Goal: Task Accomplishment & Management: Manage account settings

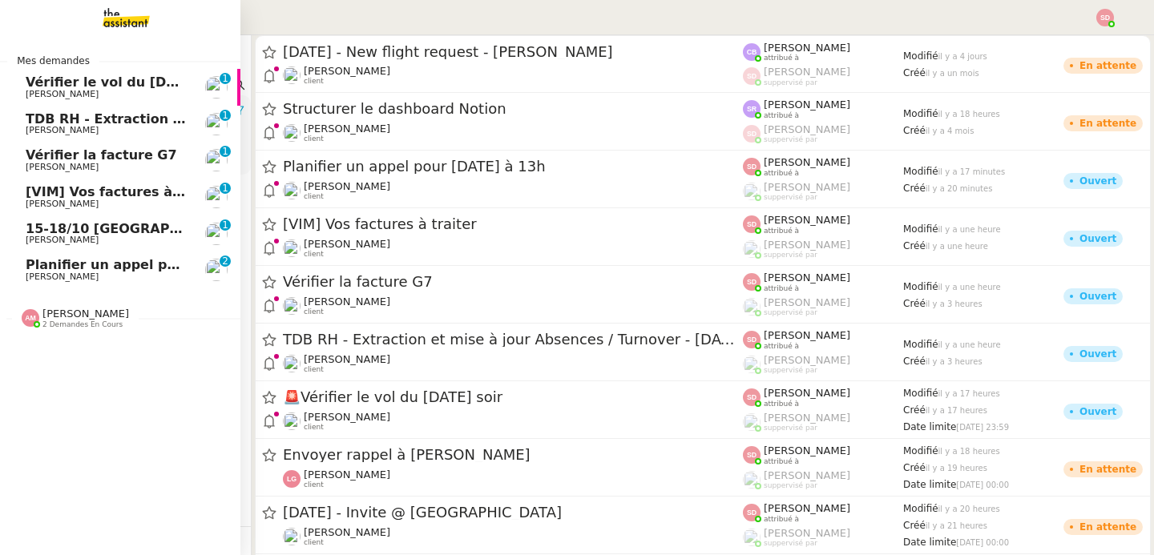
click at [139, 90] on span "Fabien Bornancin" at bounding box center [107, 95] width 162 height 10
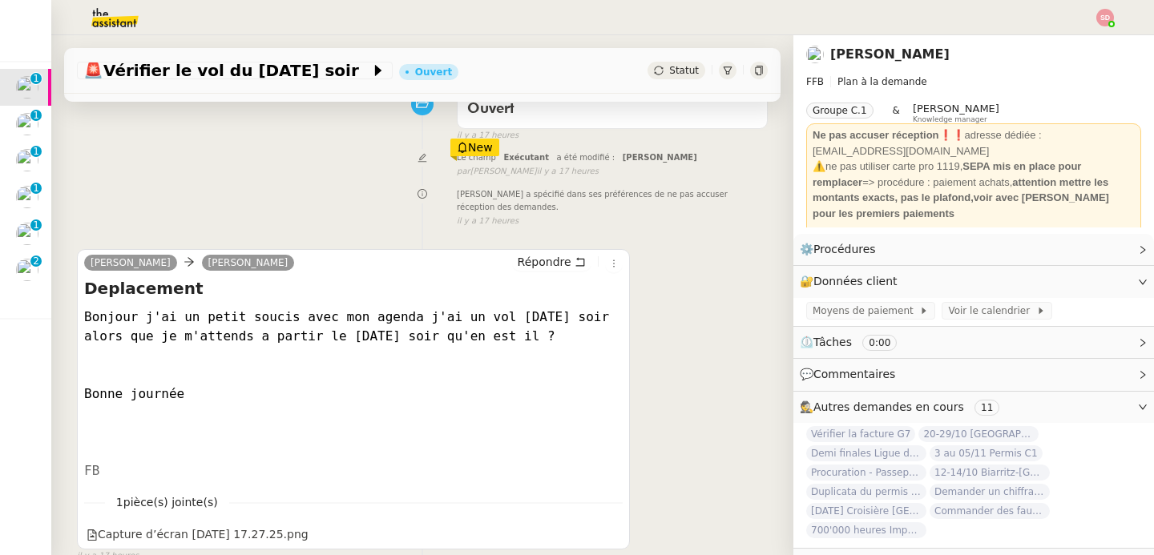
scroll to position [239, 0]
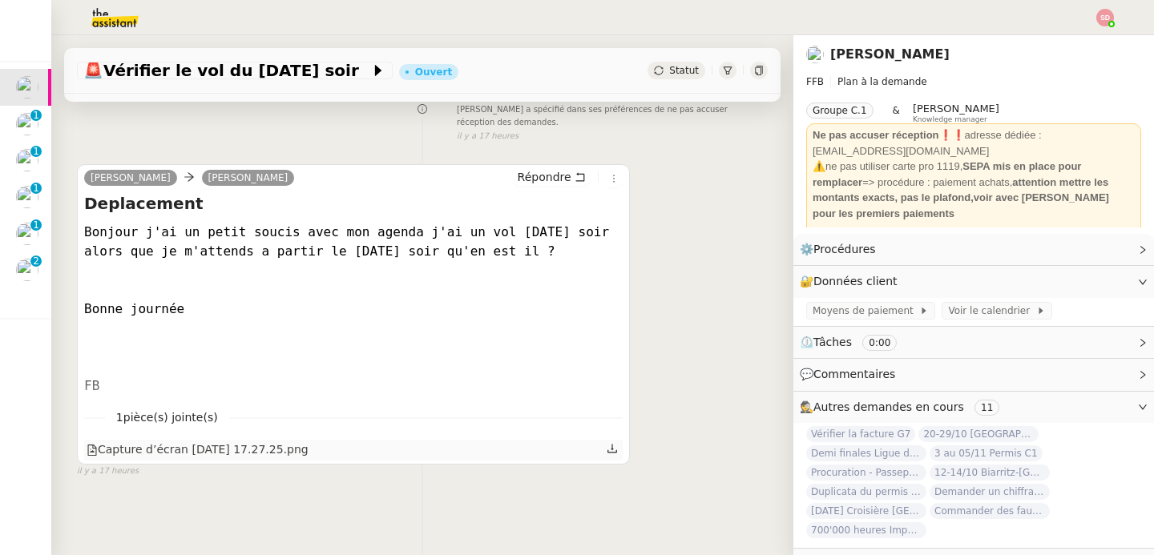
click at [300, 442] on div "Capture d’écran 2025-10-02 à 17.27.25.png" at bounding box center [198, 450] width 222 height 18
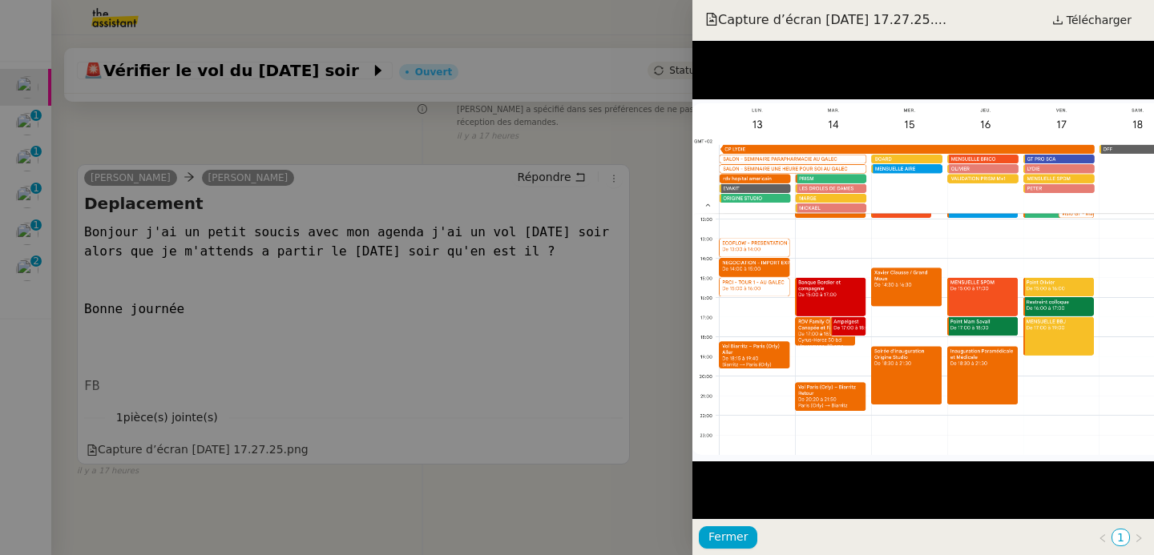
click at [390, 377] on div at bounding box center [577, 277] width 1154 height 555
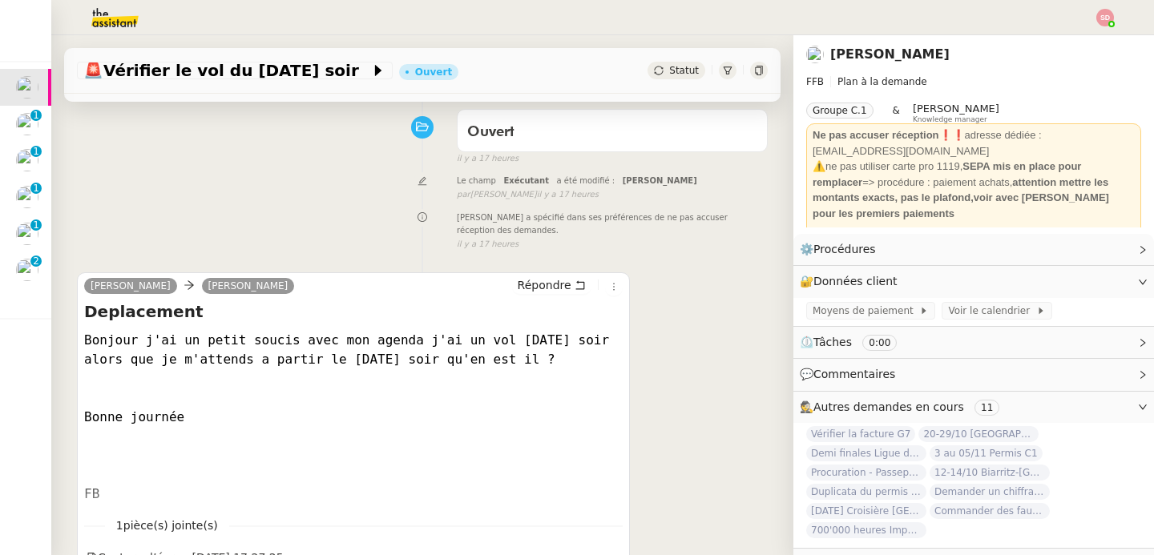
scroll to position [191, 0]
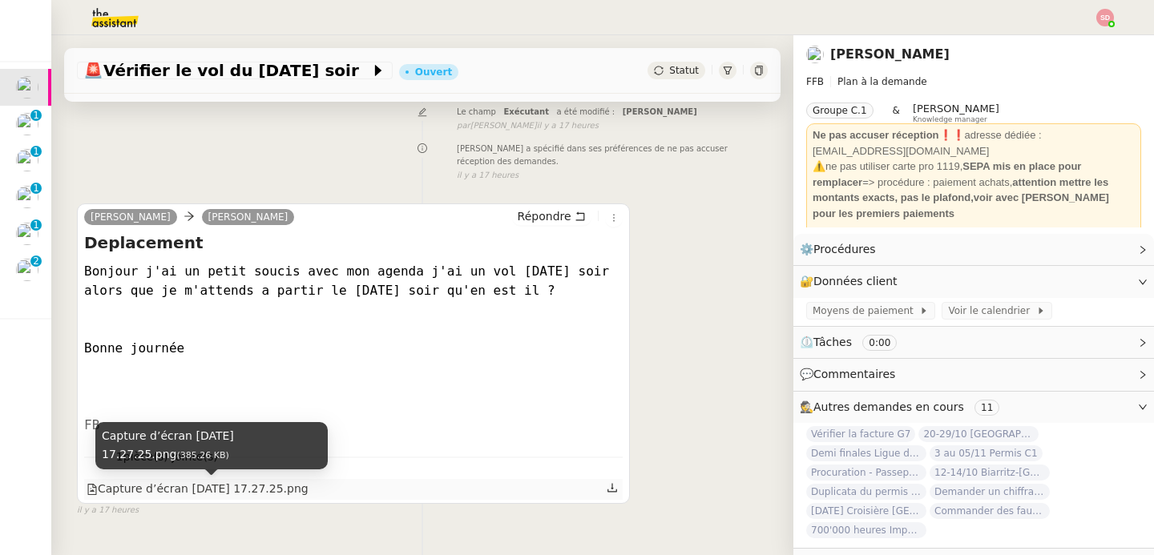
click at [280, 486] on div "Capture d’écran 2025-10-02 à 17.27.25.png" at bounding box center [198, 489] width 222 height 18
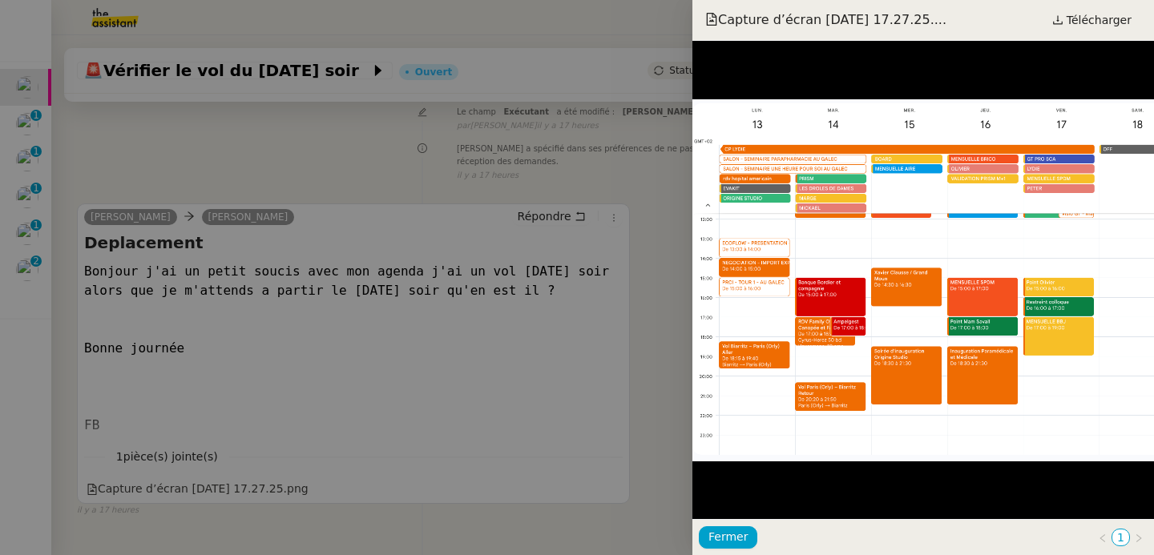
click at [369, 400] on div at bounding box center [577, 277] width 1154 height 555
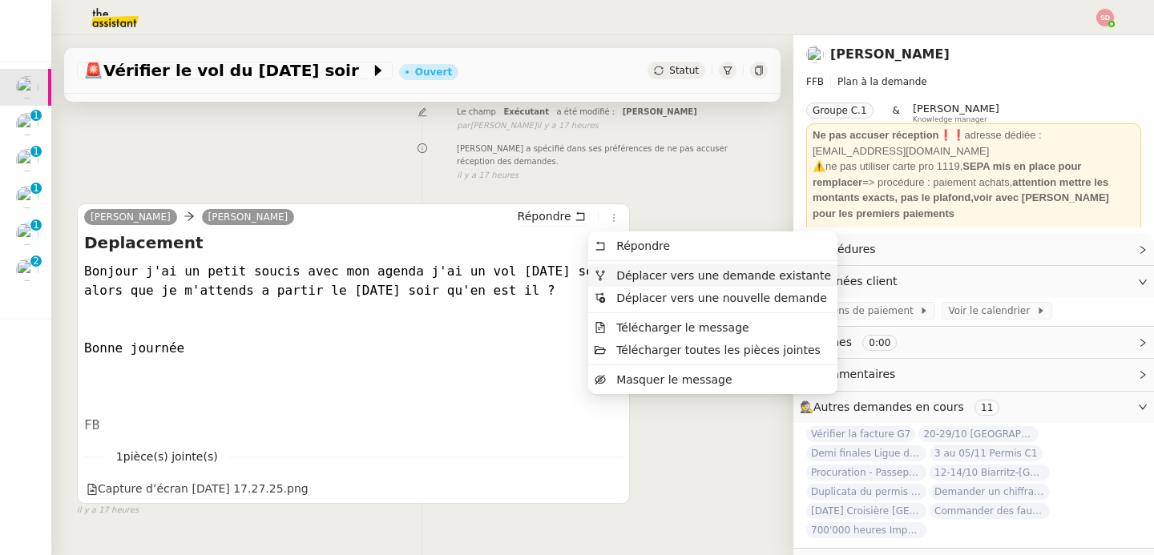
click at [627, 277] on span "Déplacer vers une demande existante" at bounding box center [723, 275] width 215 height 13
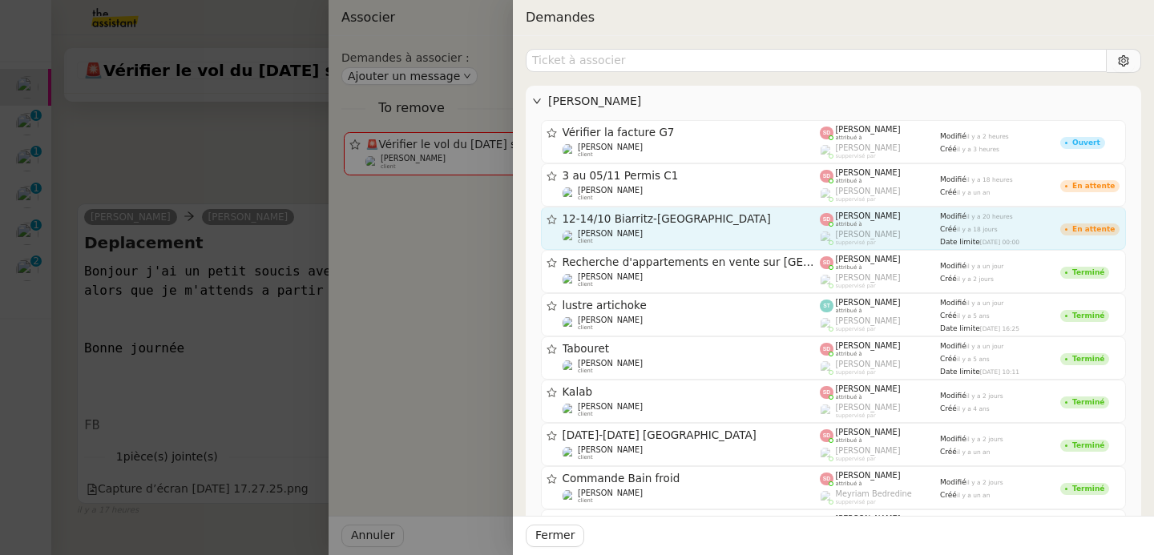
click at [651, 240] on div "Fabien Bornancin client" at bounding box center [691, 237] width 258 height 16
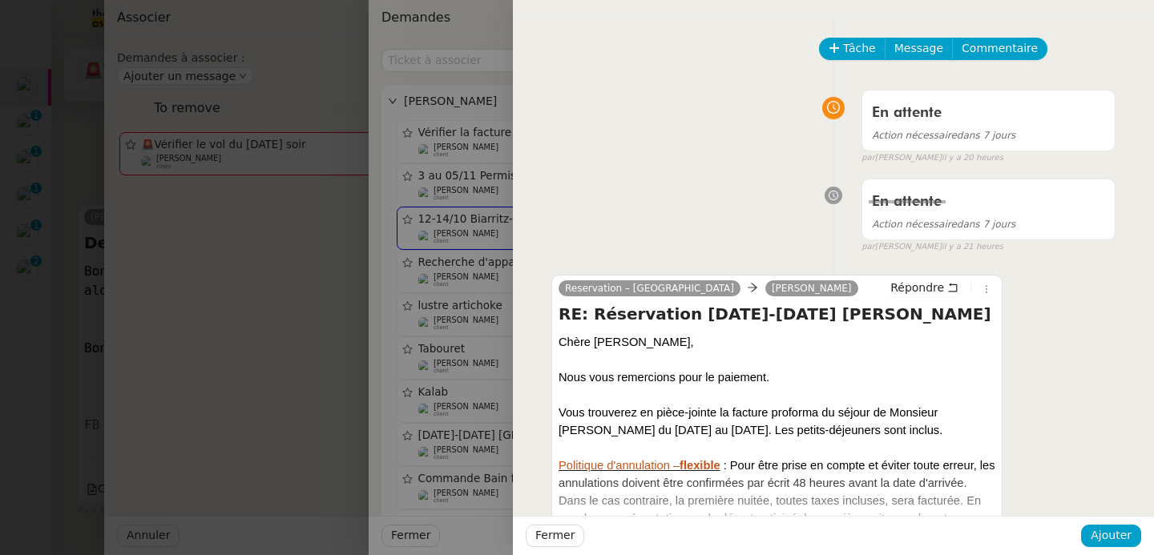
click at [1115, 547] on div "Fermer Ajouter" at bounding box center [833, 535] width 641 height 39
click at [1117, 542] on span "Ajouter" at bounding box center [1111, 535] width 41 height 18
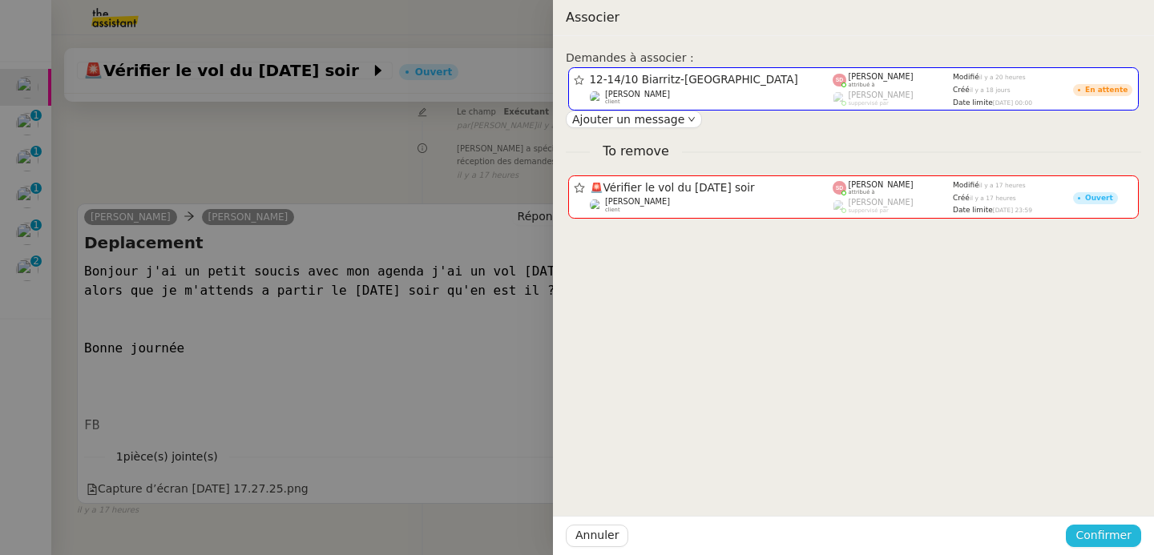
click at [1116, 540] on span "Confirmer" at bounding box center [1103, 535] width 56 height 18
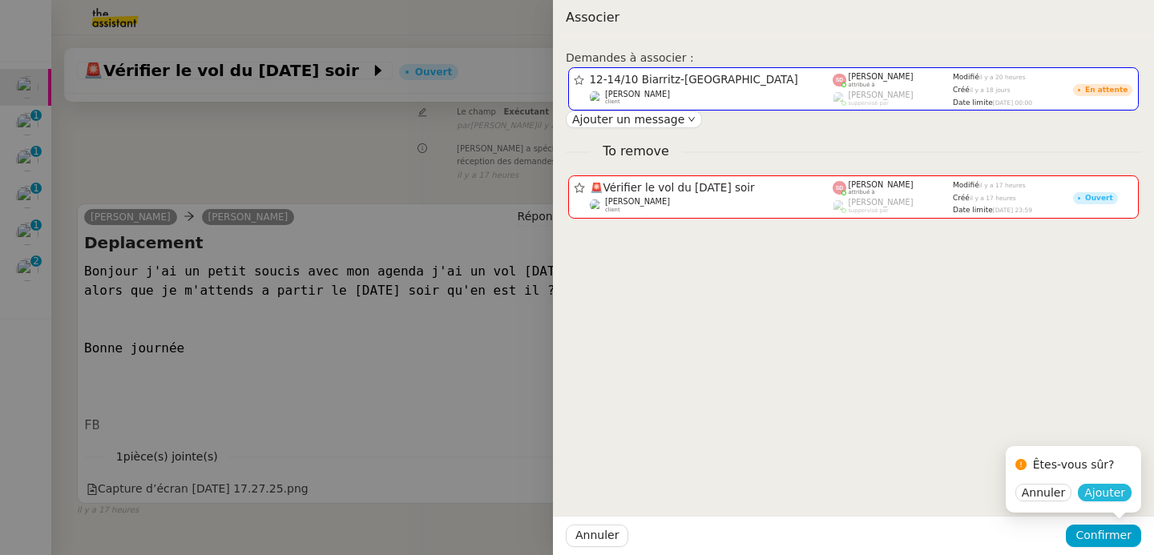
click at [1118, 500] on span "Ajouter" at bounding box center [1104, 493] width 41 height 16
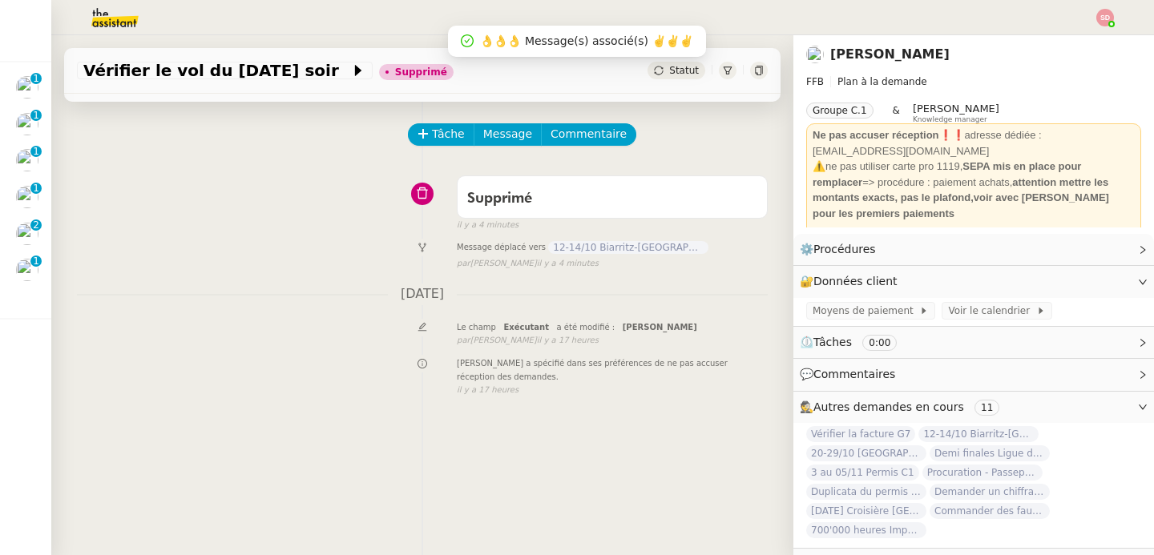
scroll to position [0, 0]
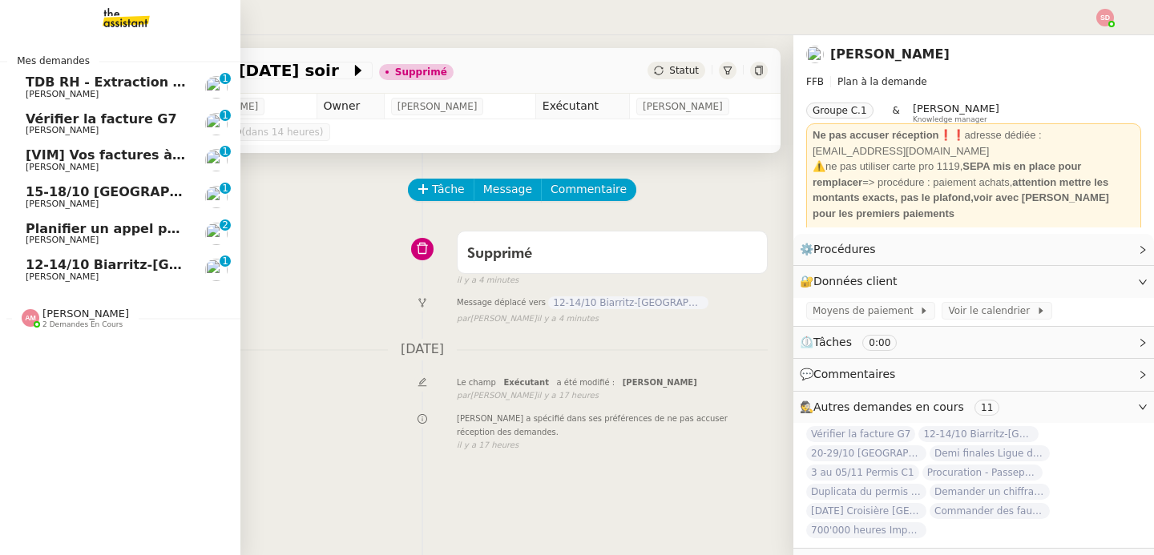
click at [86, 228] on span "Planifier un appel pour mardi à 13h" at bounding box center [158, 228] width 264 height 15
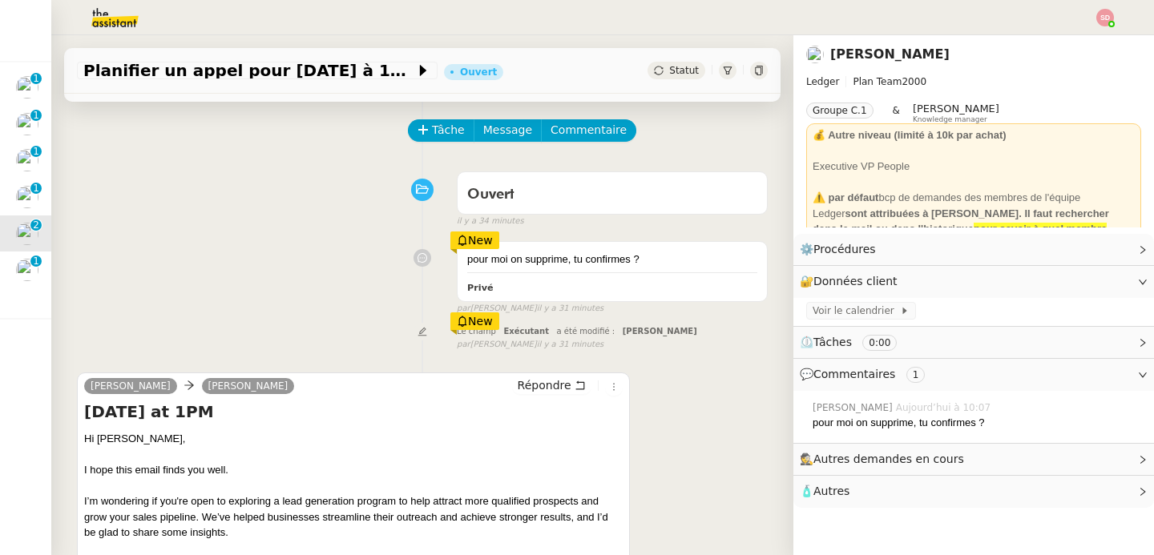
scroll to position [244, 0]
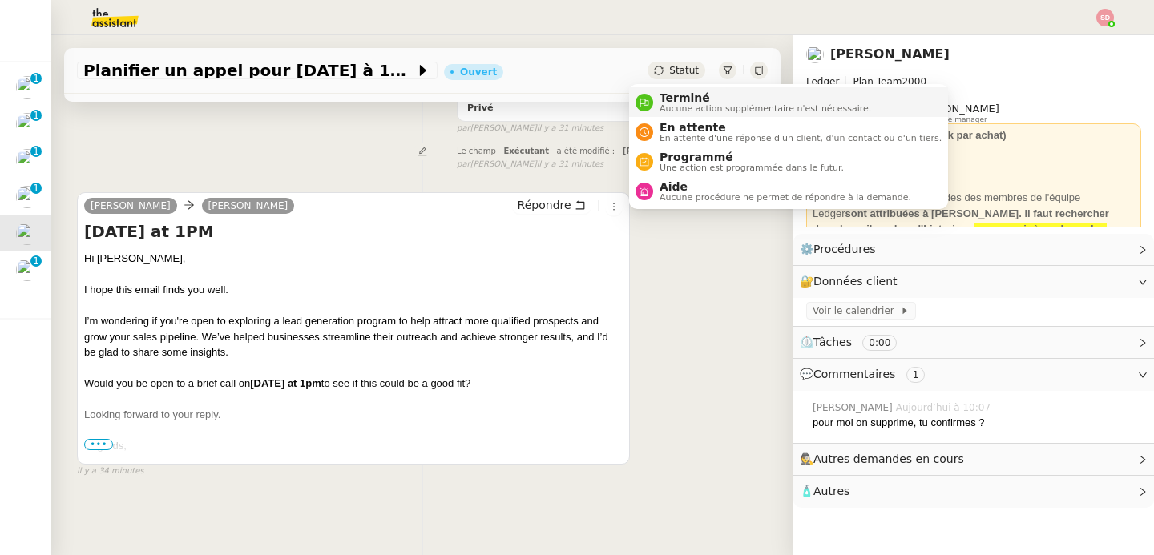
click at [647, 95] on nz-avatar at bounding box center [644, 103] width 18 height 18
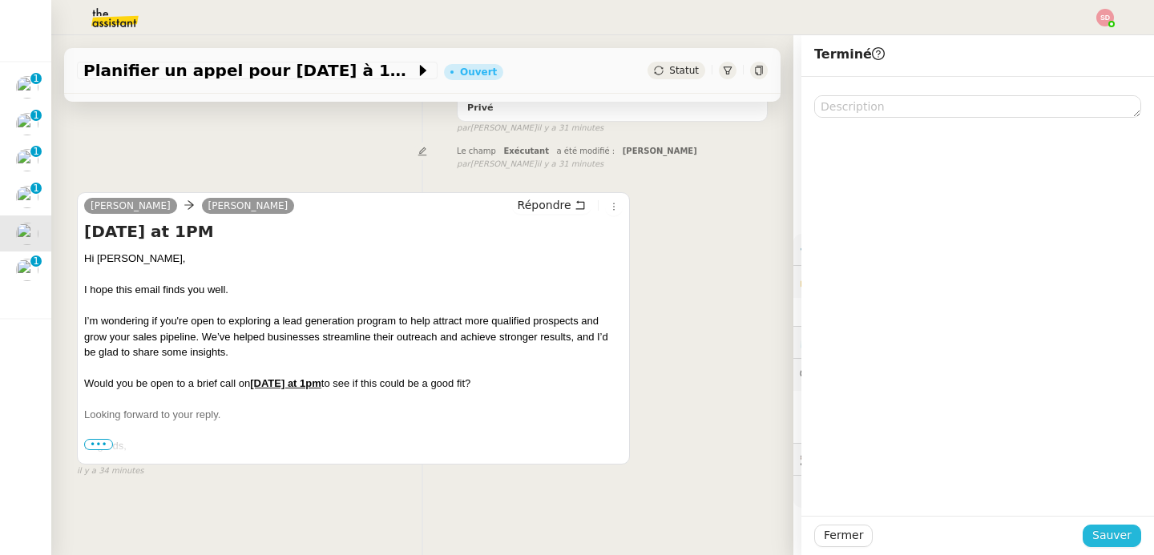
click at [1112, 534] on span "Sauver" at bounding box center [1111, 535] width 39 height 18
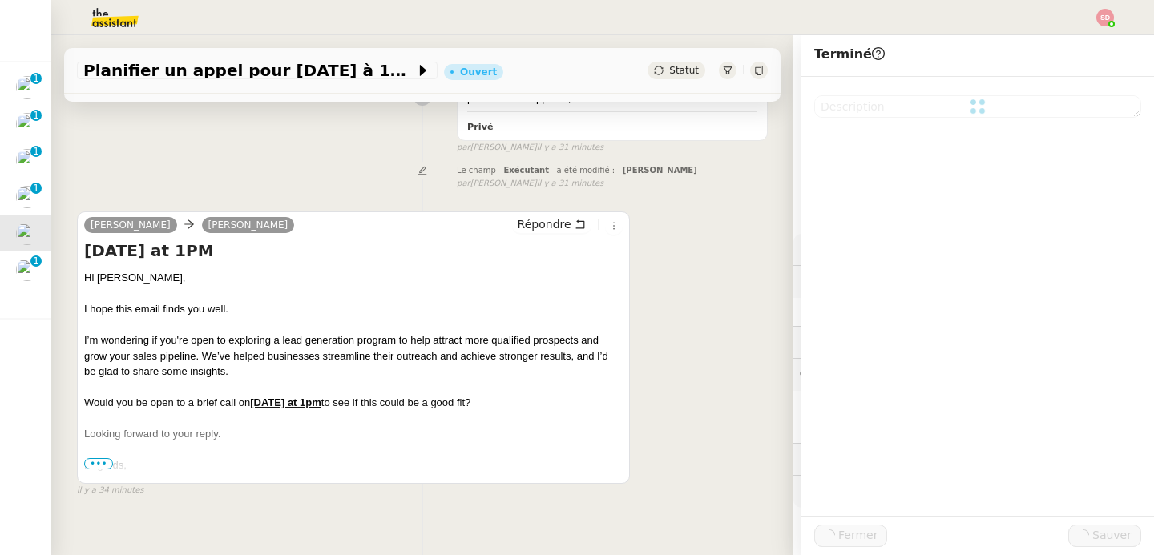
scroll to position [268, 0]
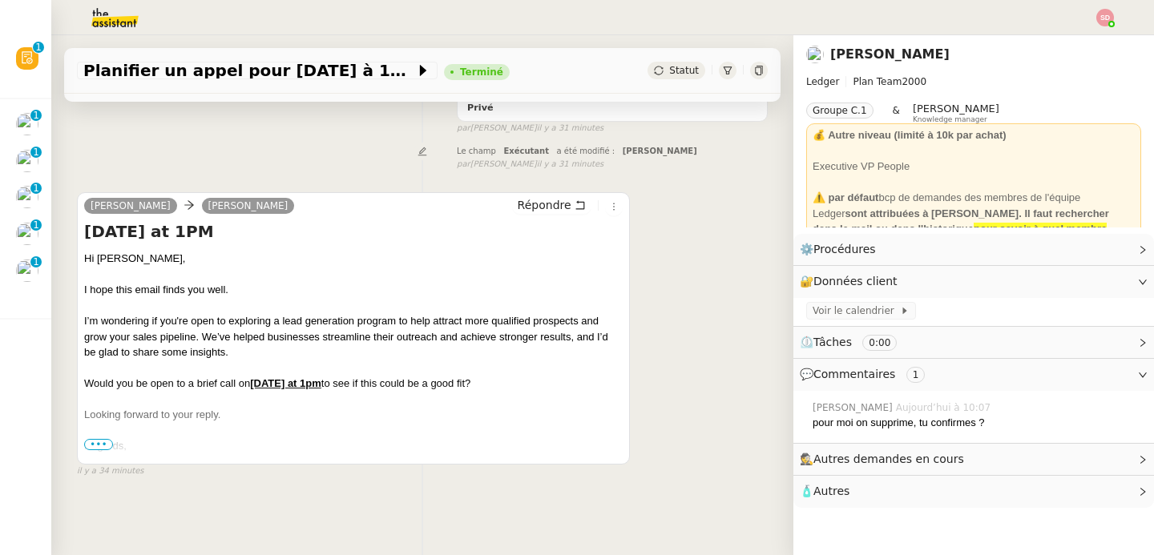
click at [107, 440] on span "•••" at bounding box center [98, 444] width 29 height 11
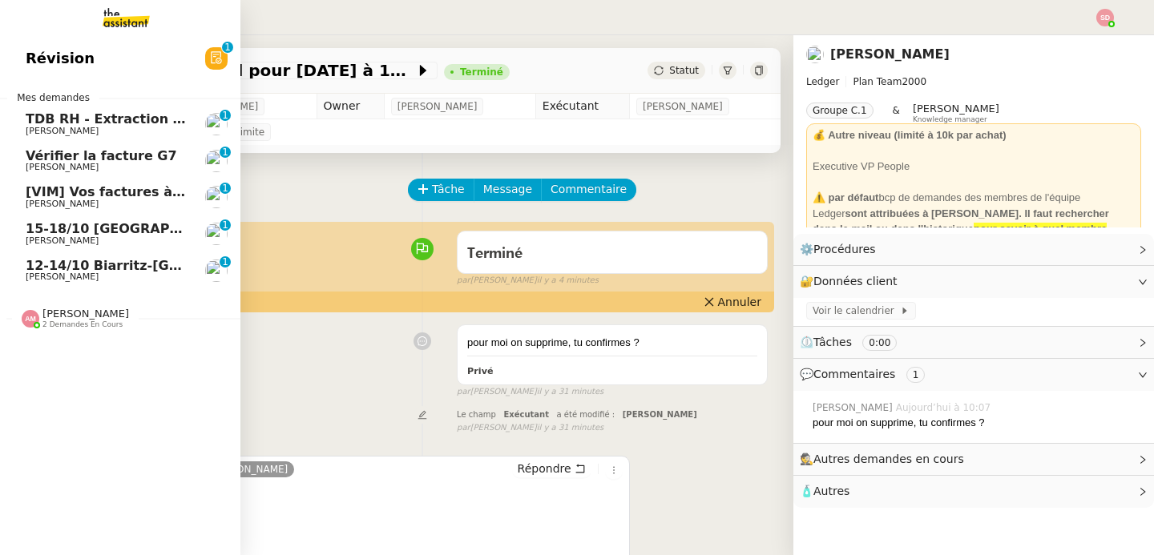
click at [83, 196] on span "[VIM] Vos factures à traiter" at bounding box center [125, 191] width 198 height 15
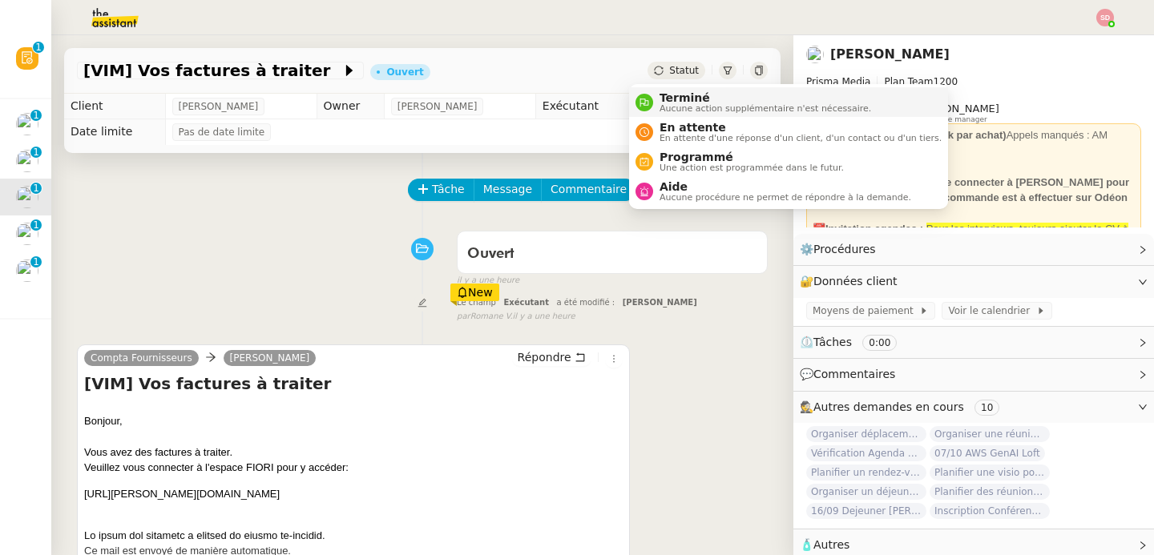
click at [665, 107] on span "Aucune action supplémentaire n'est nécessaire." at bounding box center [765, 108] width 212 height 9
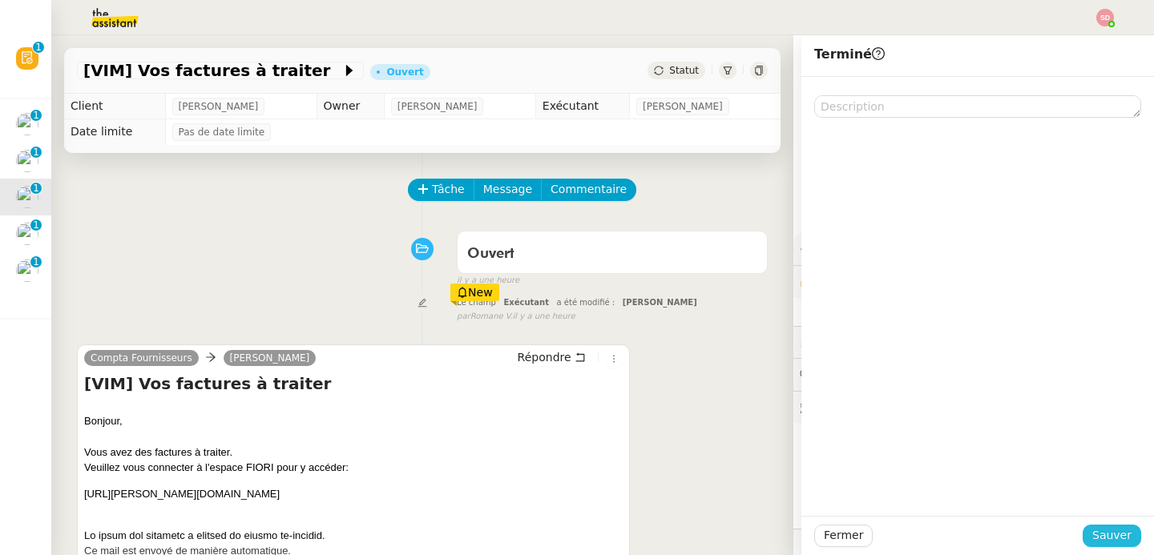
click at [1108, 528] on span "Sauver" at bounding box center [1111, 535] width 39 height 18
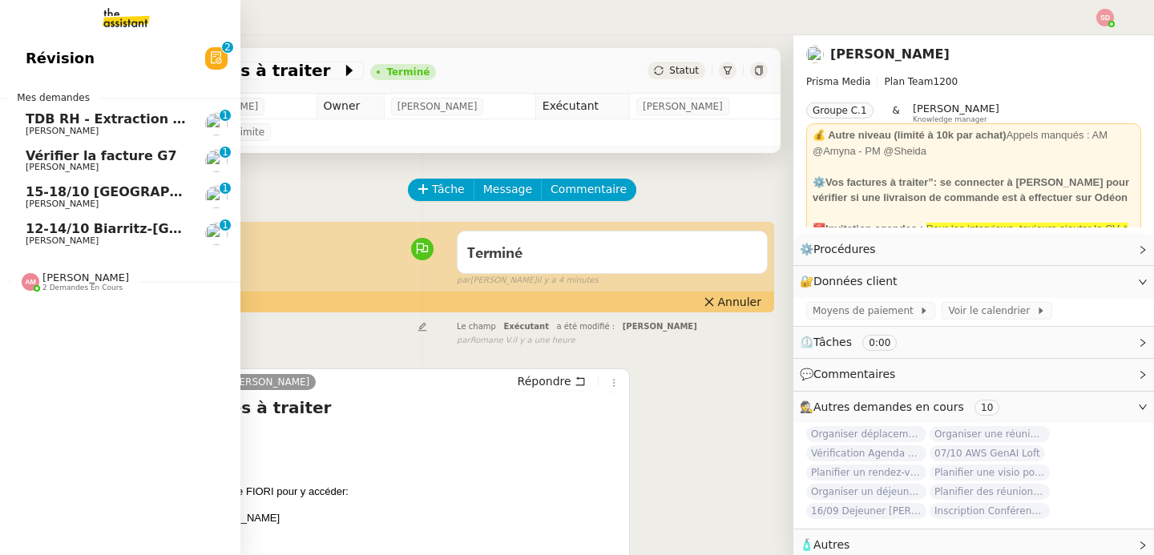
click at [101, 189] on span "15-18/10 Barcelone - Conférence" at bounding box center [183, 191] width 314 height 15
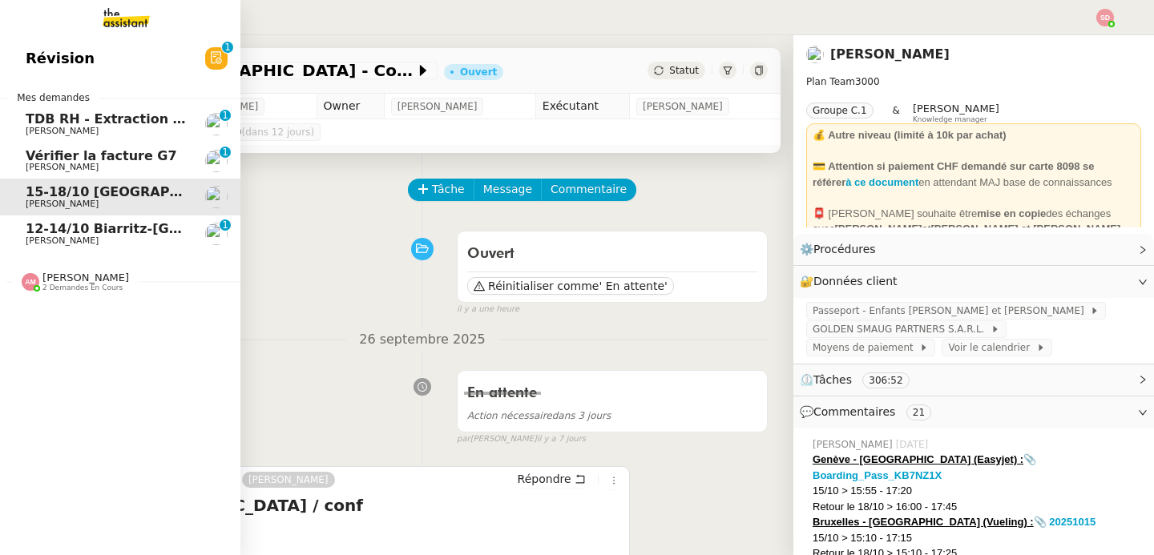
click at [41, 242] on span "Fabien Bornancin" at bounding box center [62, 241] width 73 height 10
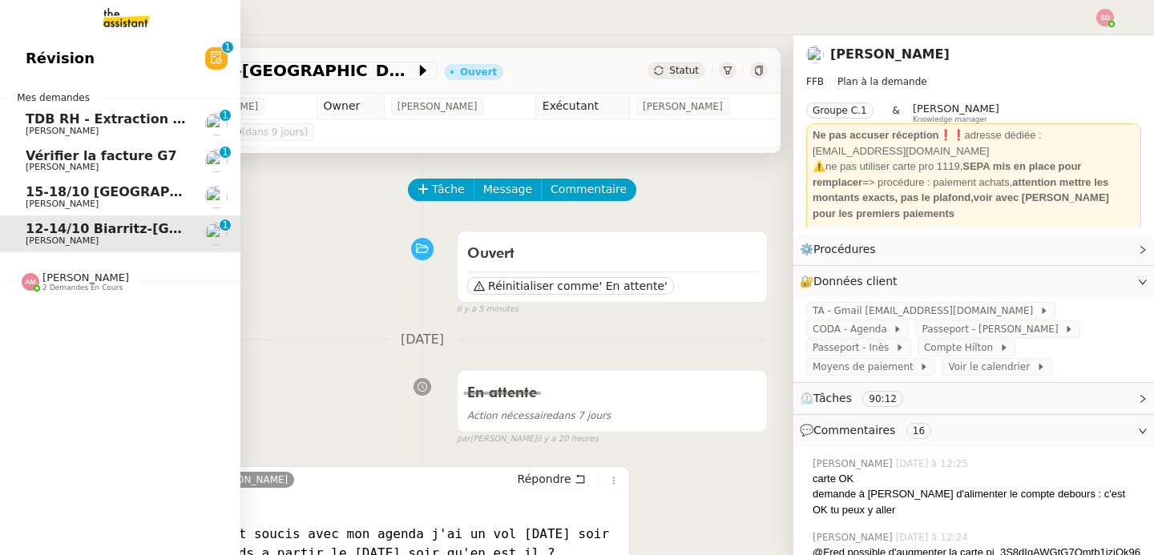
click at [67, 280] on span "Amyna Mehrez" at bounding box center [85, 278] width 87 height 12
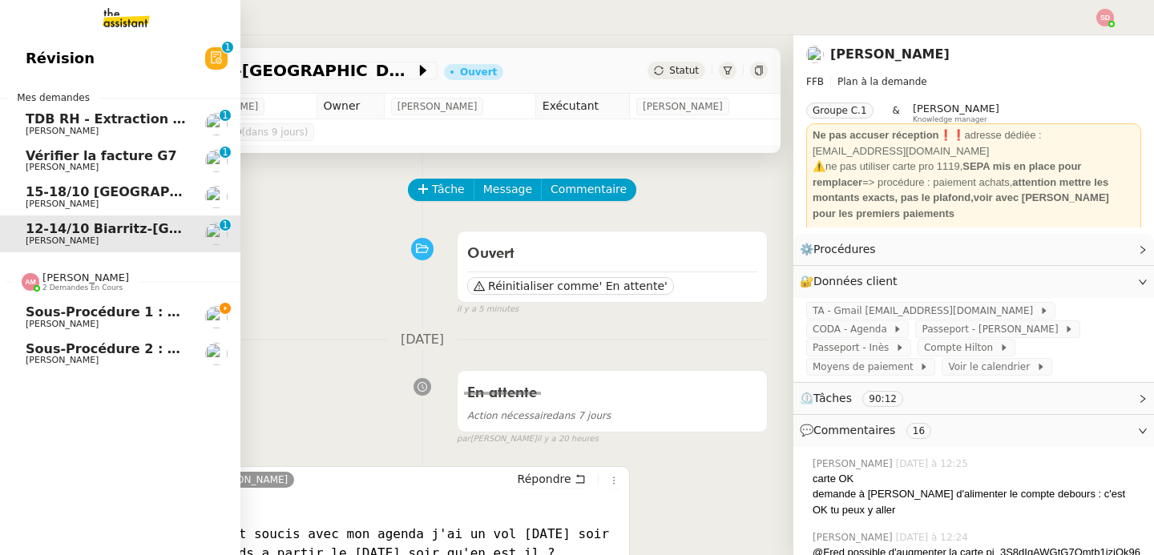
click at [67, 280] on span "Amyna Mehrez" at bounding box center [85, 278] width 87 height 12
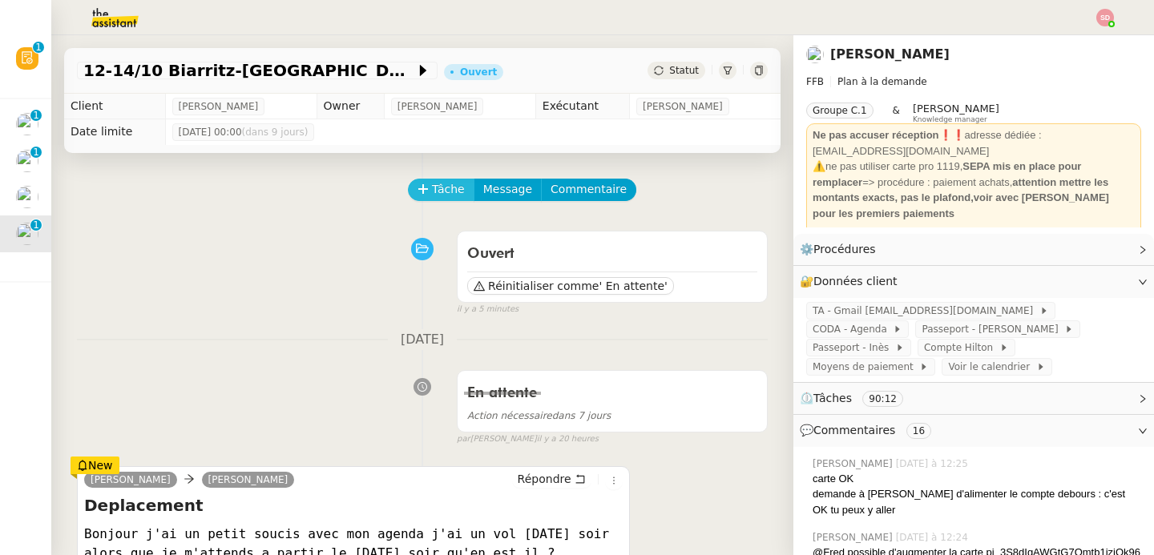
click at [439, 190] on span "Tâche" at bounding box center [448, 189] width 33 height 18
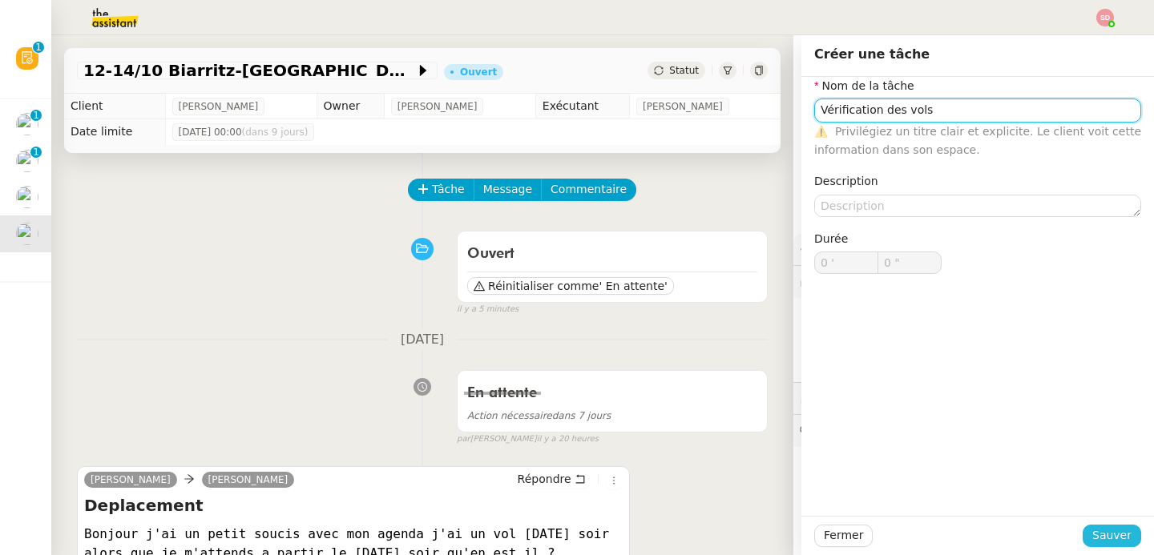
type input "Vérification des vols"
click at [1094, 542] on span "Sauver" at bounding box center [1111, 535] width 39 height 18
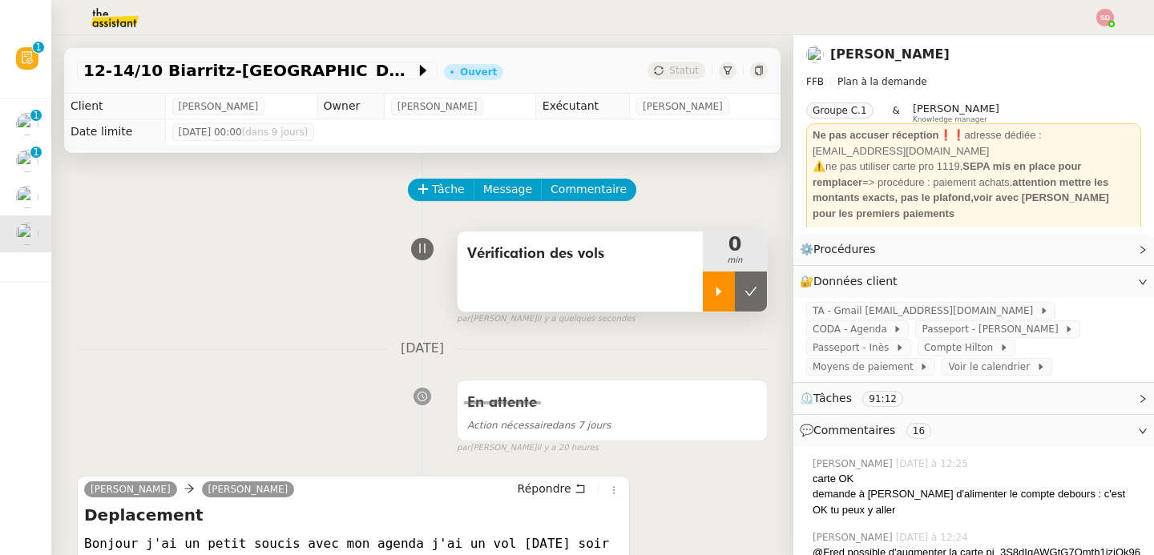
click at [716, 291] on icon at bounding box center [719, 291] width 6 height 9
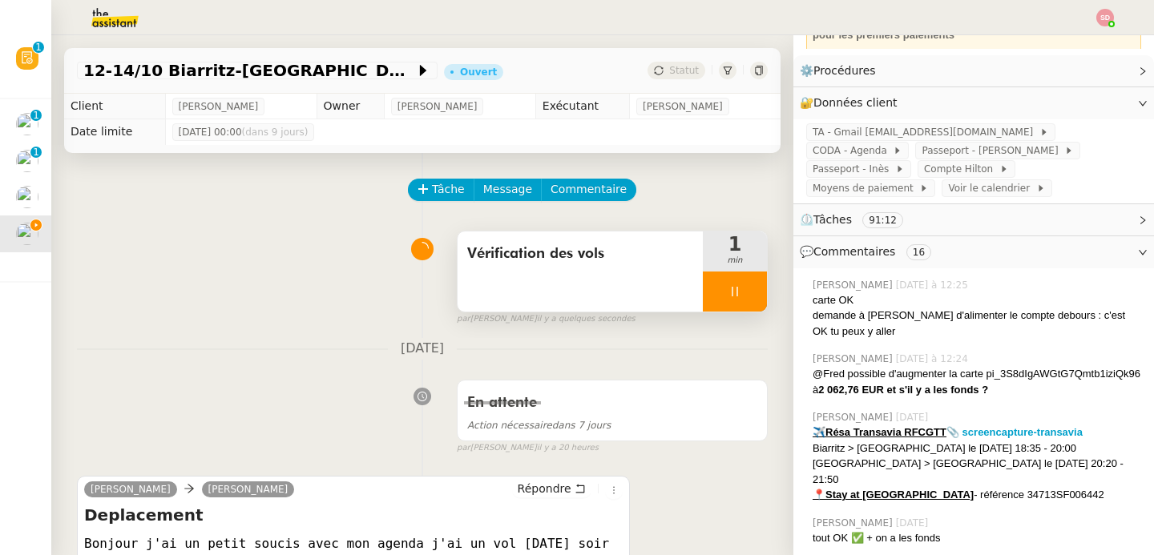
scroll to position [232, 0]
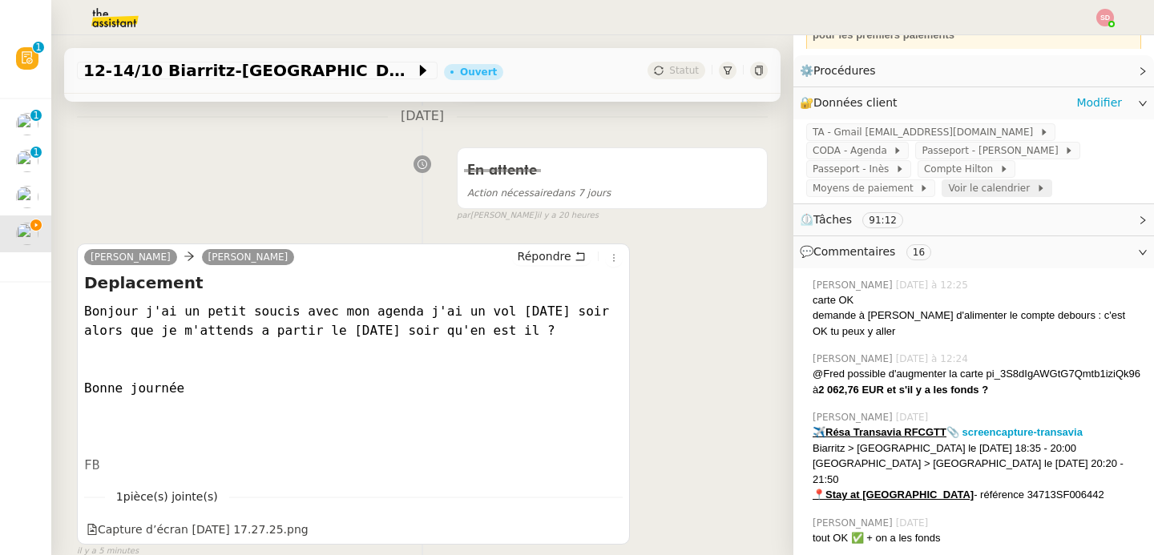
click at [970, 180] on span "Voir le calendrier" at bounding box center [991, 188] width 87 height 16
click at [1027, 426] on strong "📎 screencapture-transavia" at bounding box center [1014, 432] width 136 height 12
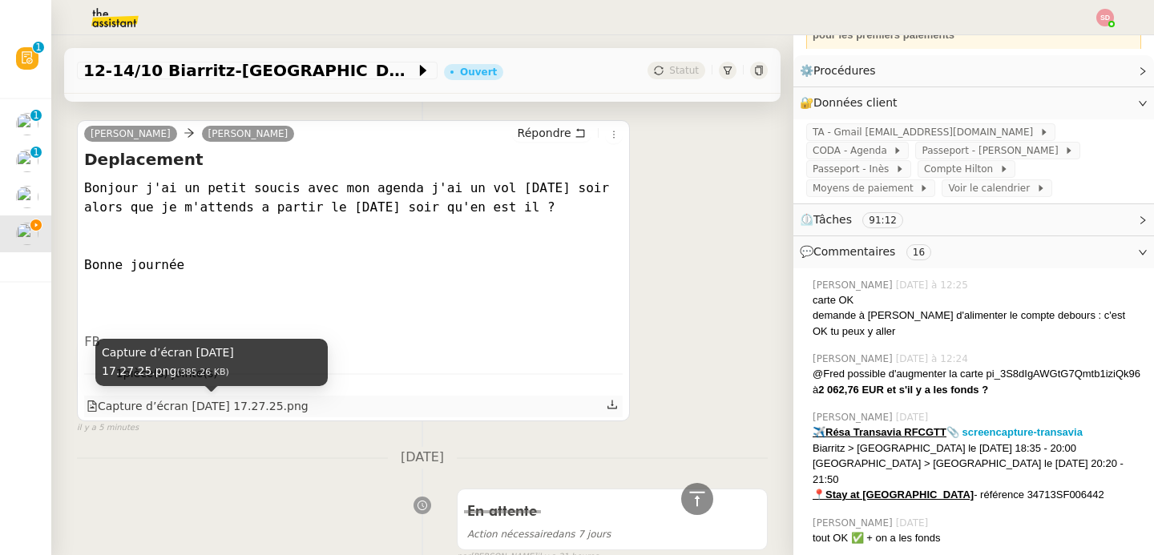
click at [252, 407] on div "Capture d’écran 2025-10-02 à 17.27.25.png" at bounding box center [198, 406] width 222 height 18
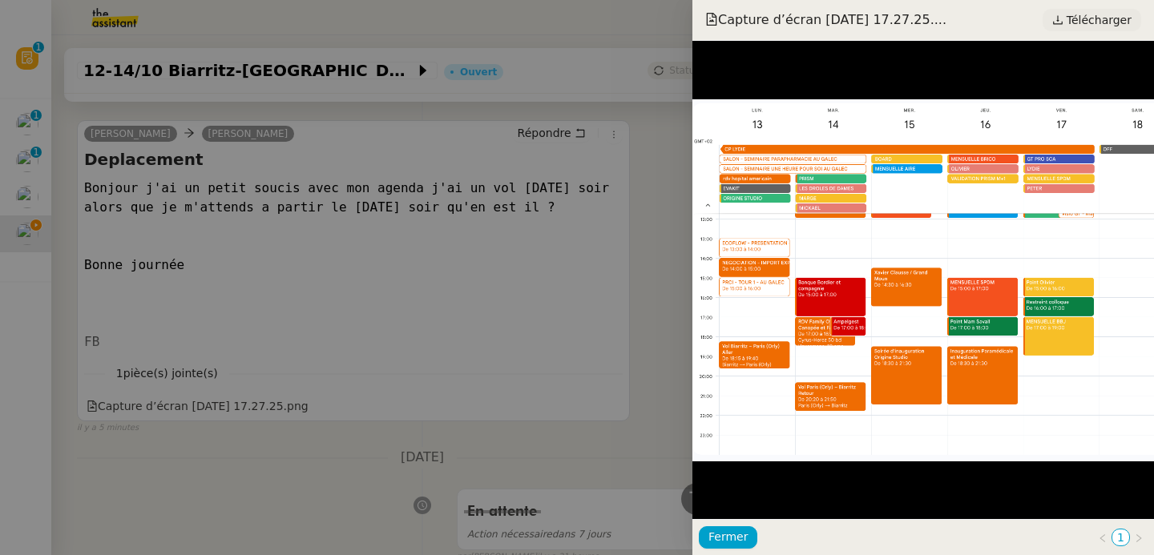
click at [1128, 18] on span "Télécharger" at bounding box center [1098, 20] width 65 height 21
click at [288, 341] on div at bounding box center [577, 277] width 1154 height 555
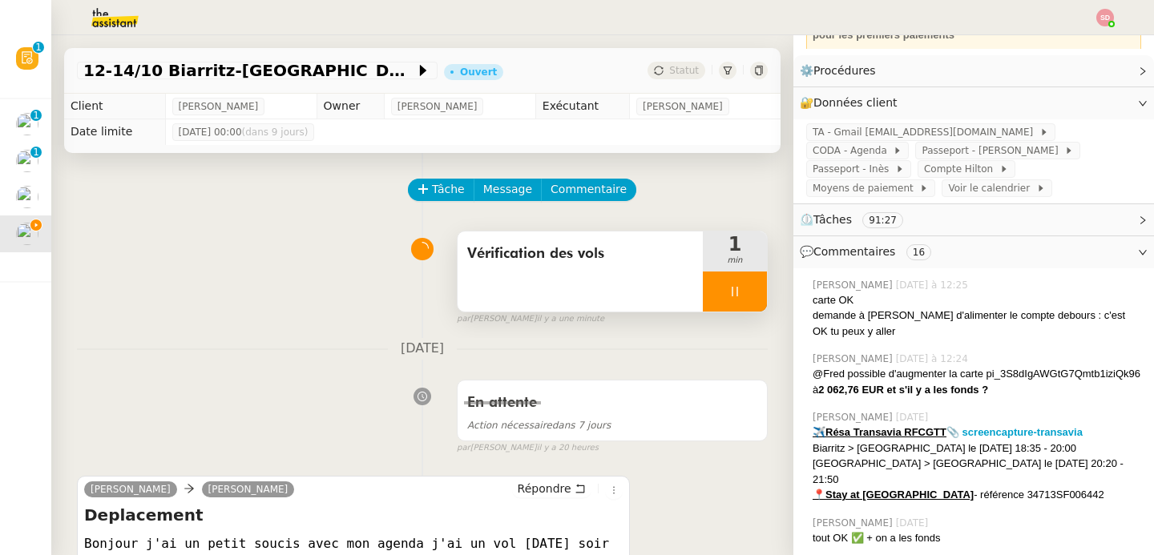
scroll to position [132, 0]
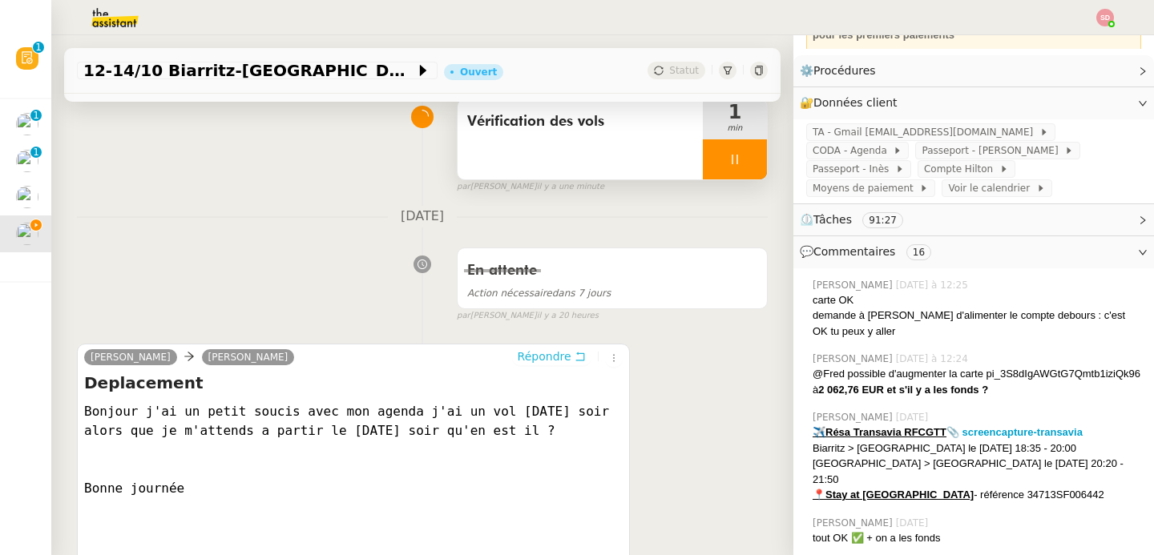
click at [524, 360] on span "Répondre" at bounding box center [545, 357] width 54 height 16
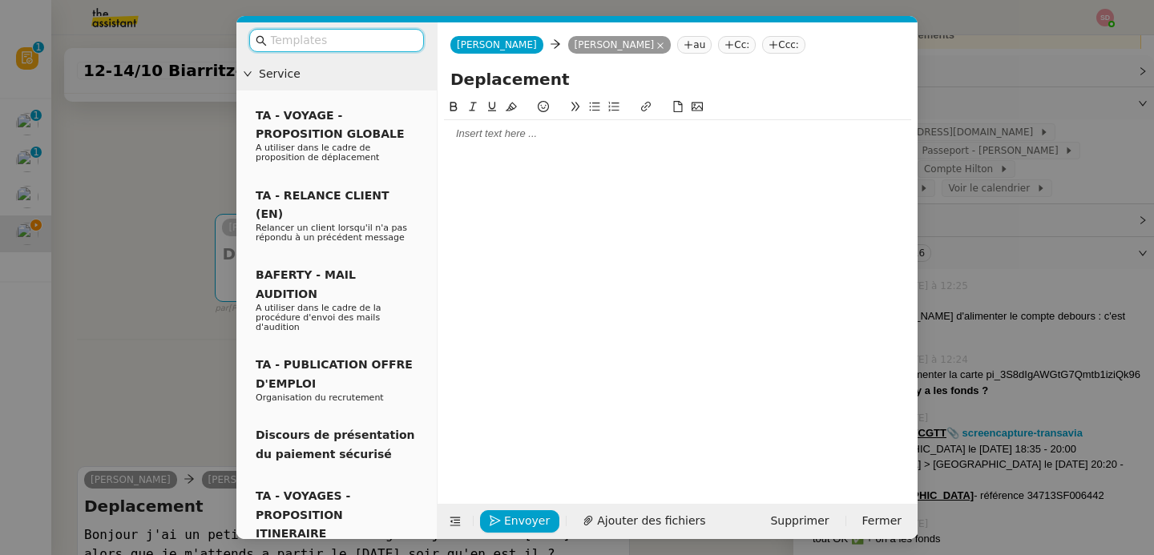
click at [526, 144] on div at bounding box center [677, 133] width 467 height 27
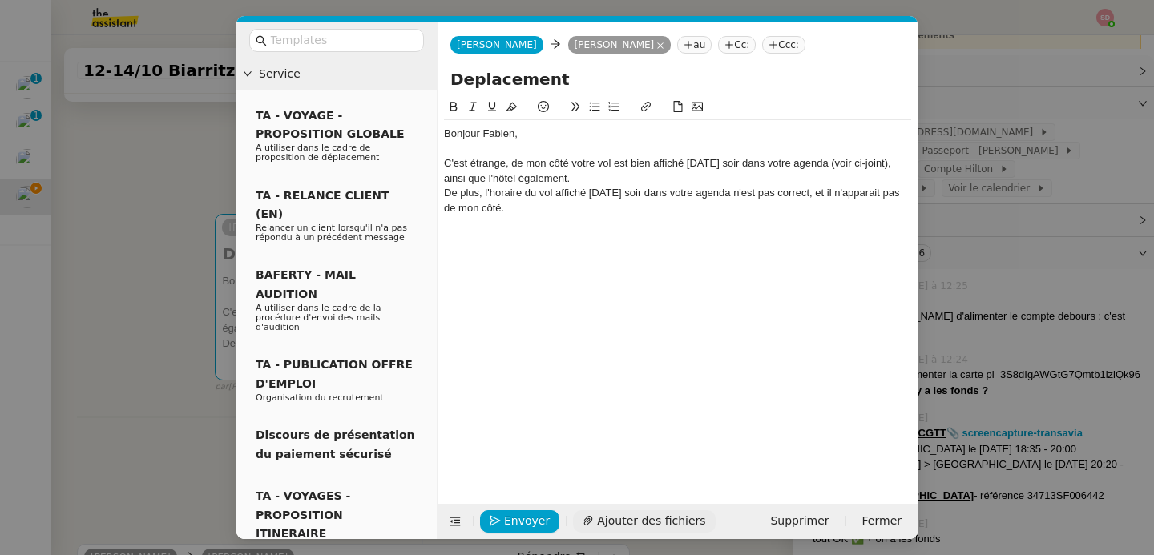
click at [603, 519] on span "Ajouter des fichiers" at bounding box center [651, 521] width 108 height 18
click at [456, 528] on button at bounding box center [455, 521] width 22 height 22
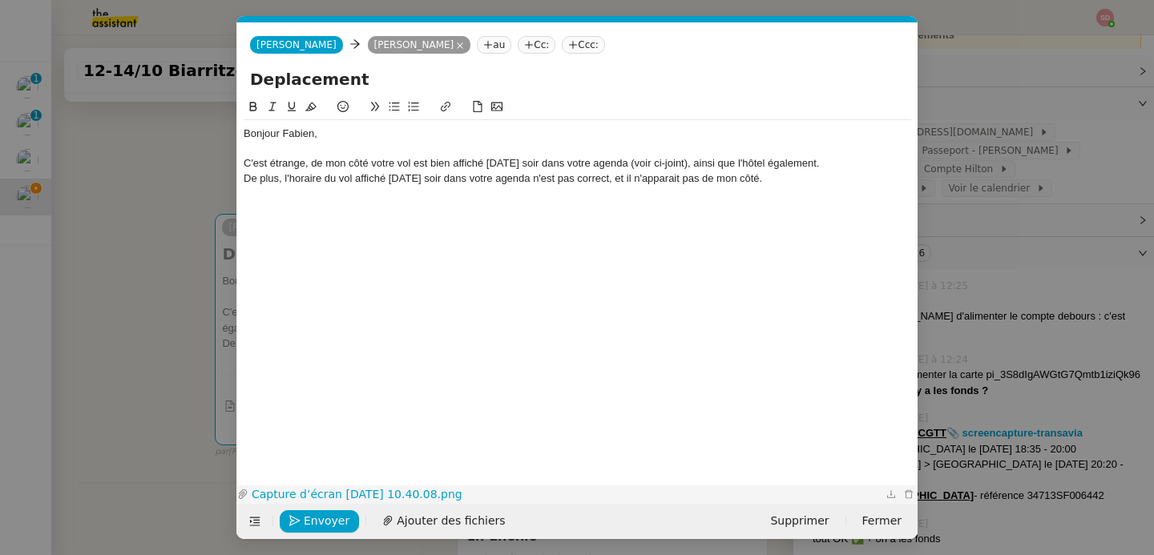
click at [409, 490] on link "Capture d’écran 2025-10-03 à 10.40.08.png" at bounding box center [565, 495] width 634 height 18
click at [806, 185] on div "De plus, l'horaire du vol affiché lundi soir dans votre agenda n'est pas correc…" at bounding box center [577, 178] width 667 height 14
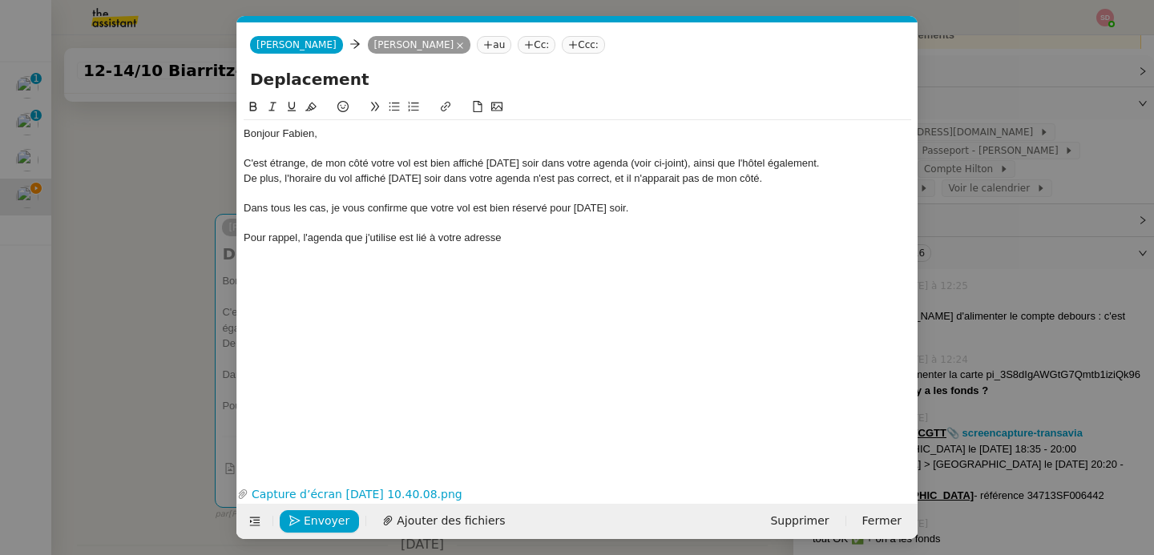
scroll to position [0, 0]
click at [304, 515] on span "Envoyer" at bounding box center [327, 521] width 46 height 18
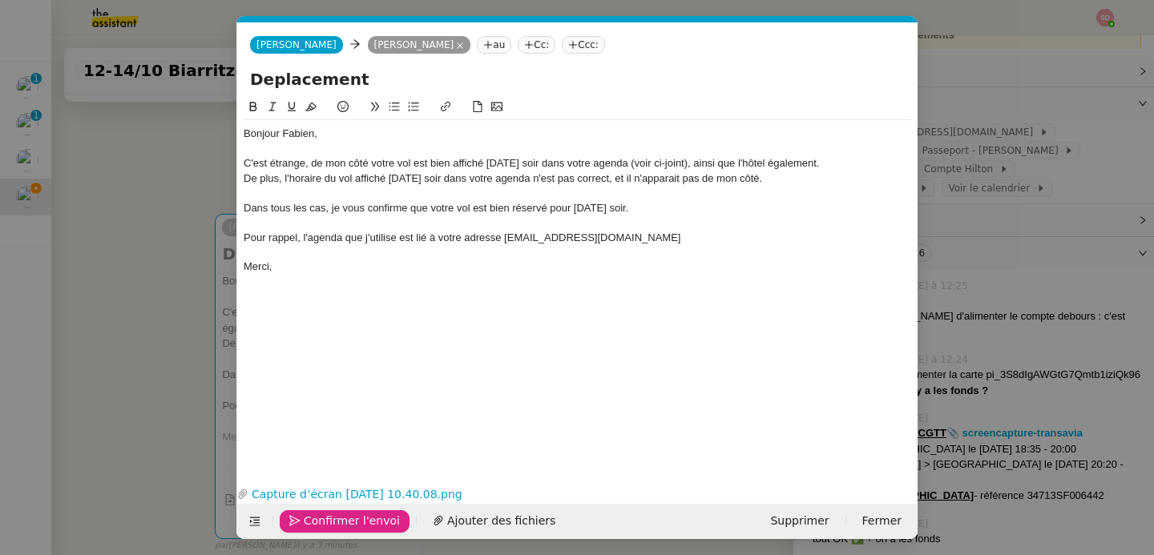
click at [304, 515] on span "Confirmer l'envoi" at bounding box center [352, 521] width 96 height 18
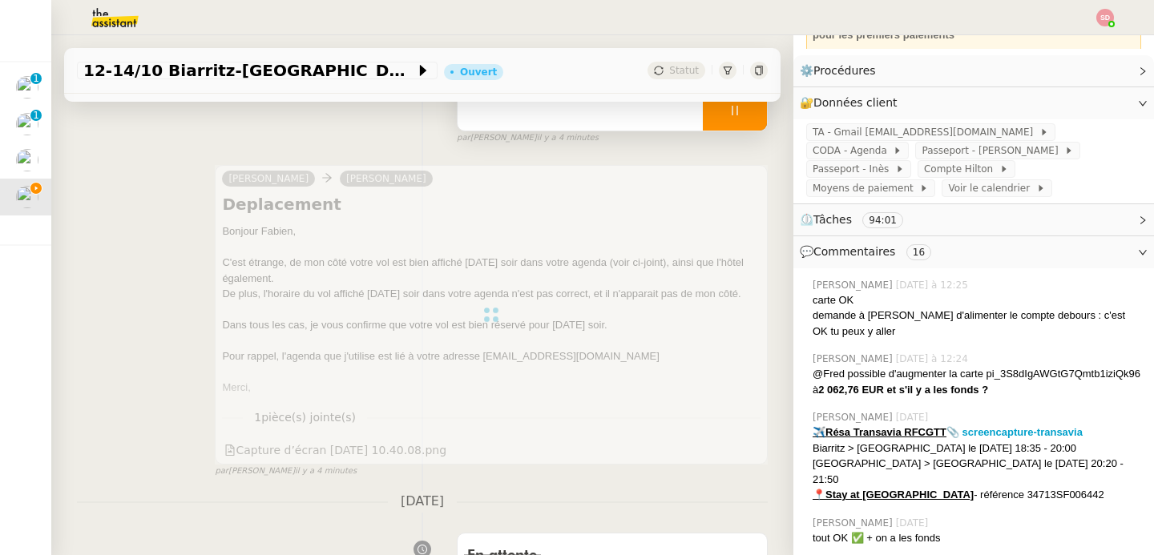
scroll to position [111, 0]
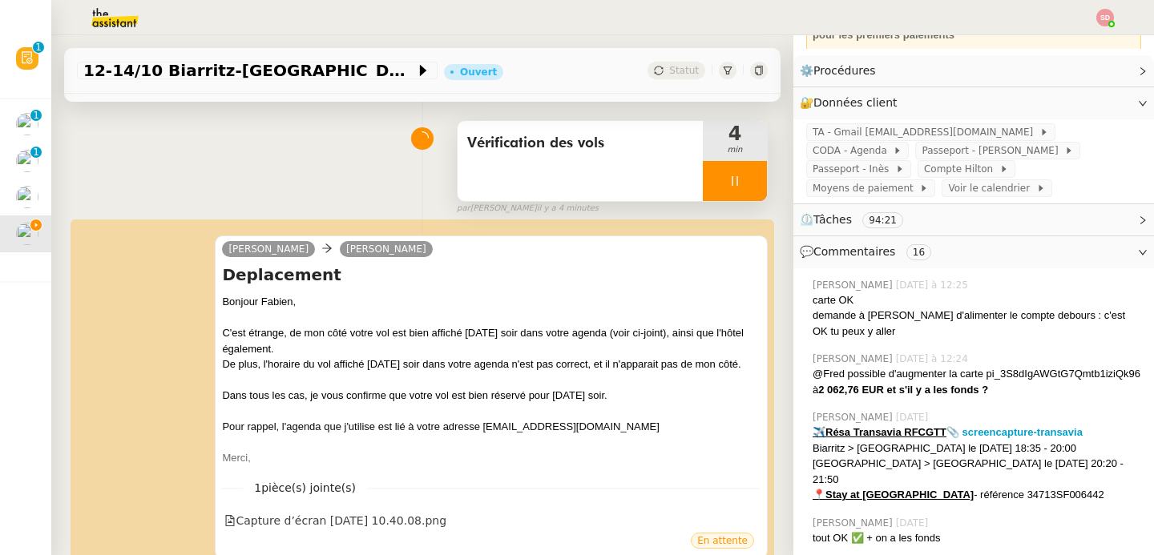
click at [736, 177] on div at bounding box center [735, 181] width 64 height 40
click at [736, 177] on button at bounding box center [751, 181] width 32 height 40
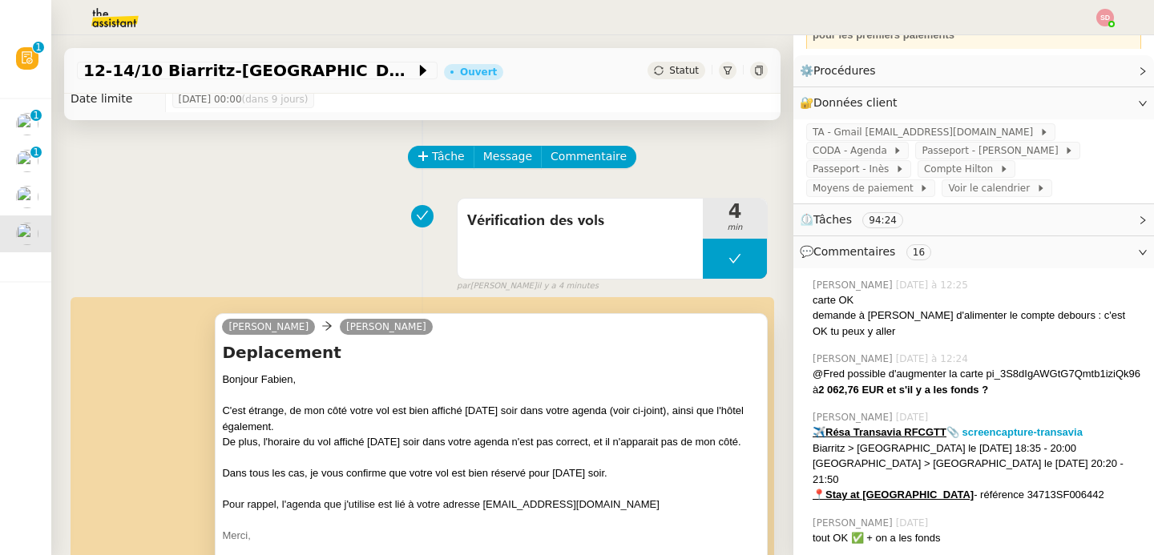
scroll to position [0, 0]
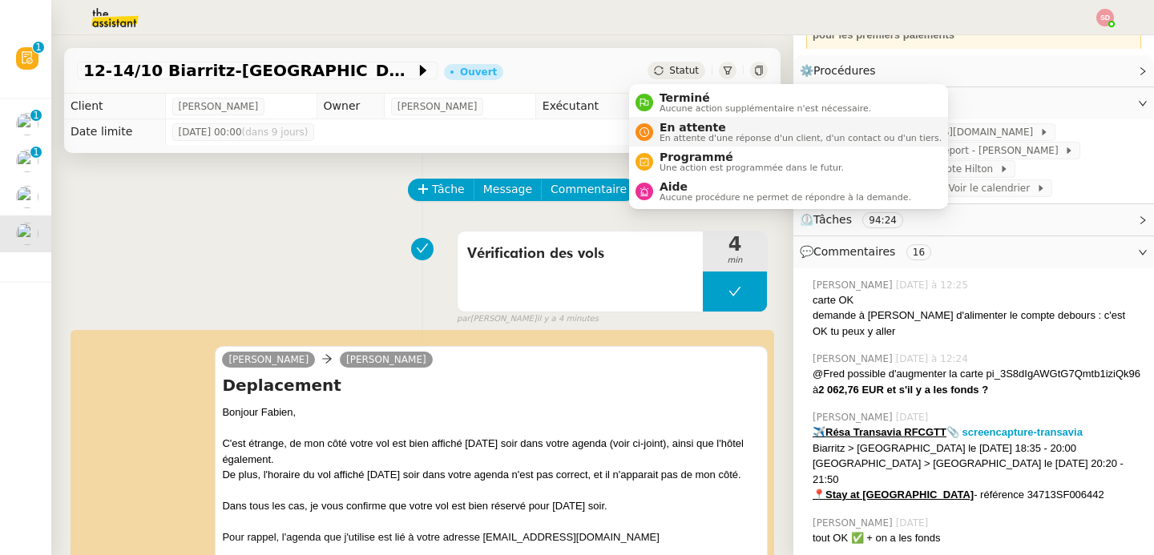
click at [641, 131] on icon at bounding box center [644, 132] width 10 height 10
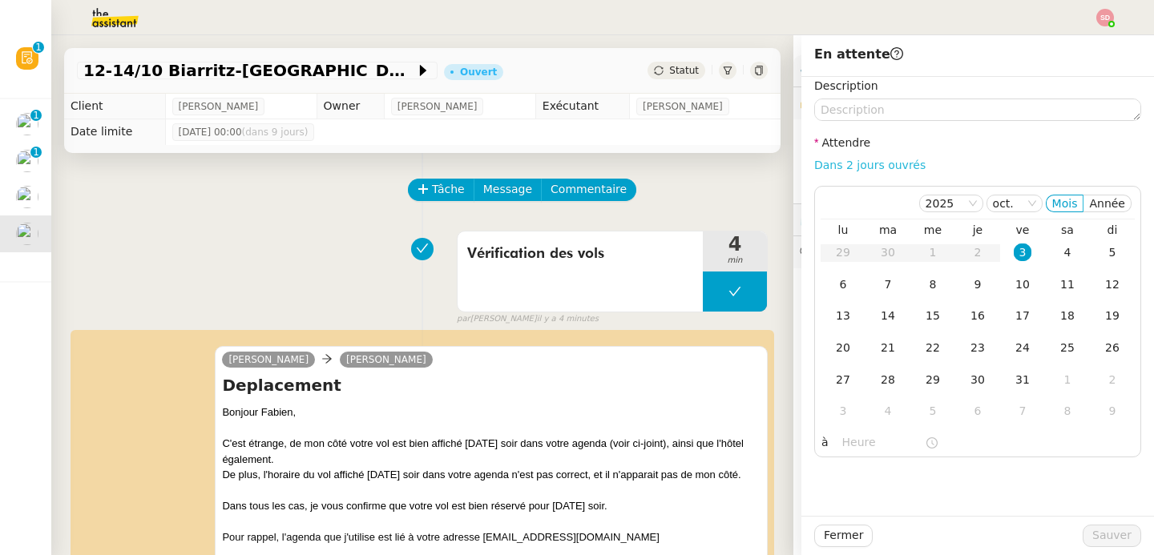
click at [868, 162] on link "Dans 2 jours ouvrés" at bounding box center [869, 165] width 111 height 13
type input "07:00"
click at [1014, 290] on div "10" at bounding box center [1023, 285] width 18 height 18
click at [1103, 537] on span "Sauver" at bounding box center [1111, 535] width 39 height 18
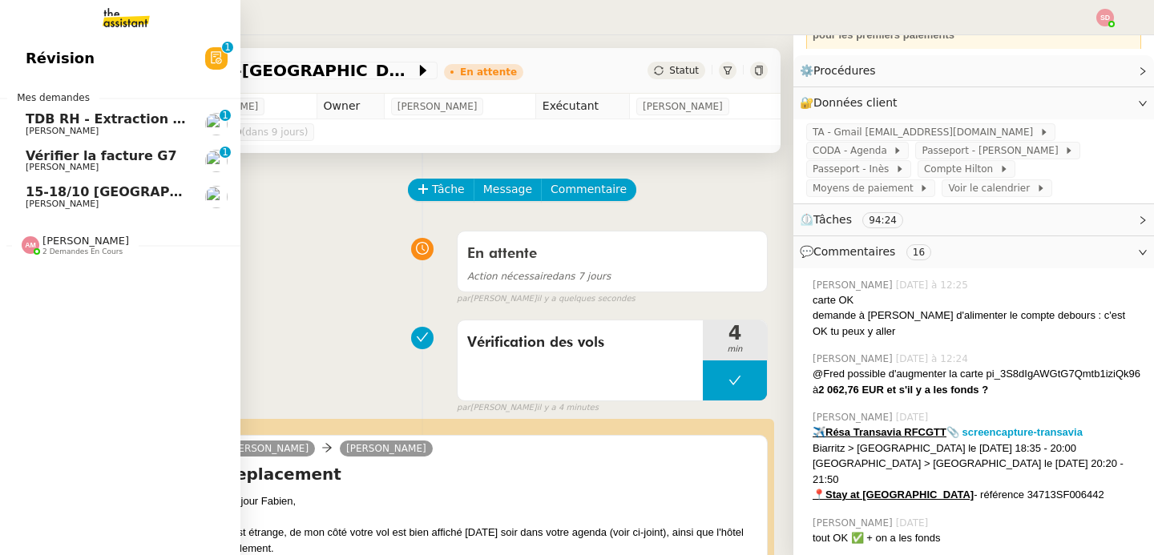
click at [85, 167] on span "Fabien Bornancin" at bounding box center [62, 167] width 73 height 10
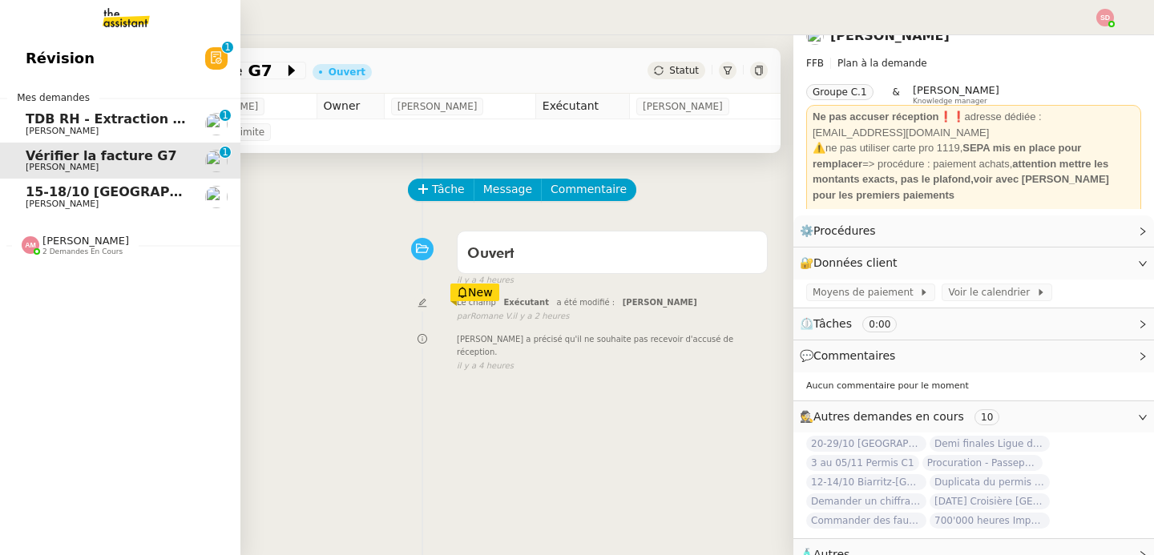
scroll to position [14, 0]
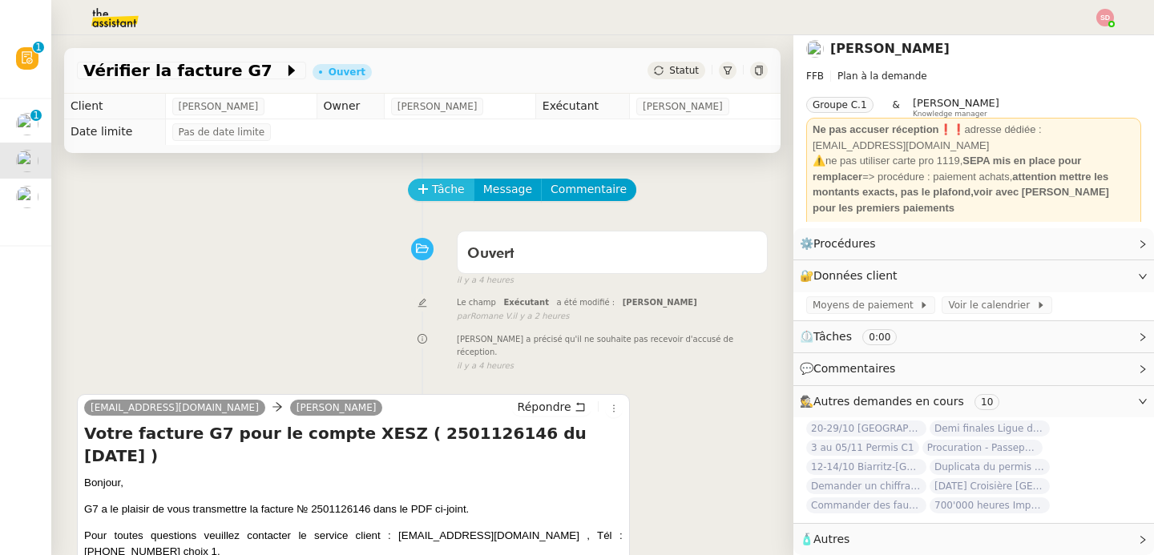
click at [417, 194] on icon at bounding box center [422, 188] width 11 height 11
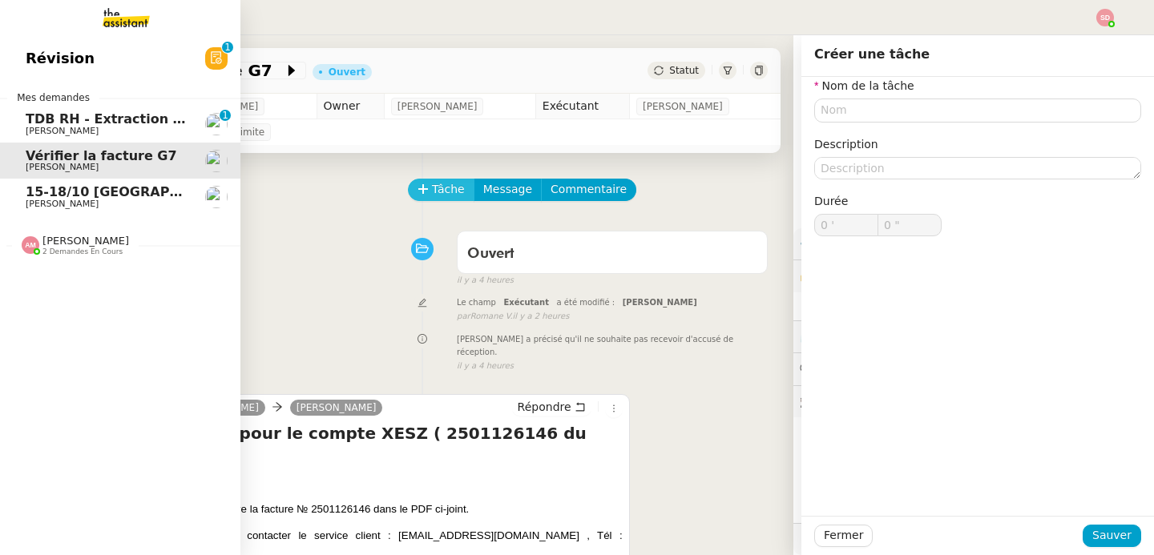
scroll to position [14, 0]
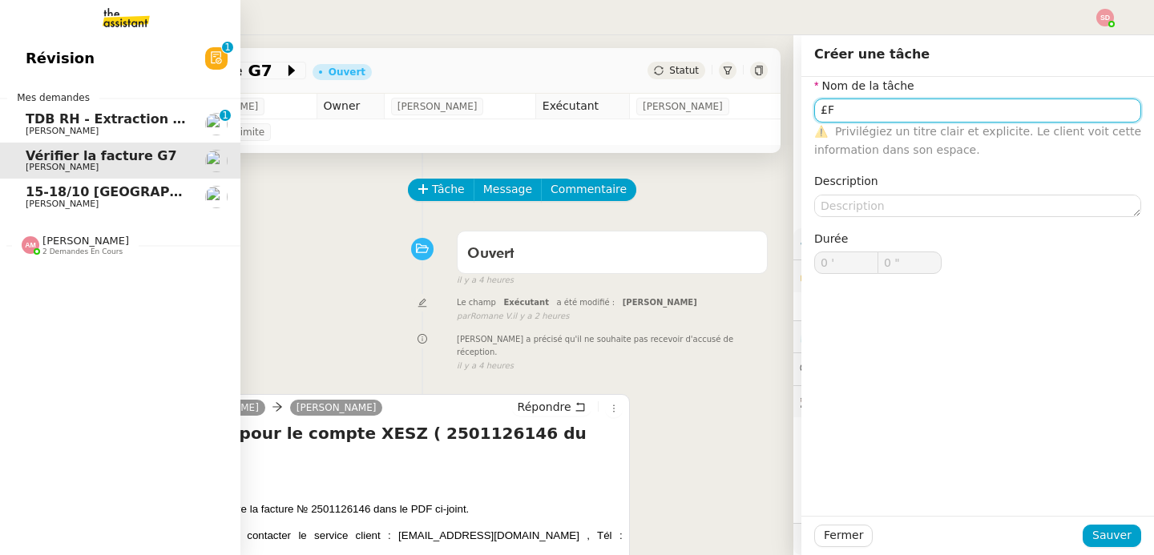
type input "£"
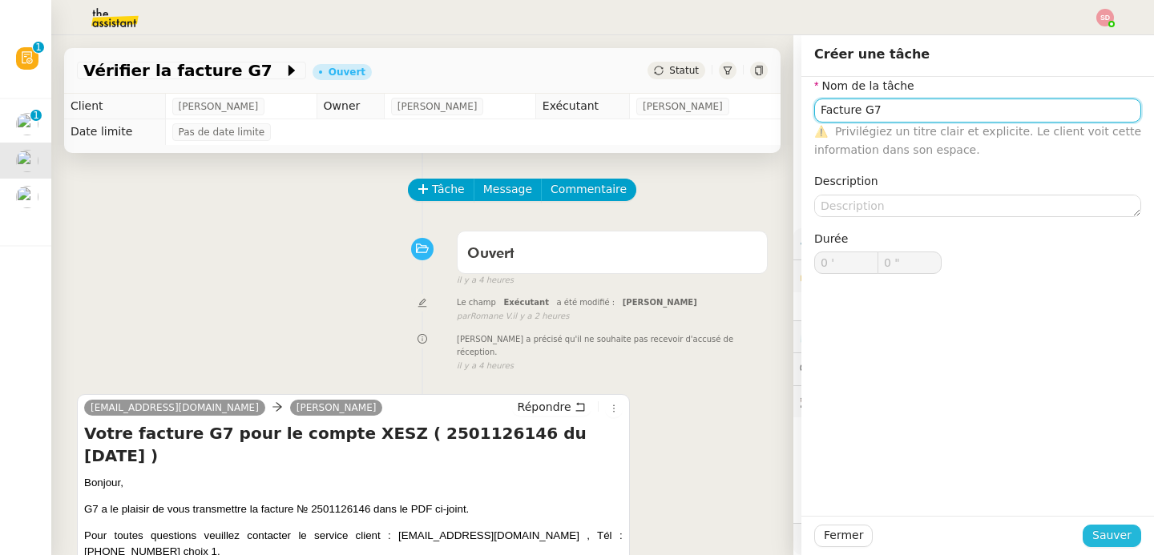
type input "Facture G7"
click at [1103, 542] on span "Sauver" at bounding box center [1111, 535] width 39 height 18
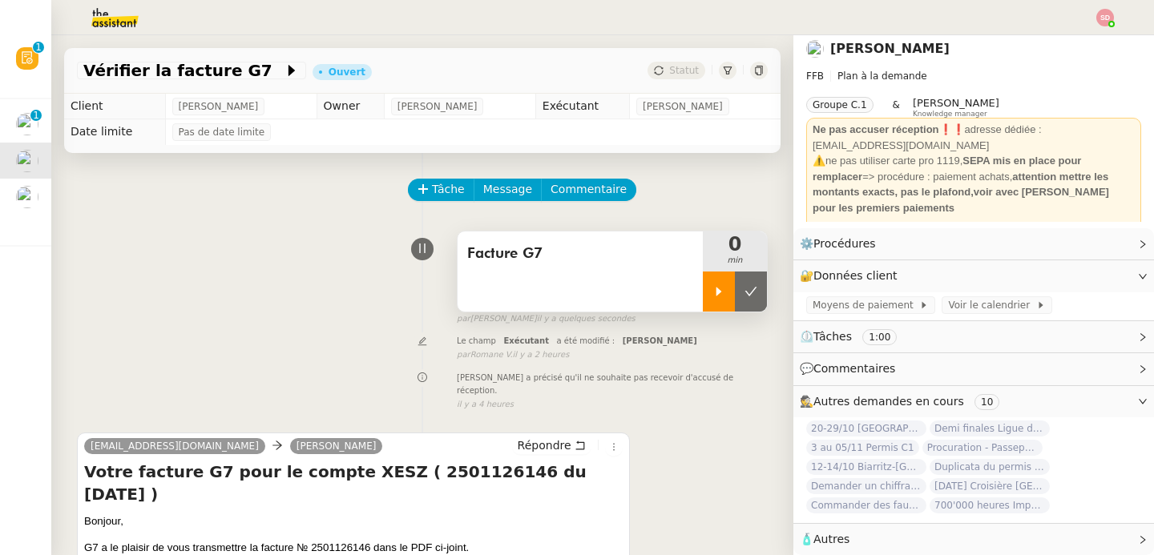
scroll to position [14, 0]
click at [703, 290] on div at bounding box center [719, 292] width 32 height 40
click at [1081, 235] on link "Modifier" at bounding box center [1099, 244] width 46 height 18
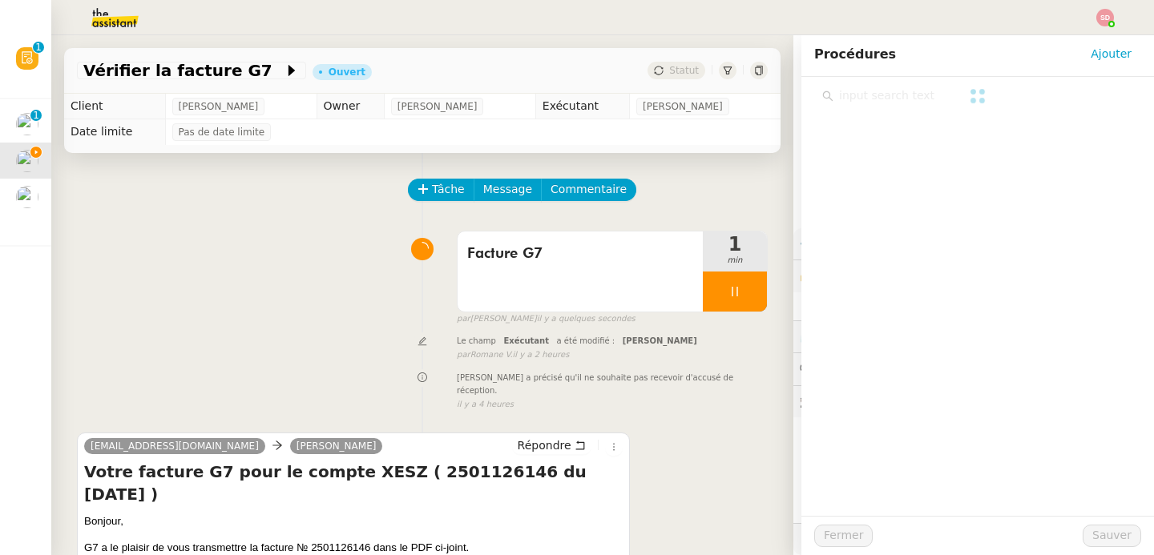
scroll to position [14, 0]
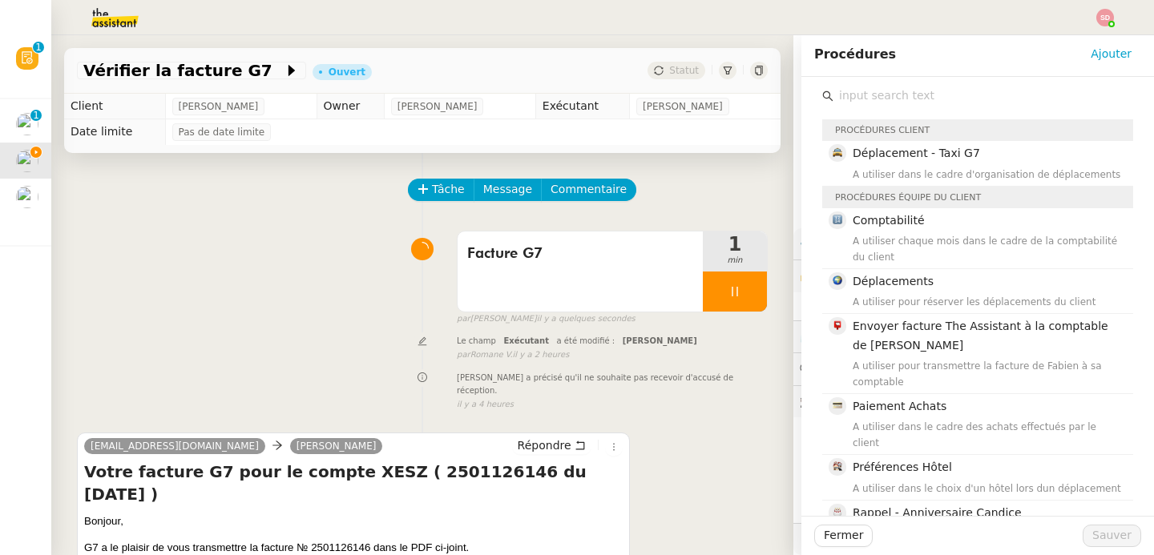
click at [918, 100] on input "text" at bounding box center [983, 96] width 300 height 22
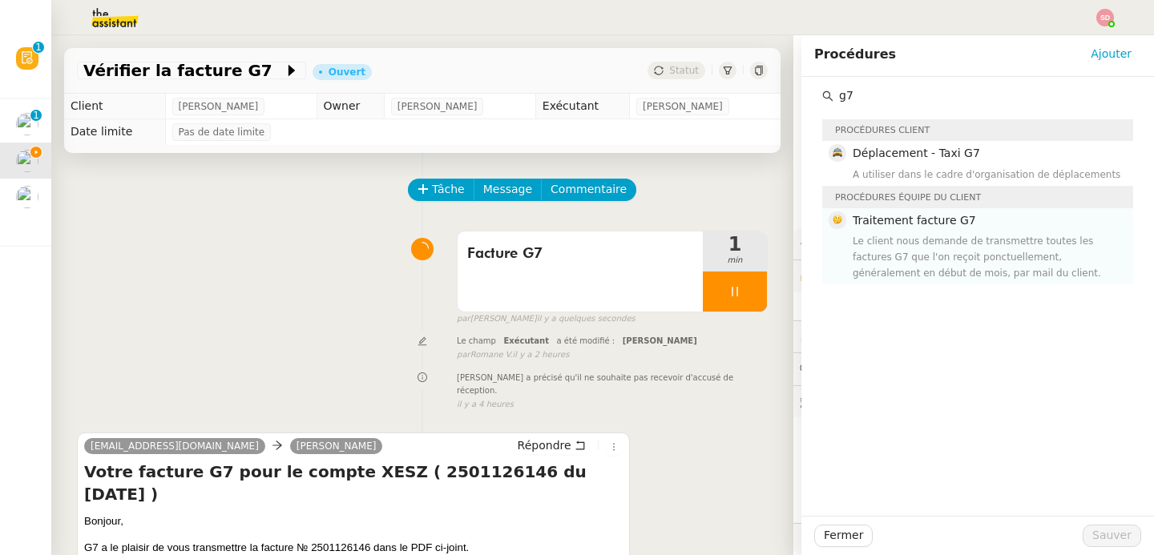
type input "g7"
click at [965, 221] on h4 "Traitement facture G7" at bounding box center [988, 221] width 271 height 18
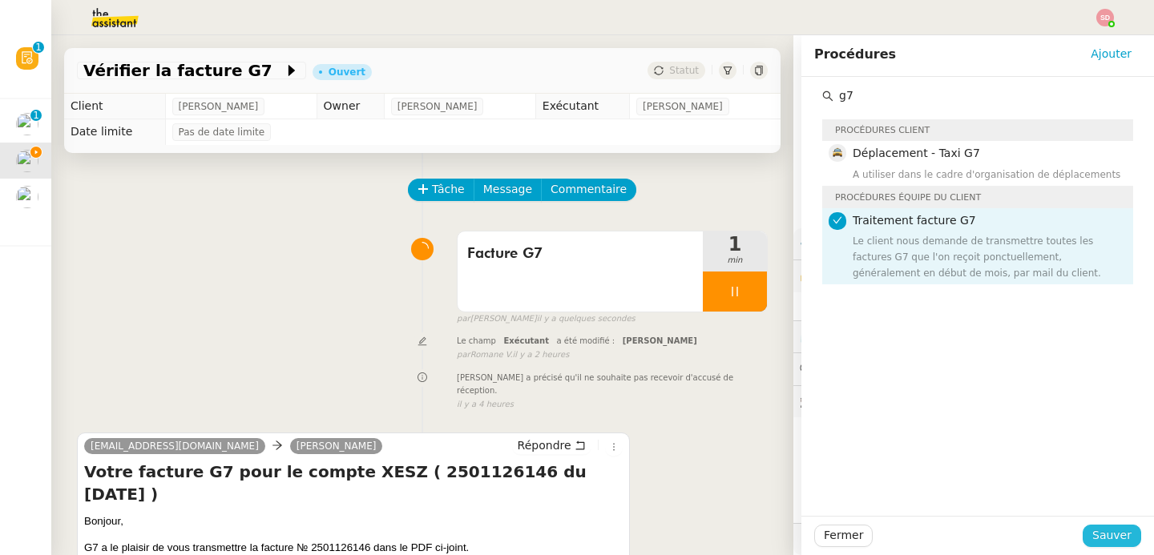
click at [1096, 542] on span "Sauver" at bounding box center [1111, 535] width 39 height 18
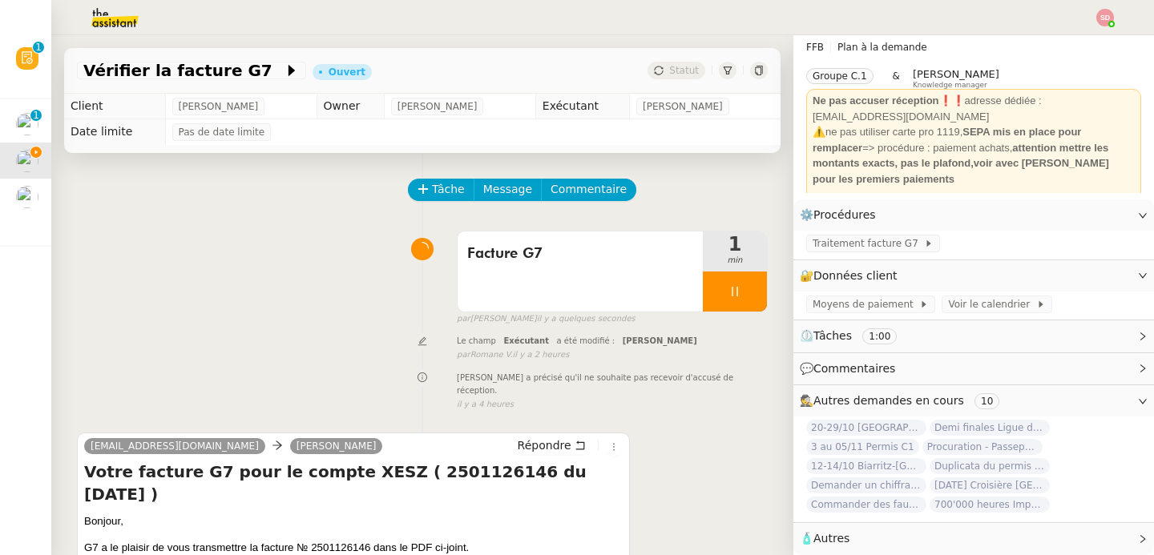
scroll to position [292, 0]
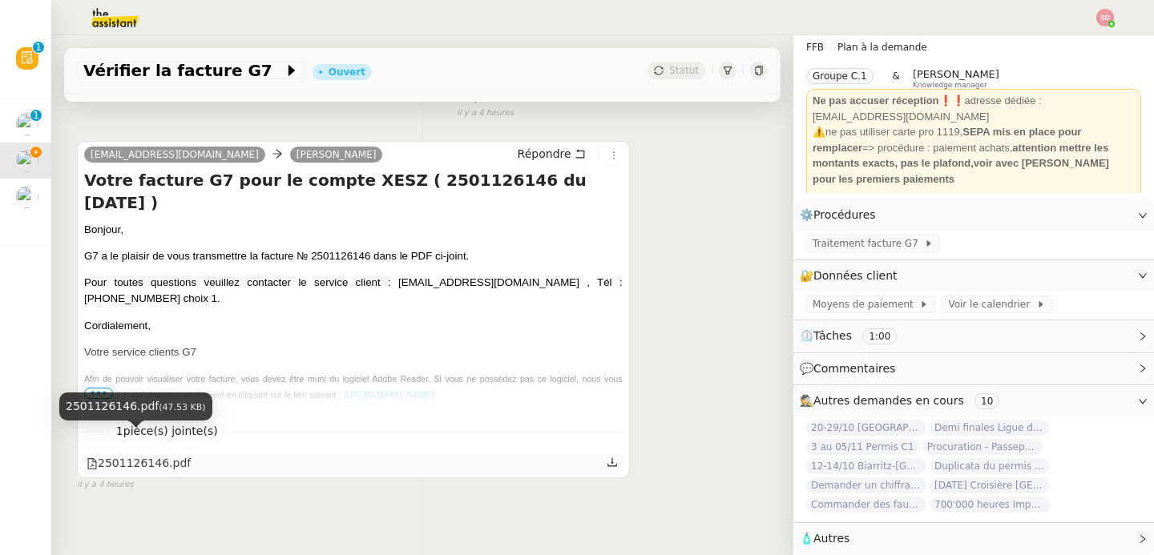
click at [153, 454] on div "2501126146.pdf" at bounding box center [139, 463] width 104 height 18
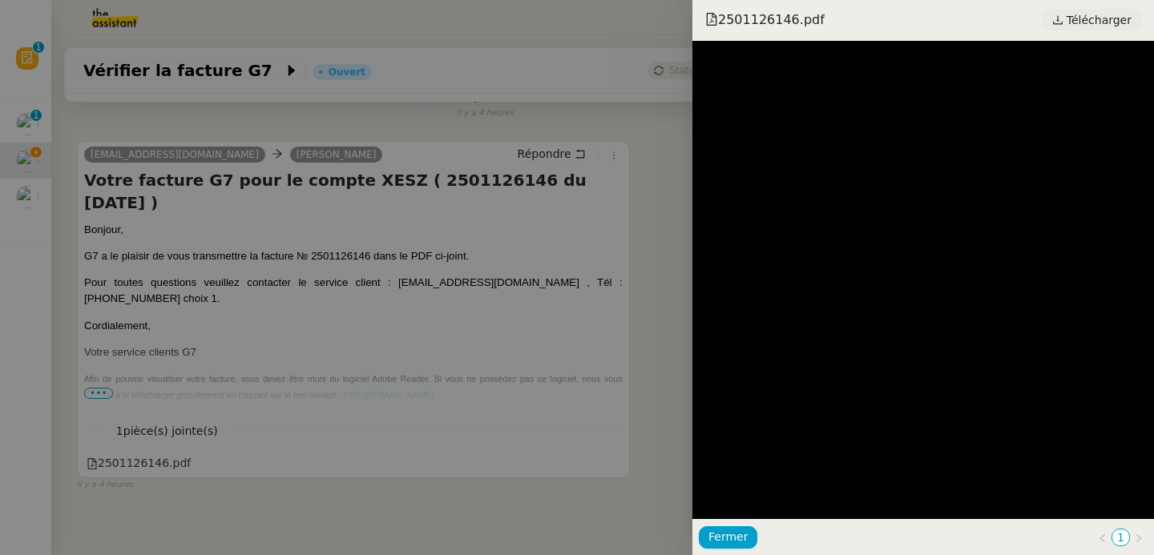
click at [1078, 28] on span "Télécharger" at bounding box center [1098, 20] width 65 height 21
click at [466, 264] on div at bounding box center [577, 277] width 1154 height 555
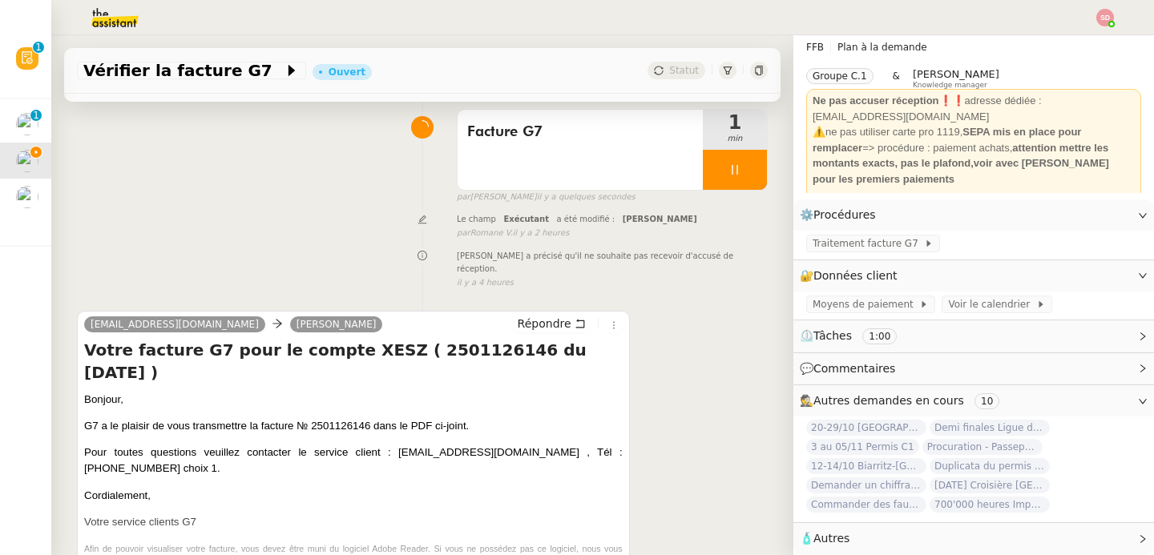
scroll to position [0, 0]
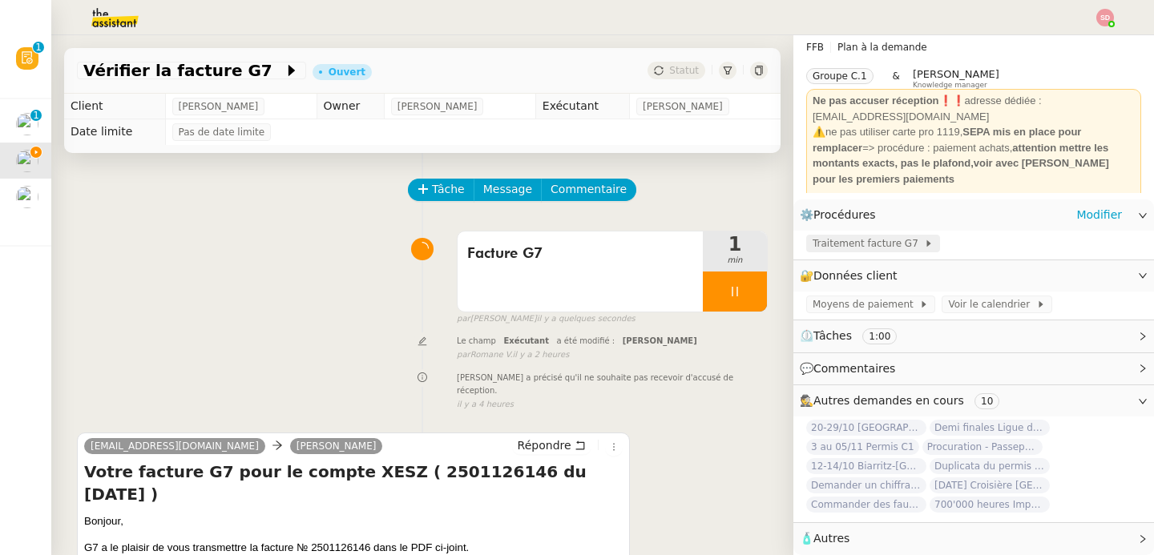
click at [866, 239] on span "Traitement facture G7" at bounding box center [867, 244] width 111 height 16
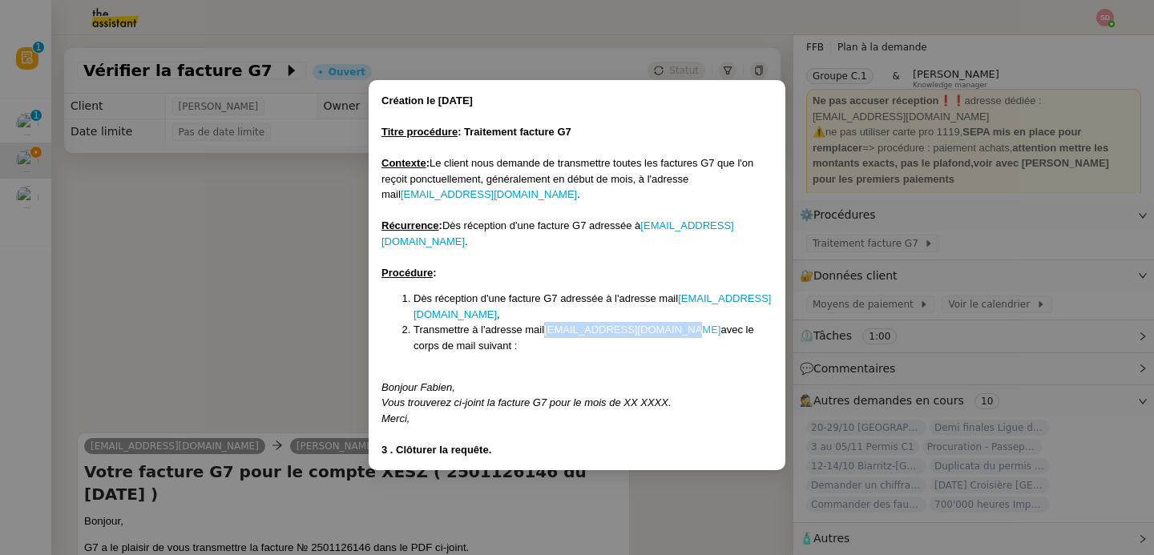
copy link "Fabienbornancin@gmail.com"
click at [288, 348] on nz-modal-container "Création le 05/02/2024 Titre procédure : Traitement facture G7 Contexte : Le cl…" at bounding box center [577, 277] width 1154 height 555
click at [292, 232] on nz-modal-container "Création le 05/02/2024 Titre procédure : Traitement facture G7 Contexte : Le cl…" at bounding box center [577, 277] width 1154 height 555
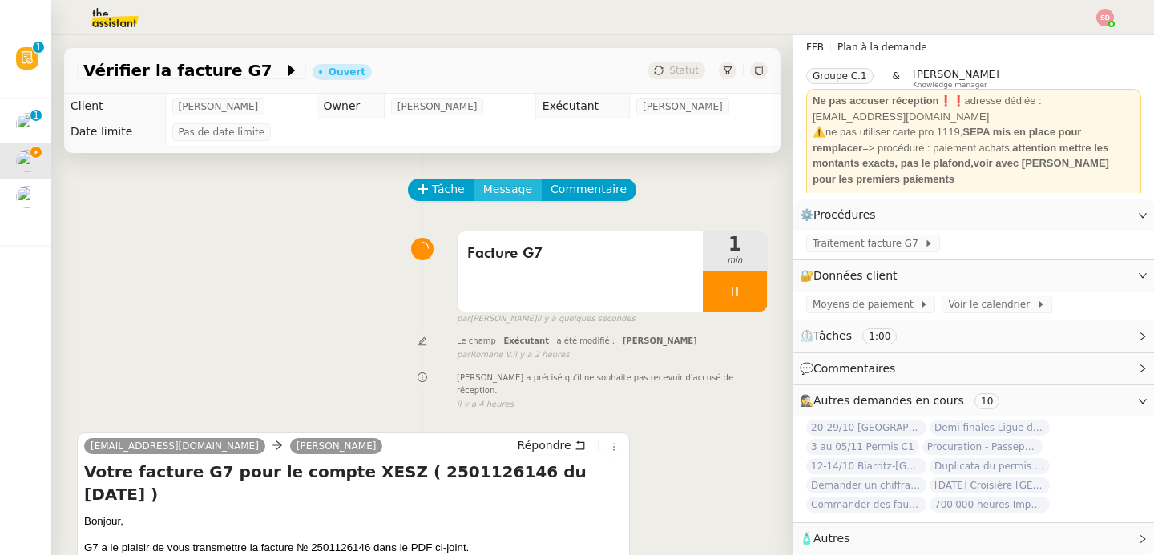
click at [501, 195] on span "Message" at bounding box center [507, 189] width 49 height 18
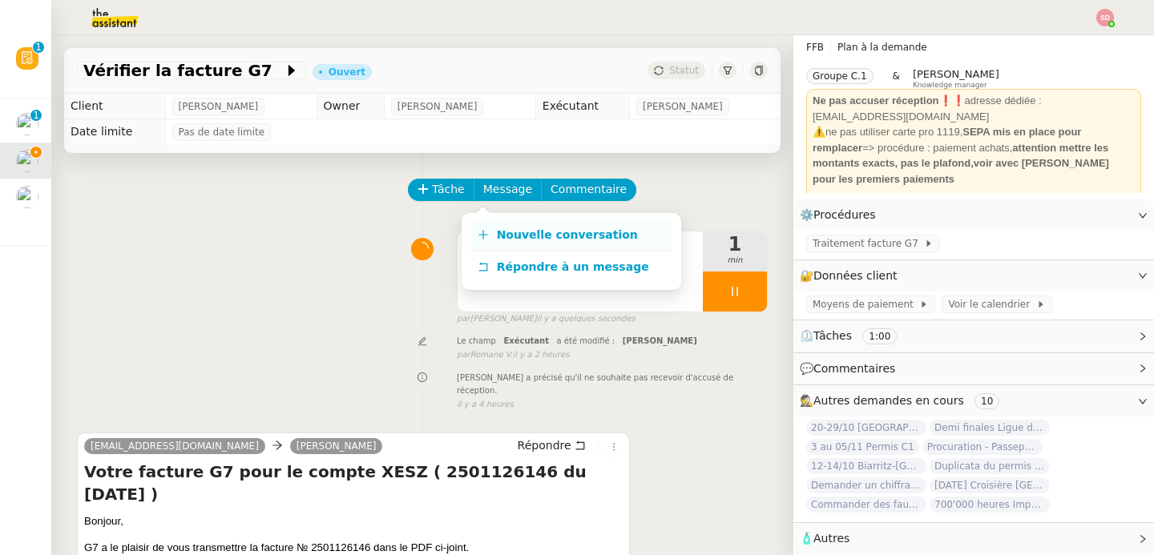
click at [502, 230] on span "Nouvelle conversation" at bounding box center [567, 234] width 141 height 13
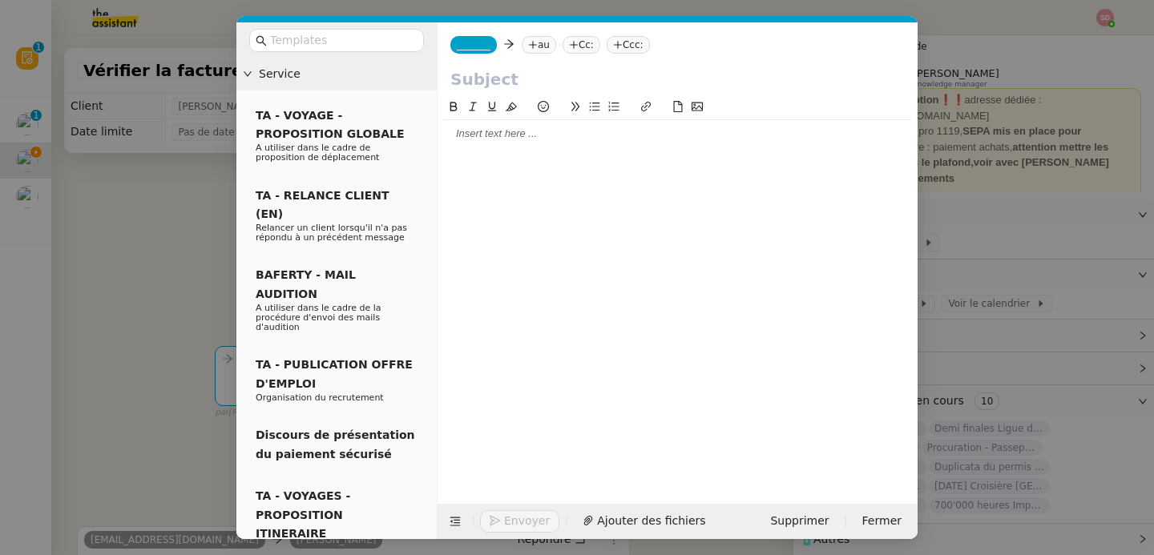
scroll to position [44, 0]
click at [470, 51] on nz-tag "_______" at bounding box center [473, 45] width 46 height 18
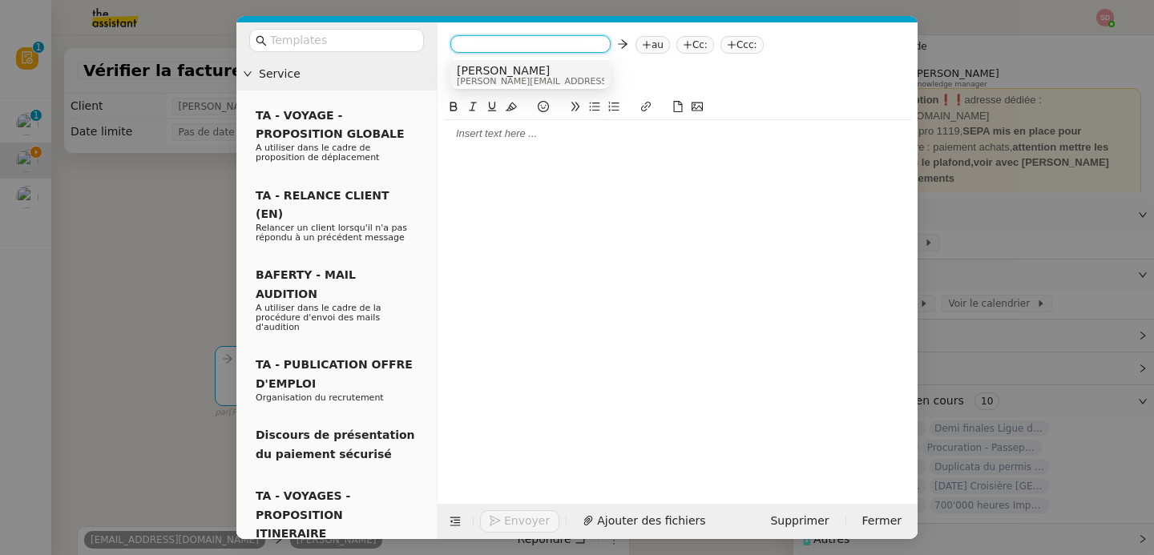
click at [471, 67] on span "Camille" at bounding box center [571, 70] width 228 height 13
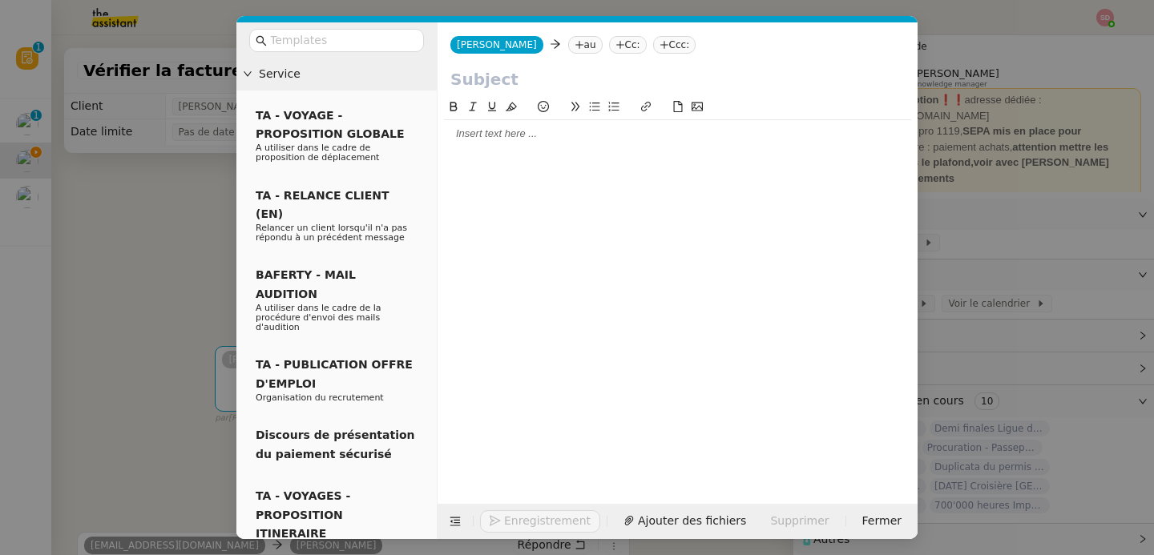
click at [574, 40] on icon at bounding box center [579, 45] width 10 height 10
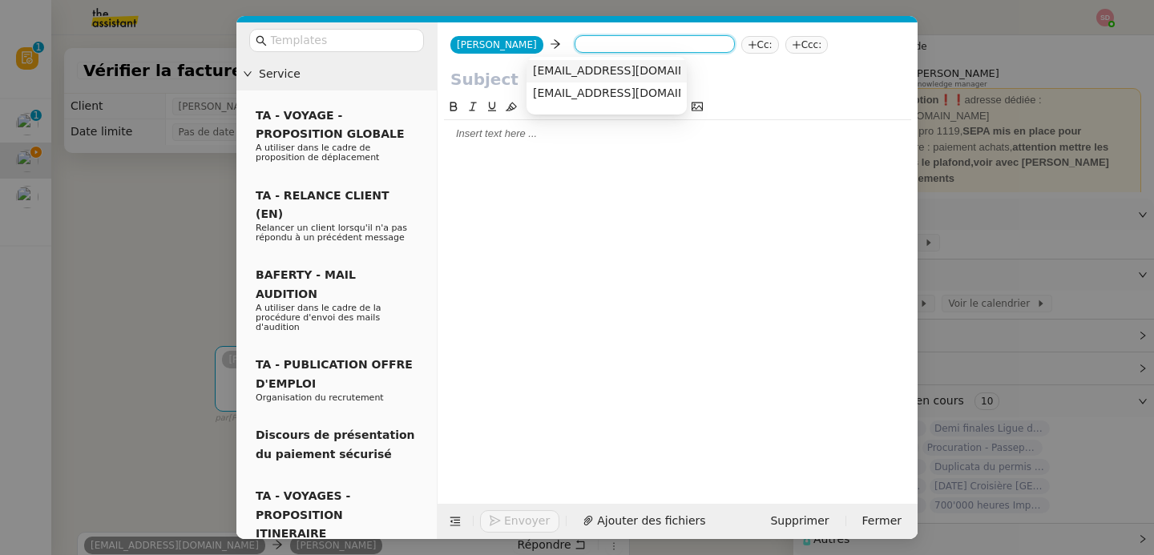
paste input "Fabienbornancin@gmail.com"
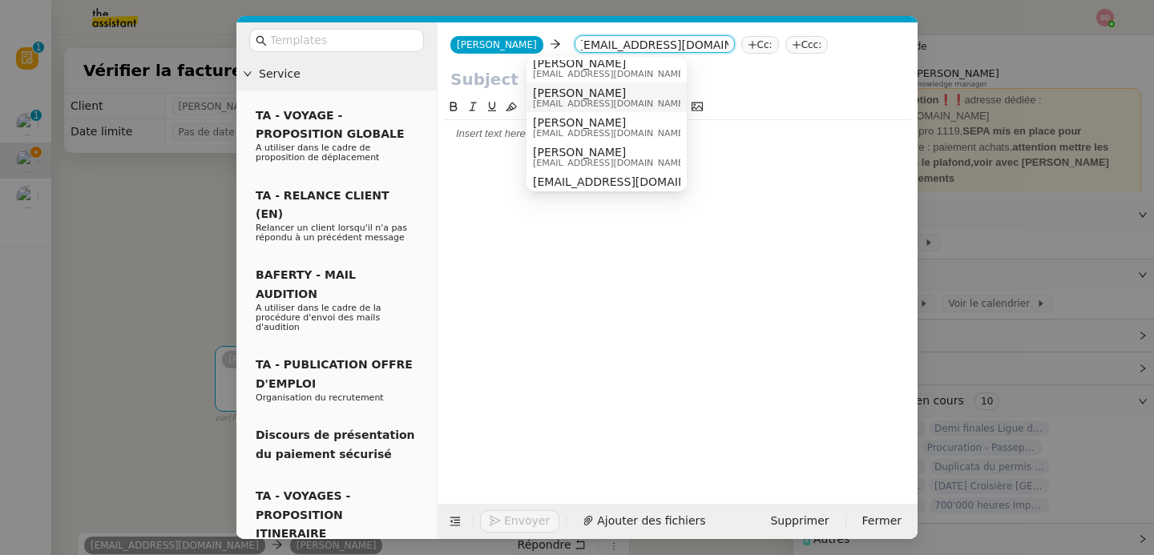
scroll to position [13, 0]
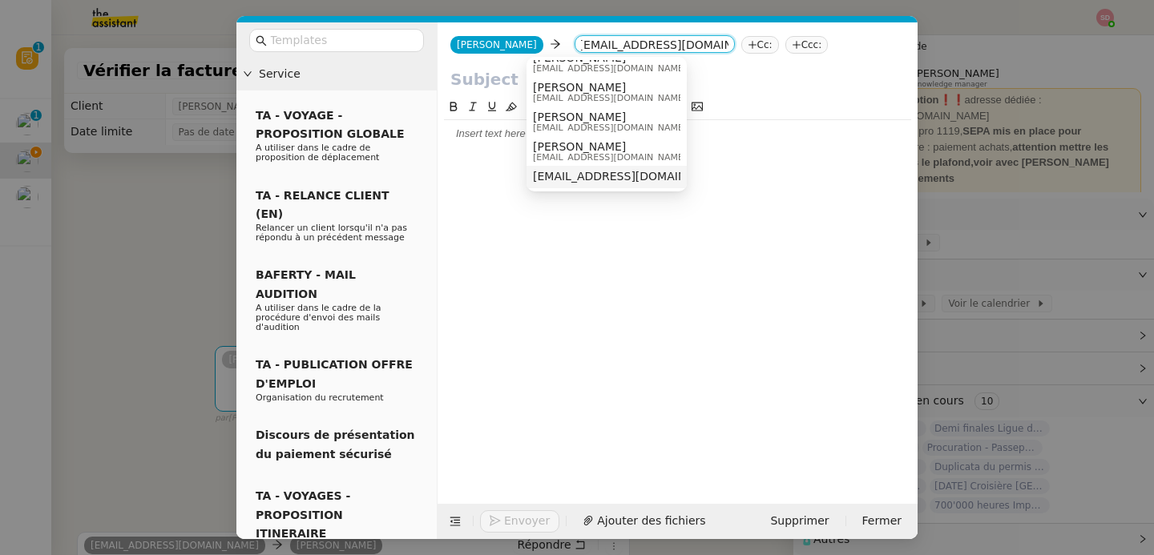
type input "Fabienbornancin@gmail.com"
click at [571, 177] on span "Fabienbornancin@gmail.com" at bounding box center [631, 176] width 196 height 13
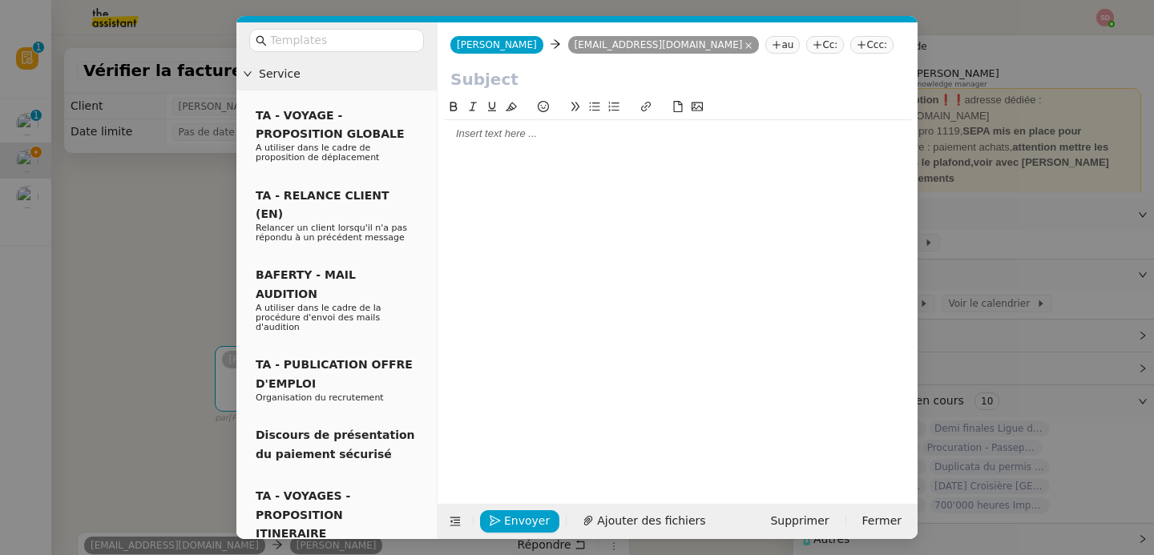
scroll to position [0, 0]
click at [498, 91] on div at bounding box center [677, 82] width 480 height 30
click at [518, 75] on input "text" at bounding box center [677, 79] width 454 height 24
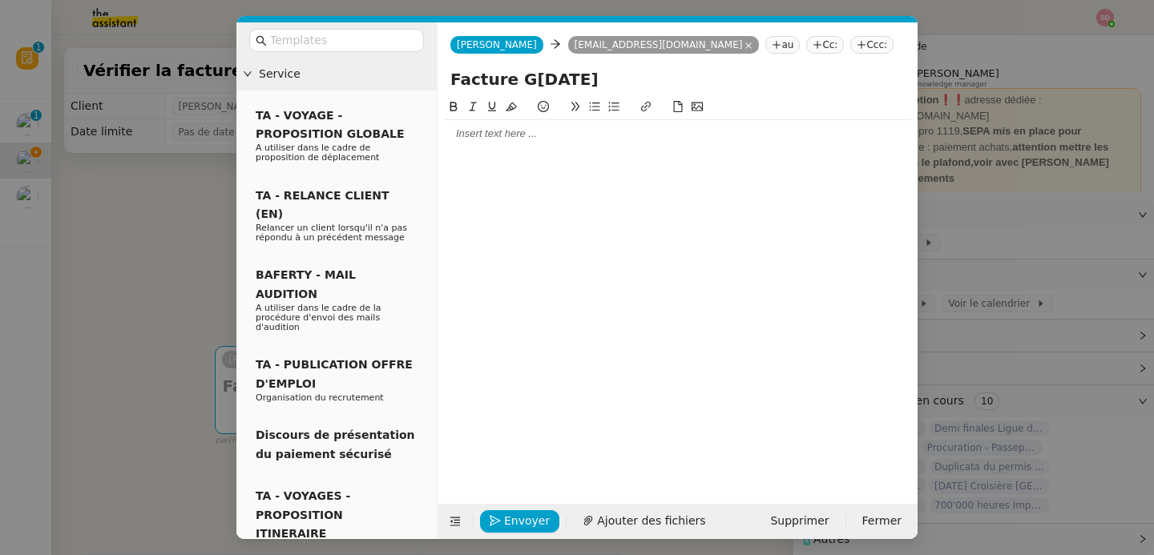
type input "Facture G7 septembre 2025"
click at [504, 119] on div at bounding box center [677, 109] width 467 height 22
click at [504, 132] on div at bounding box center [677, 134] width 467 height 14
click at [635, 510] on button "Ajouter des fichiers" at bounding box center [644, 521] width 142 height 22
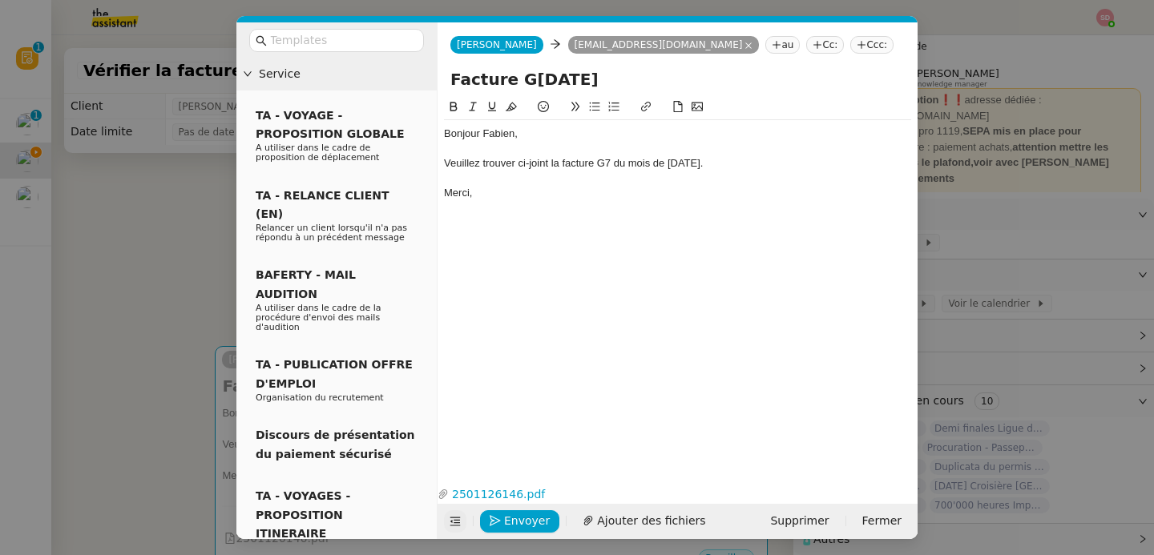
click at [444, 522] on button at bounding box center [455, 521] width 22 height 22
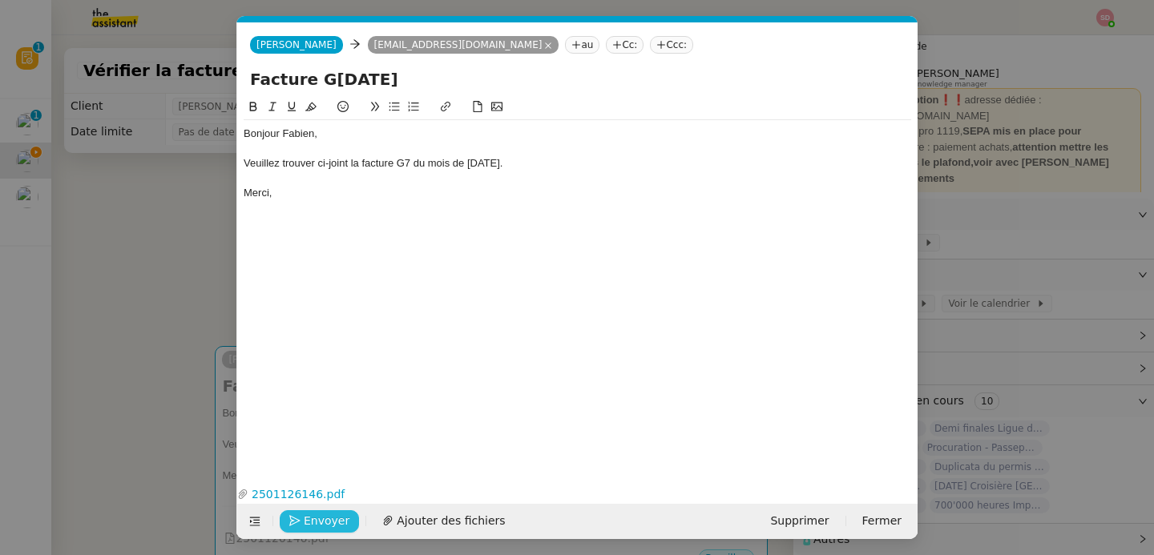
click at [310, 524] on span "Envoyer" at bounding box center [327, 521] width 46 height 18
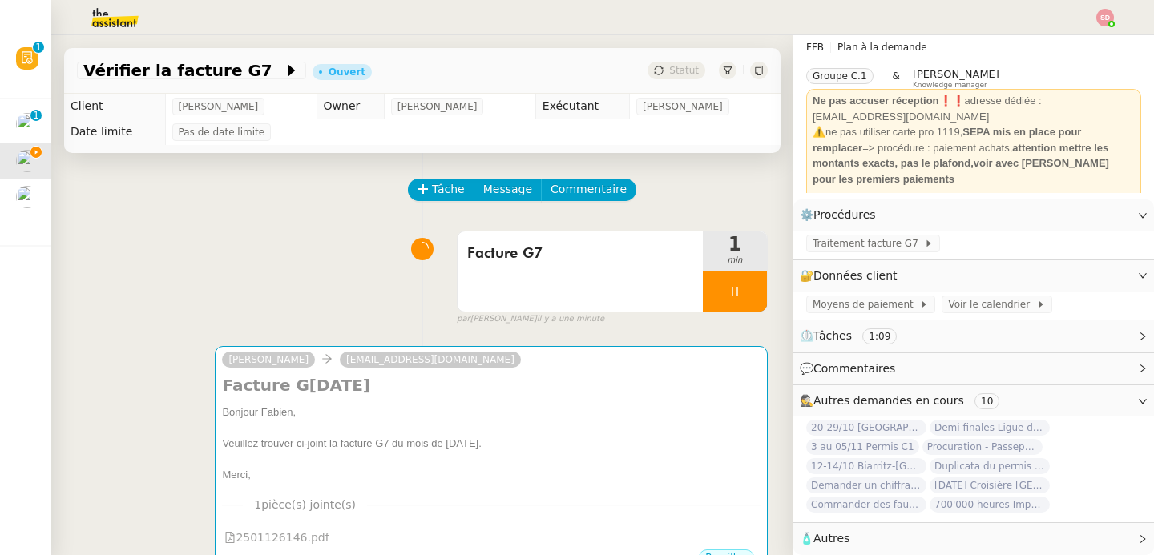
scroll to position [42, 0]
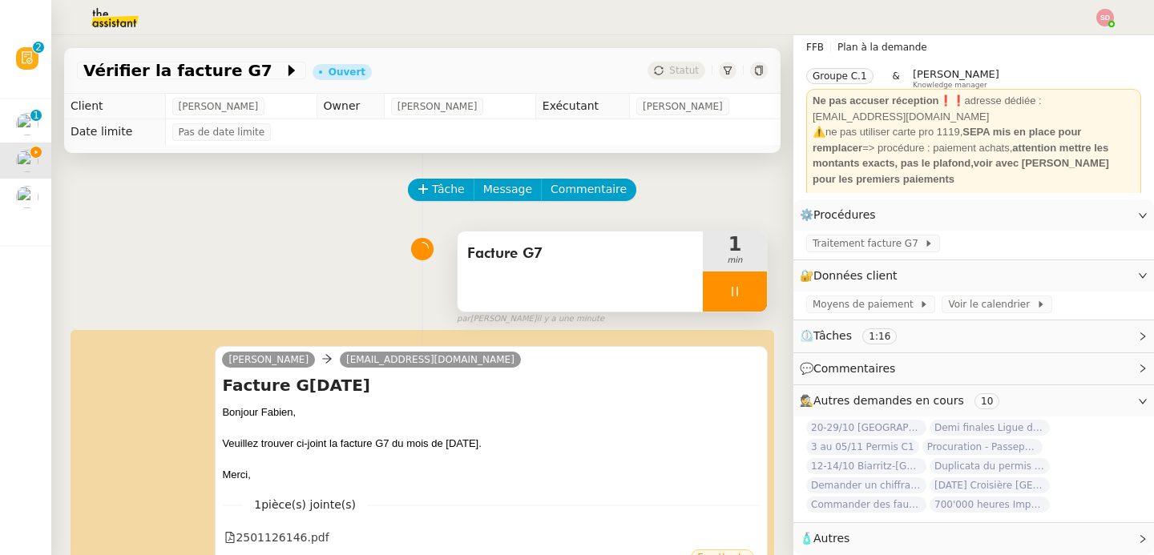
click at [740, 291] on div at bounding box center [735, 292] width 64 height 40
click at [740, 291] on button at bounding box center [751, 292] width 32 height 40
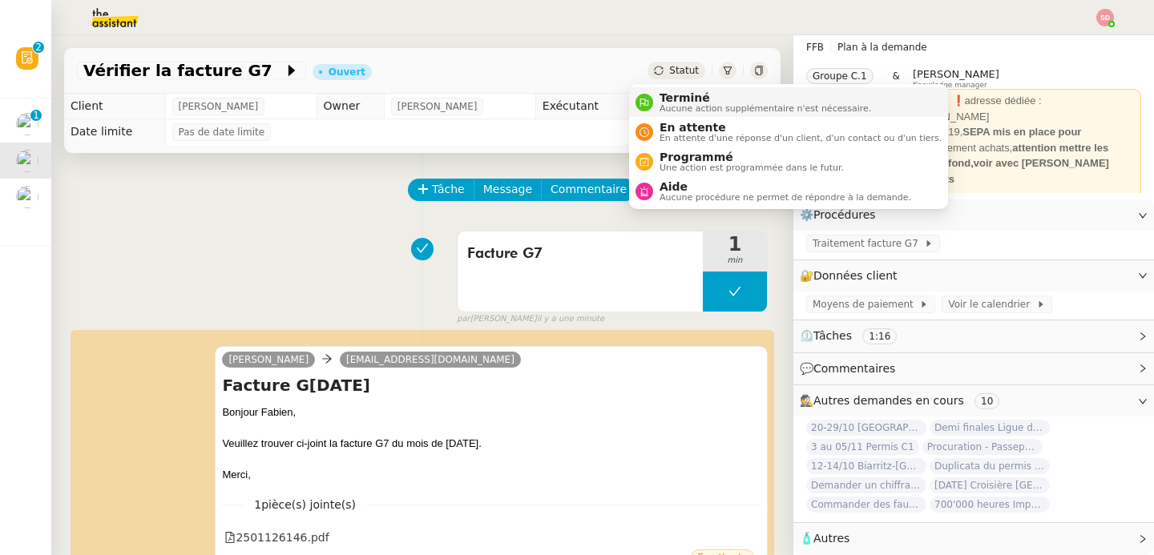
click at [673, 97] on span "Terminé" at bounding box center [765, 97] width 212 height 13
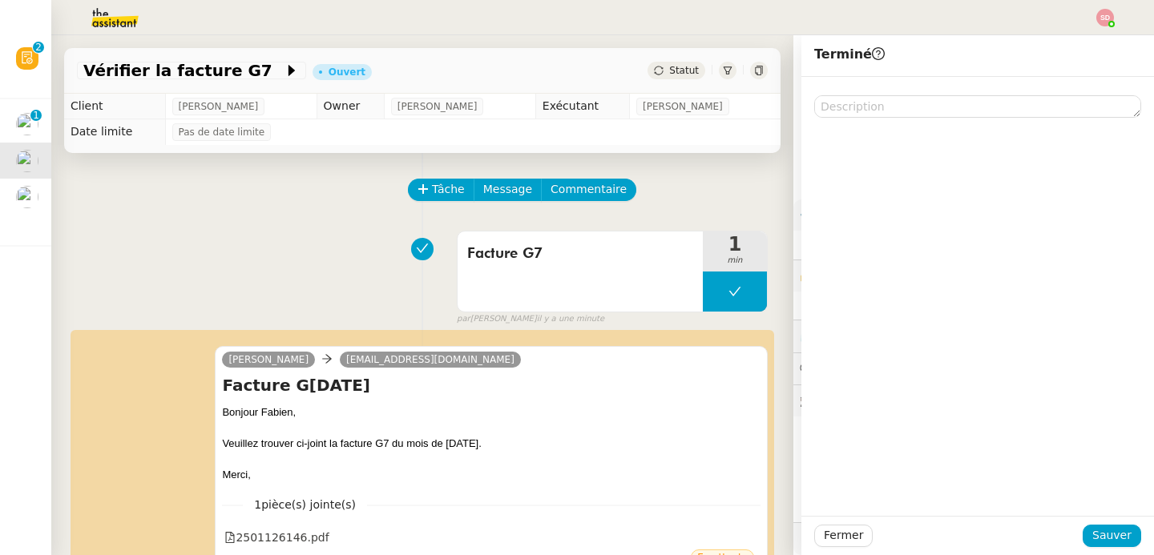
scroll to position [42, 0]
click at [1093, 525] on button "Sauver" at bounding box center [1111, 536] width 58 height 22
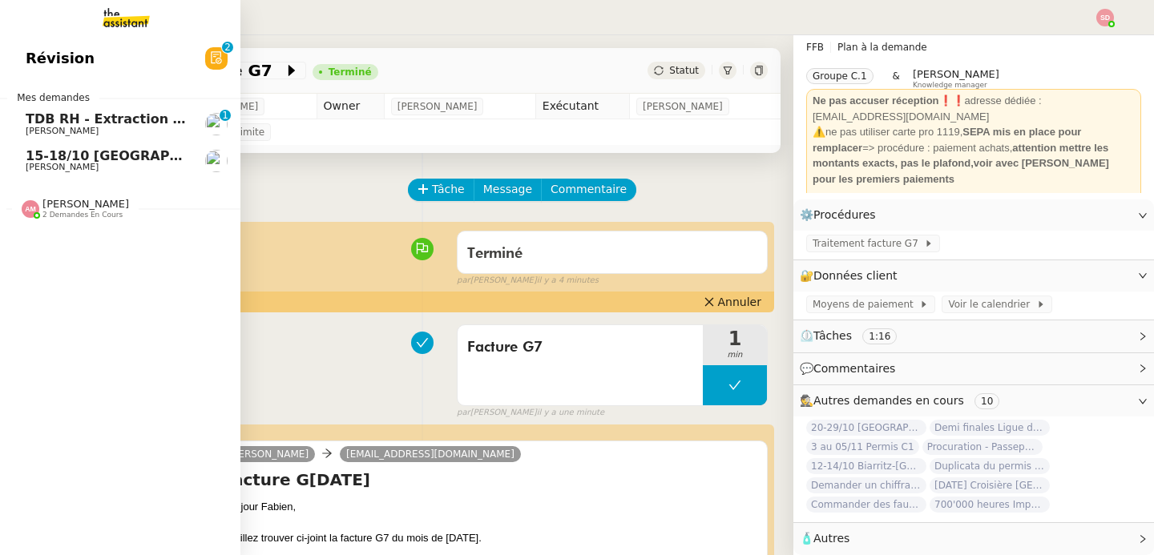
scroll to position [42, 0]
click at [34, 162] on span "Laurène Gauthier" at bounding box center [62, 167] width 73 height 10
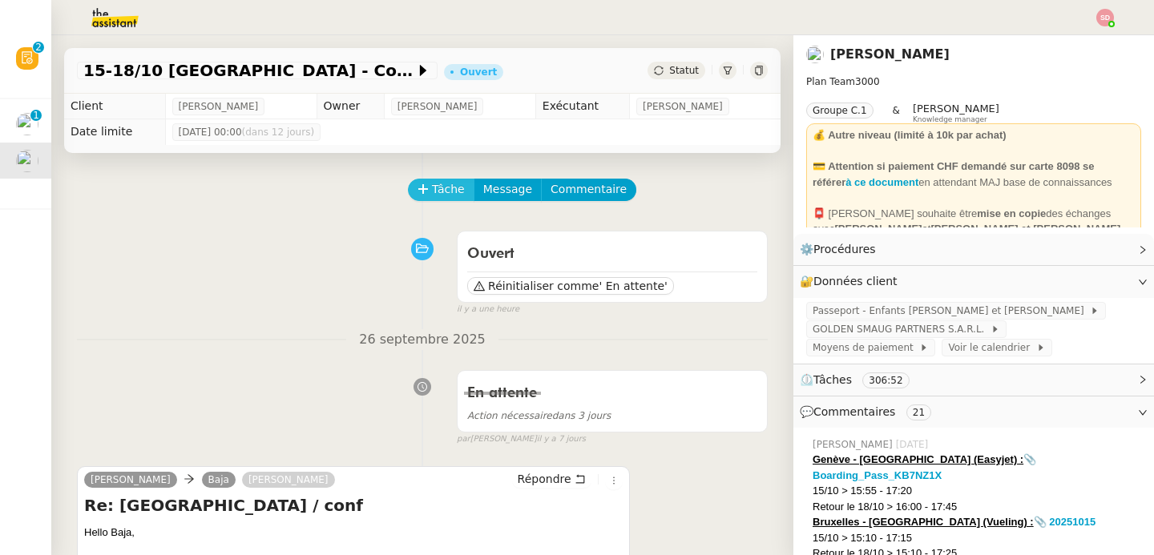
click at [418, 189] on icon at bounding box center [422, 188] width 9 height 1
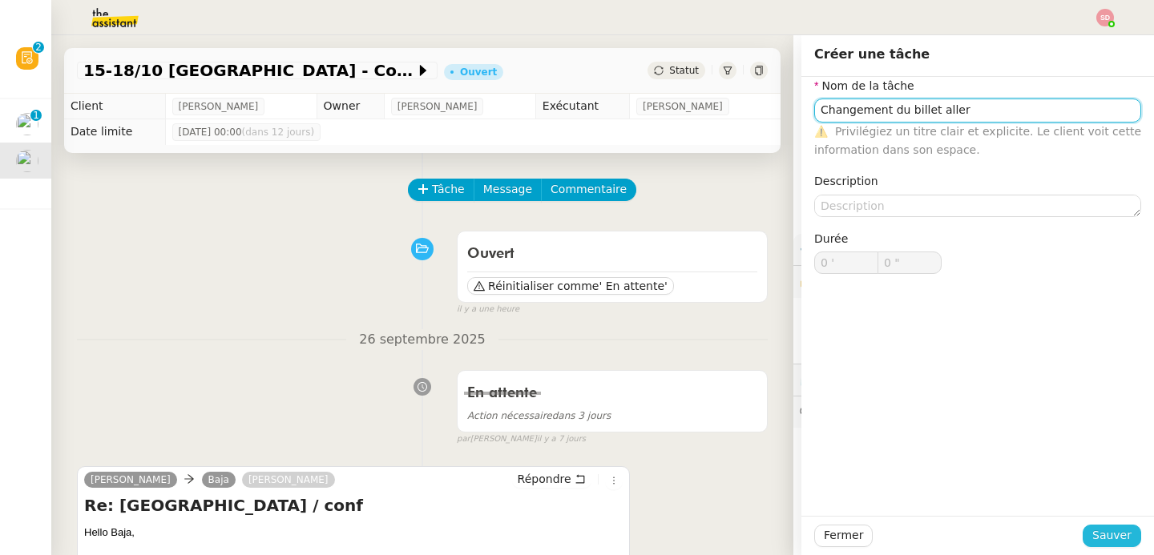
type input "Changement du billet aller"
click at [1092, 529] on span "Sauver" at bounding box center [1111, 535] width 39 height 18
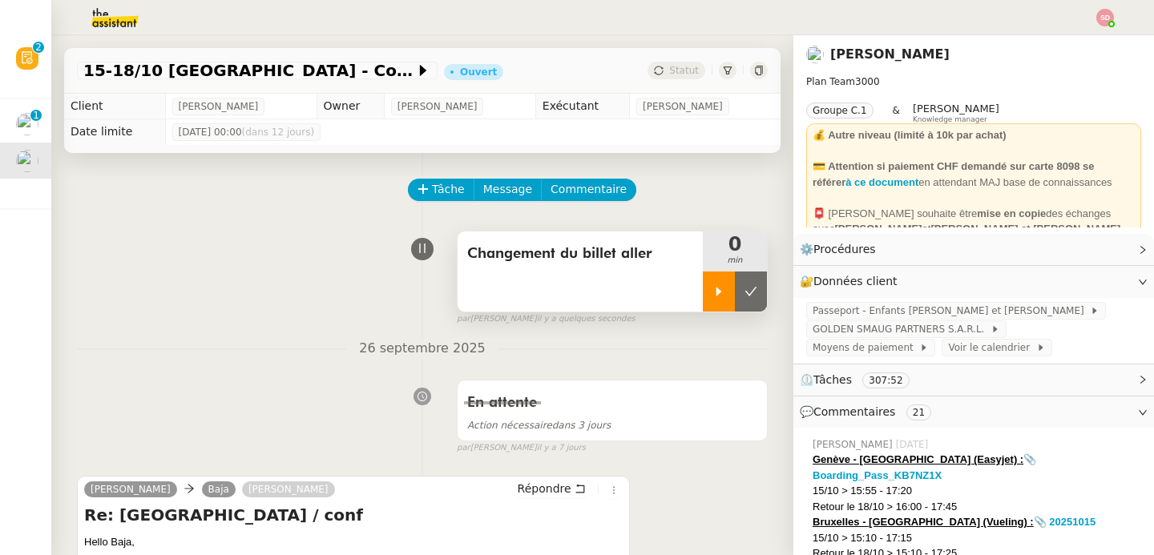
click at [703, 280] on div at bounding box center [719, 292] width 32 height 40
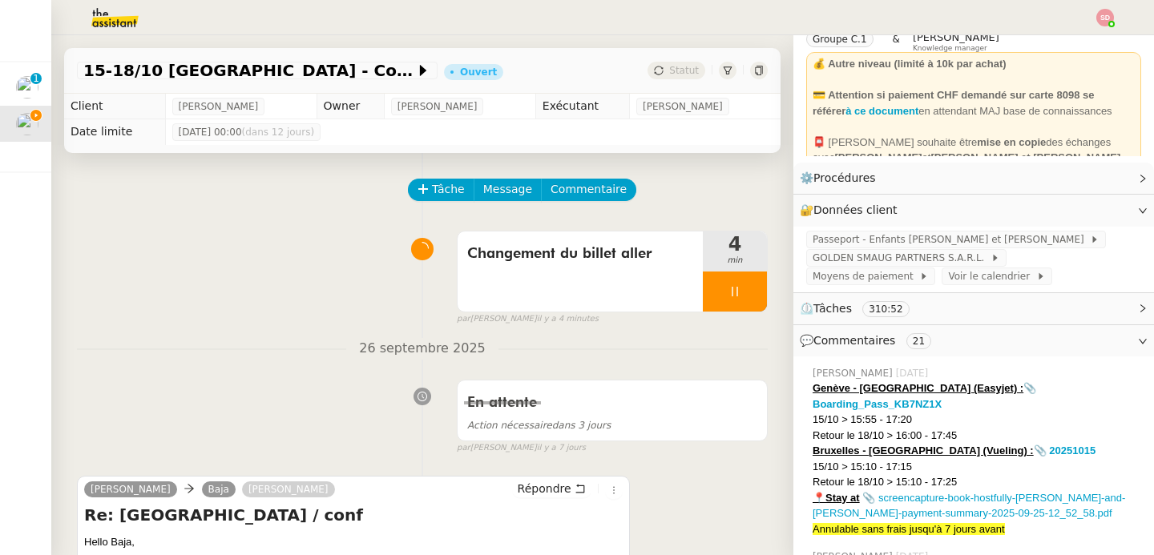
scroll to position [84, 0]
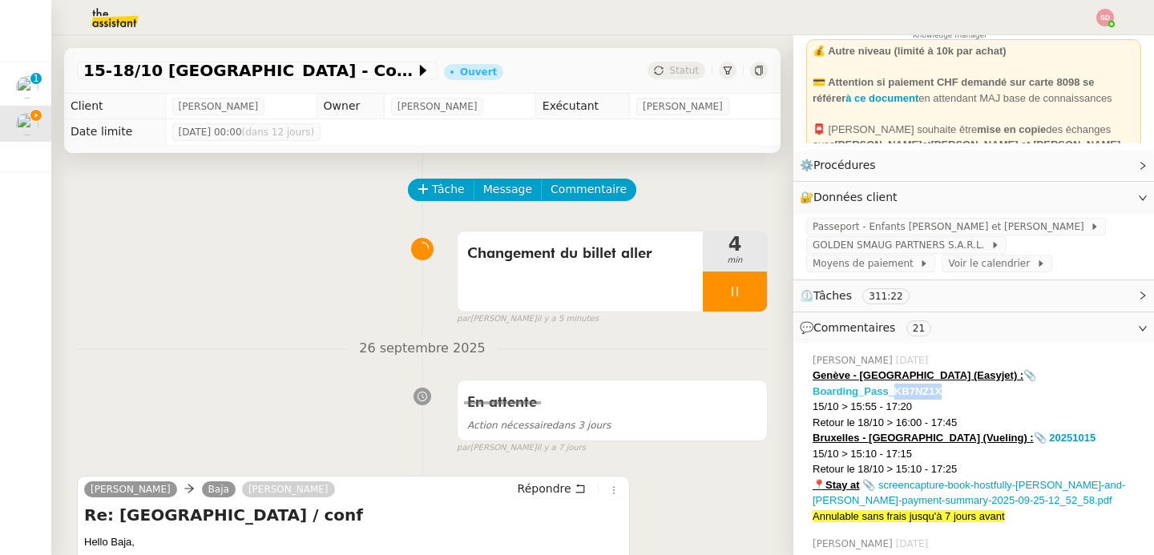
drag, startPoint x: 1101, startPoint y: 371, endPoint x: 1049, endPoint y: 376, distance: 52.3
click at [1049, 376] on div "Genève - Barcelone (Easyjet) : 📎 Boarding_Pass_KB7NZ1X" at bounding box center [976, 383] width 329 height 31
copy strong "B7NZ1X"
click at [1080, 195] on link "Modifier" at bounding box center [1099, 197] width 46 height 18
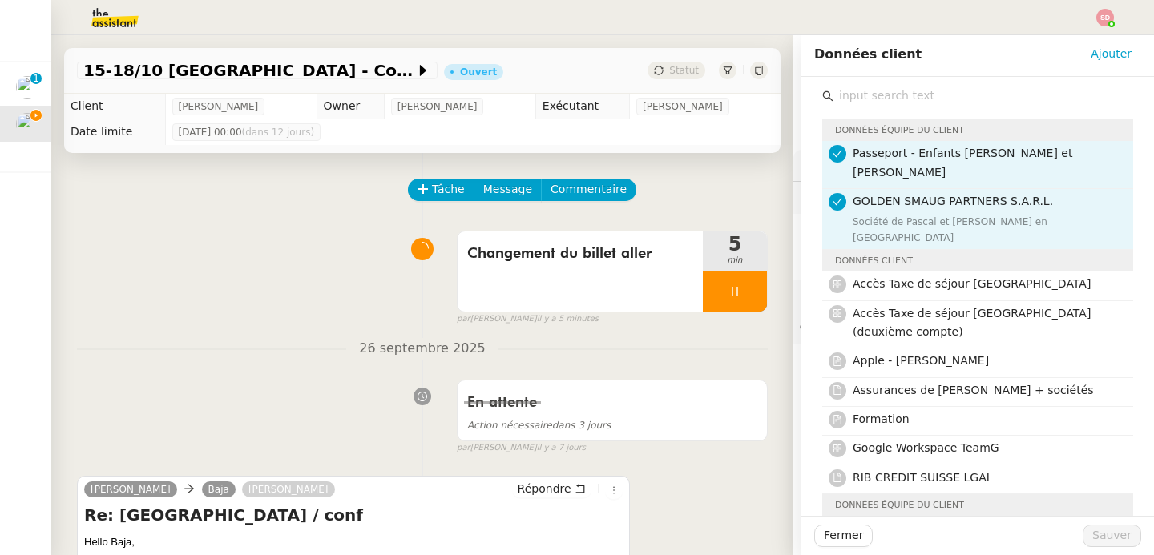
click at [883, 99] on input "text" at bounding box center [983, 96] width 300 height 22
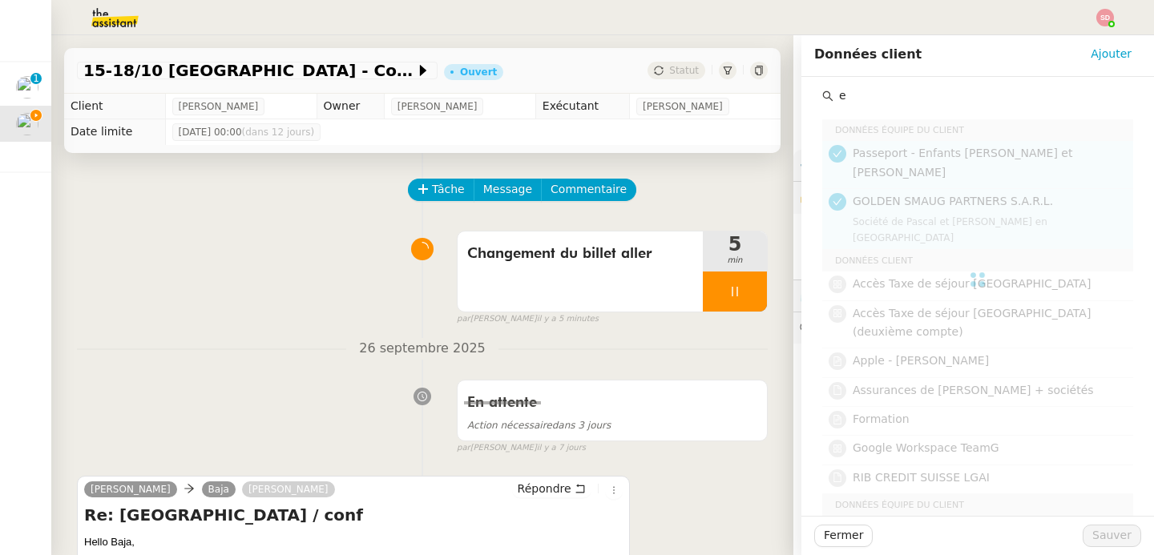
type input "e"
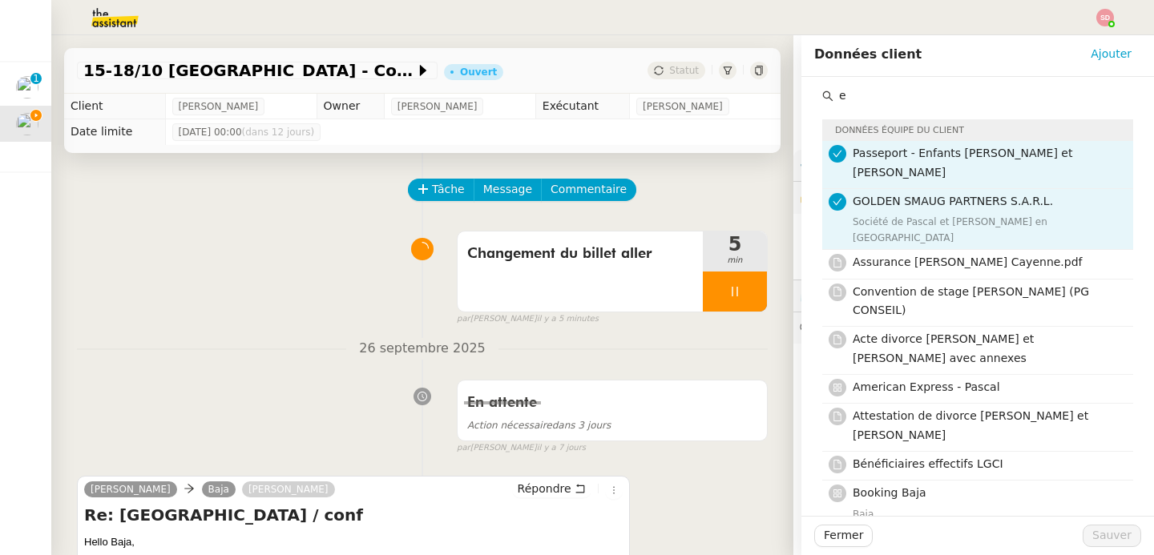
click at [961, 99] on input "e" at bounding box center [983, 96] width 300 height 22
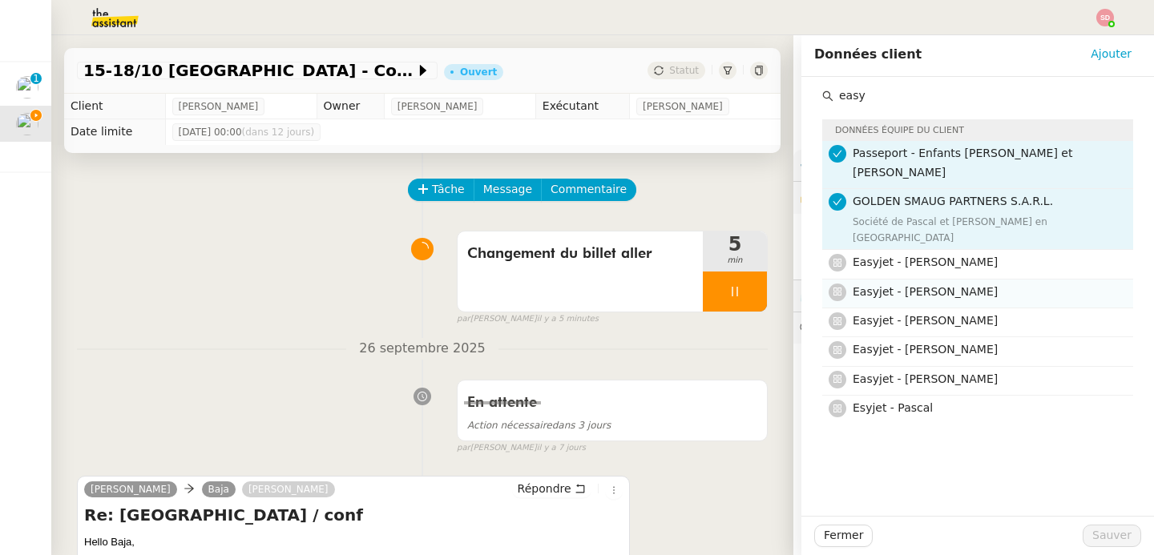
type input "easy"
click at [960, 285] on span "Easyjet - Laurène Gauthier" at bounding box center [925, 291] width 145 height 13
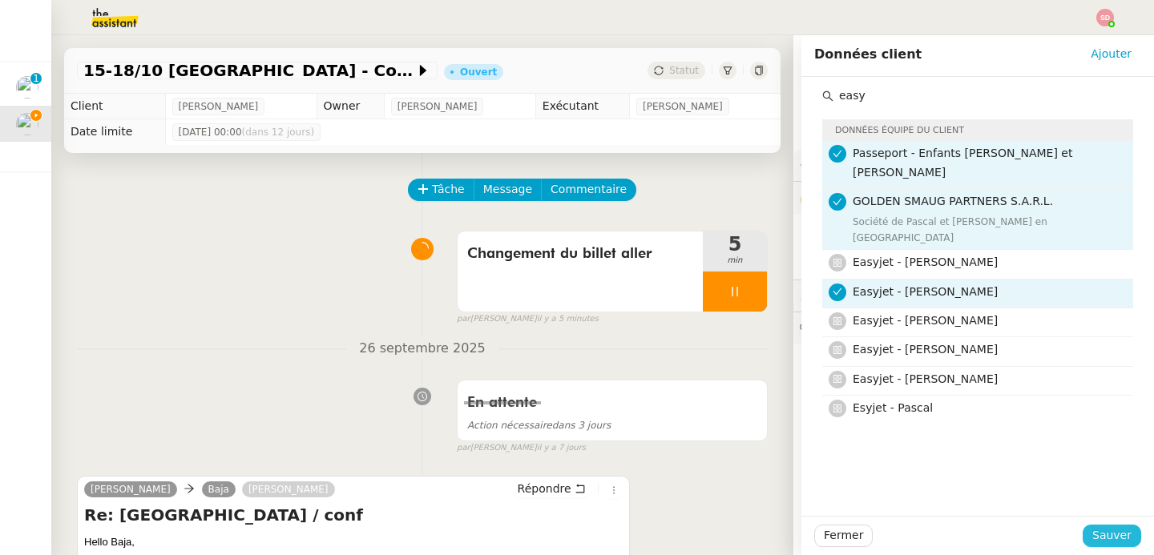
click at [1092, 534] on span "Sauver" at bounding box center [1111, 535] width 39 height 18
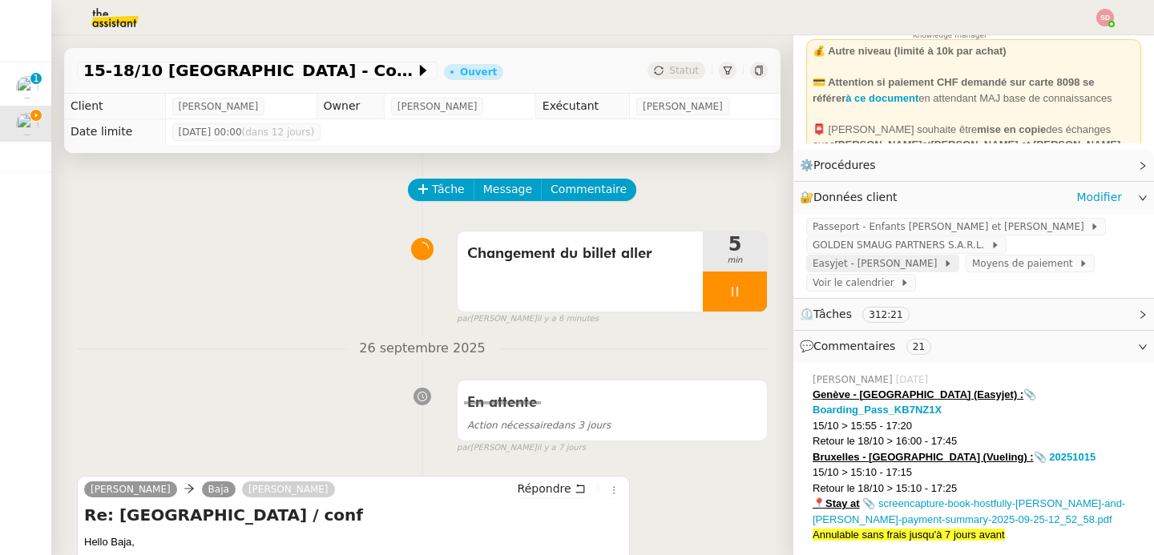
click at [846, 268] on span "Easyjet - Laurène Gauthier" at bounding box center [877, 264] width 131 height 16
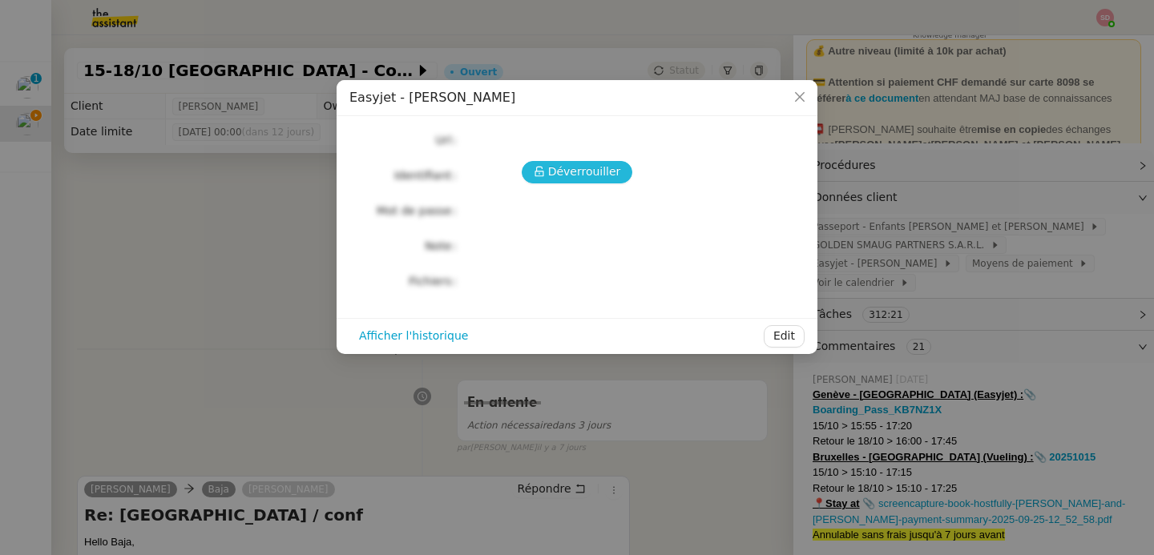
click at [562, 179] on span "Déverrouiller" at bounding box center [584, 172] width 73 height 18
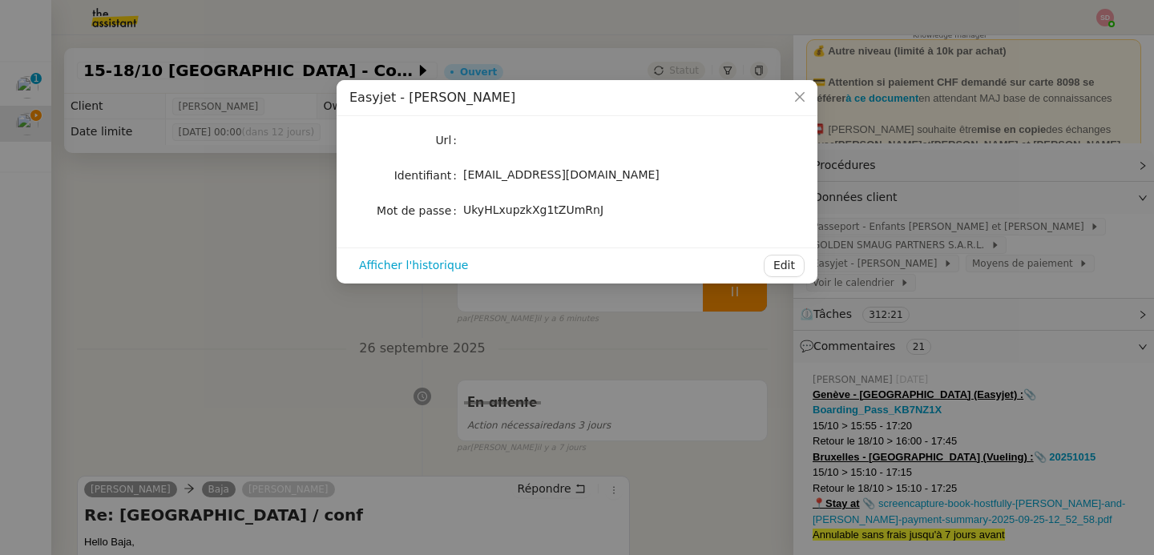
click at [562, 179] on span "laurenegauthier5@gmail.com" at bounding box center [561, 174] width 196 height 13
copy span "laurenegauthier5@gmail.com"
click at [536, 205] on span "UkyHLxupzkXg1tZUmRnJ" at bounding box center [533, 210] width 140 height 13
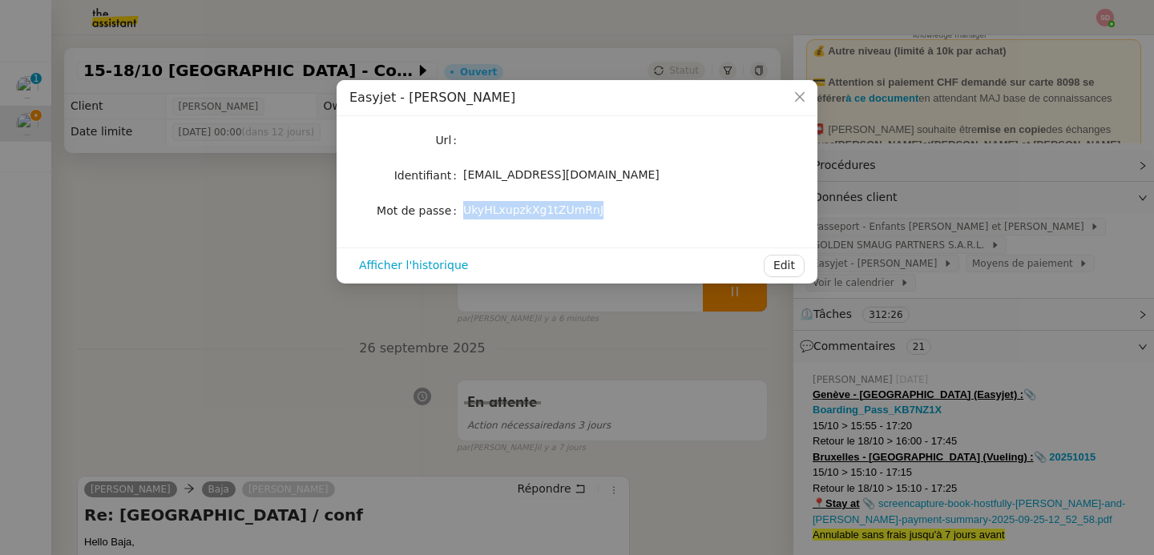
click at [536, 205] on span "UkyHLxupzkXg1tZUmRnJ" at bounding box center [533, 210] width 140 height 13
copy div "UkyHLxupzkXg1tZUmRnJ Afficher l'historique Edit"
click at [216, 259] on nz-modal-container "Easyjet - Laurène Gauthier Url Identifiant laurenegauthier5@gmail.com Mot de pa…" at bounding box center [577, 277] width 1154 height 555
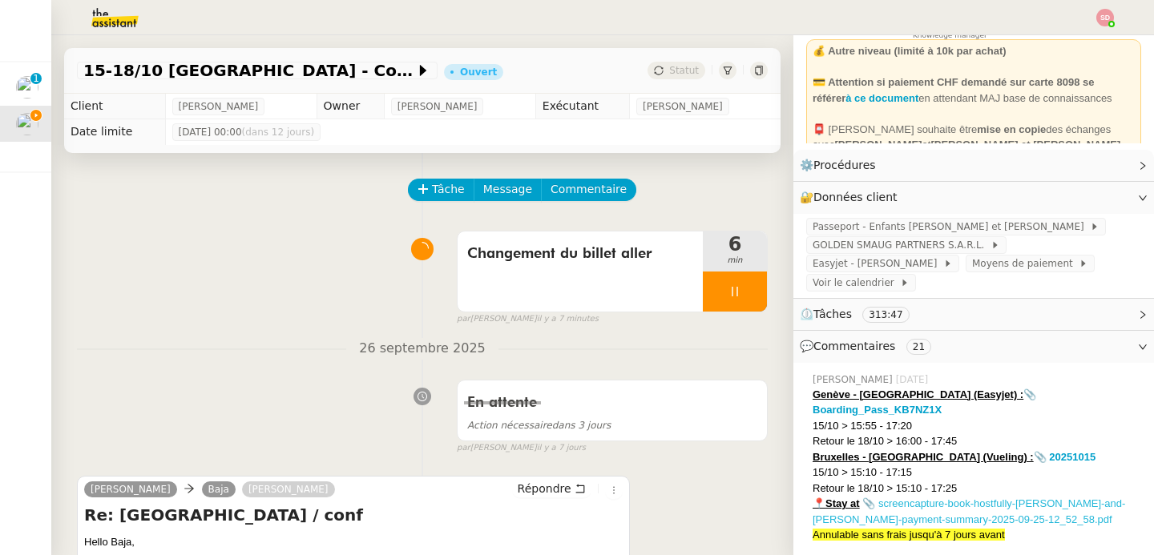
click at [947, 498] on link "📎 screencapture-book-hostfully-andrei-and-alina-payment-summary-2025-09-25-12_5…" at bounding box center [968, 512] width 312 height 28
click at [1034, 451] on strong "📎 20251015" at bounding box center [1065, 457] width 62 height 12
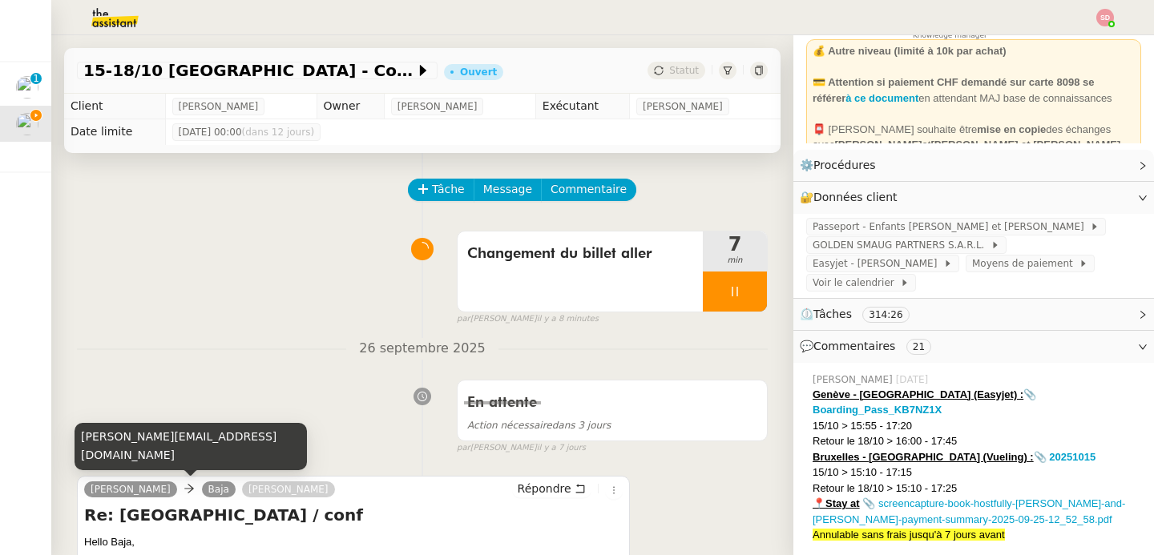
click at [141, 466] on div "raphael@teamg.ch" at bounding box center [191, 446] width 232 height 47
copy div "raphael@teamg.ch"
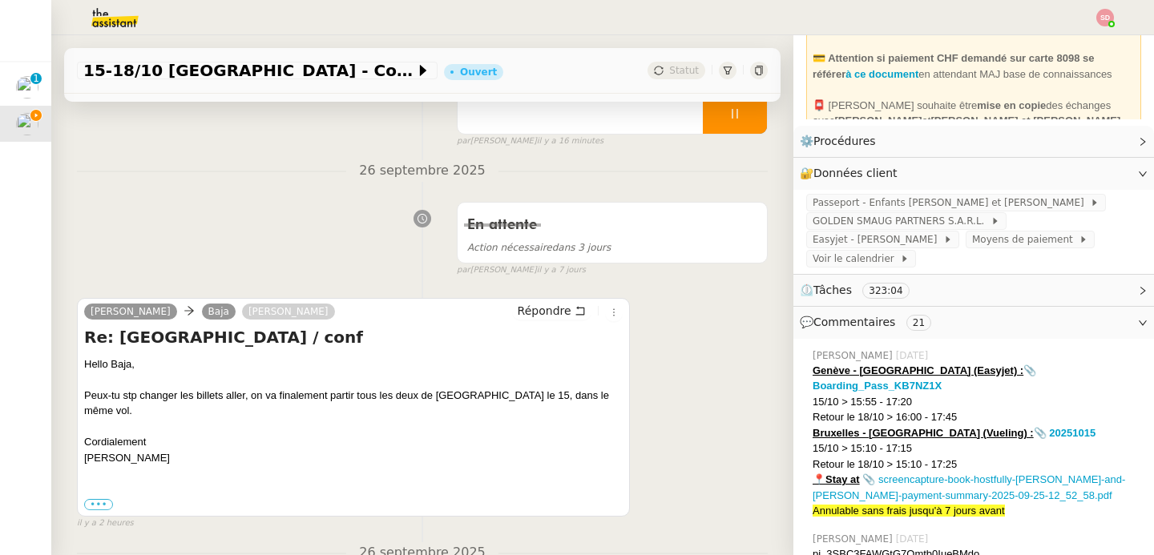
scroll to position [230, 0]
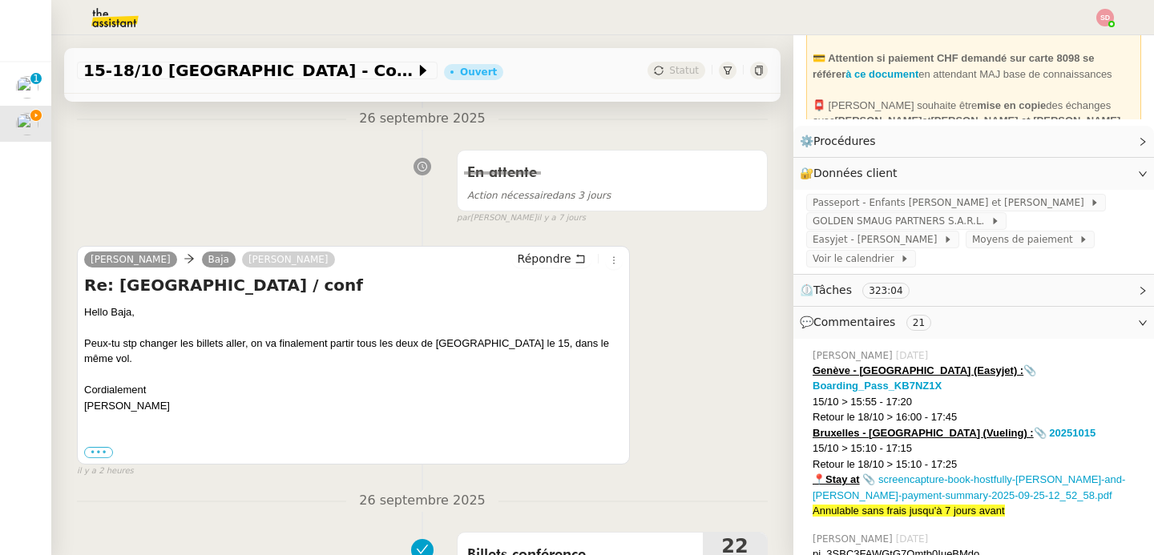
click at [522, 269] on div "Raphaël Gauthier Baja Laurène Gauthier Répondre" at bounding box center [353, 262] width 538 height 24
click at [523, 265] on span "Répondre" at bounding box center [545, 259] width 54 height 16
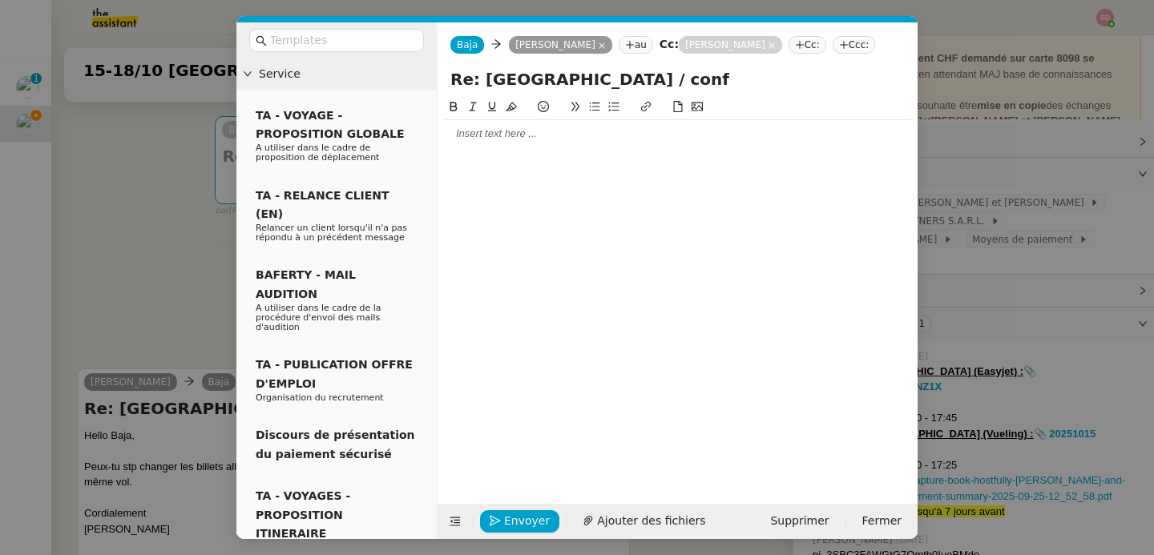
click at [477, 151] on div at bounding box center [677, 288] width 467 height 381
click at [441, 526] on div "Envoyer Ajouter des fichiers Supprimer Fermer" at bounding box center [677, 521] width 480 height 35
click at [453, 522] on icon at bounding box center [455, 521] width 11 height 11
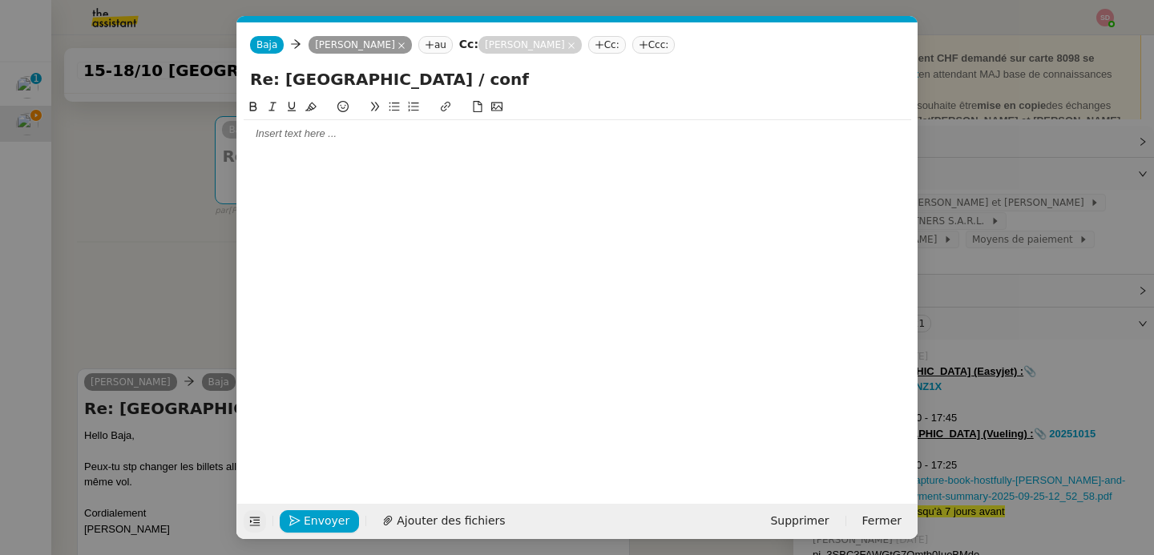
click at [380, 127] on div at bounding box center [577, 134] width 667 height 14
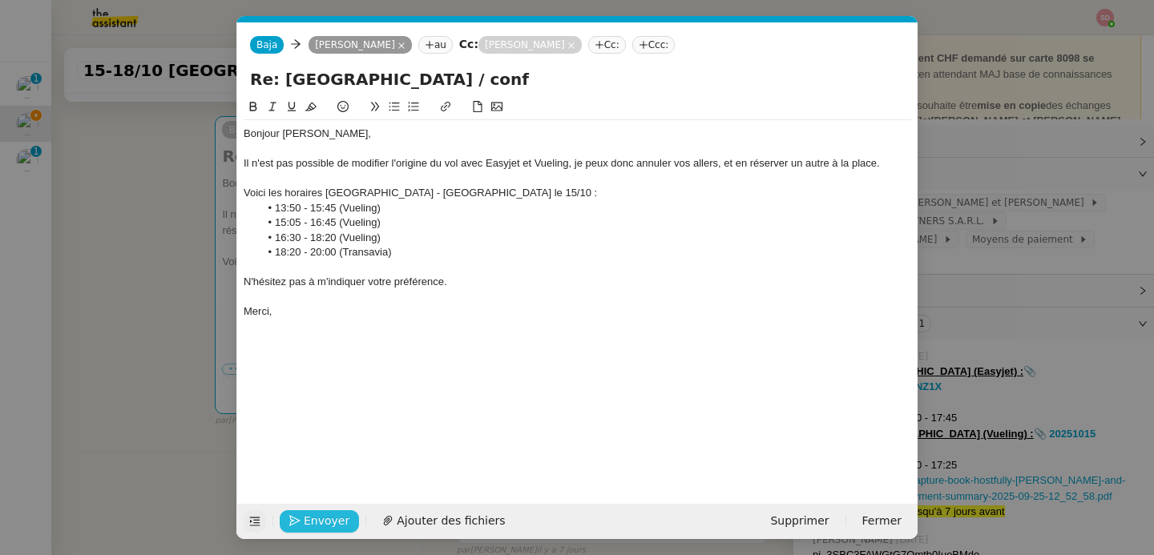
click at [338, 521] on span "Envoyer" at bounding box center [327, 521] width 46 height 18
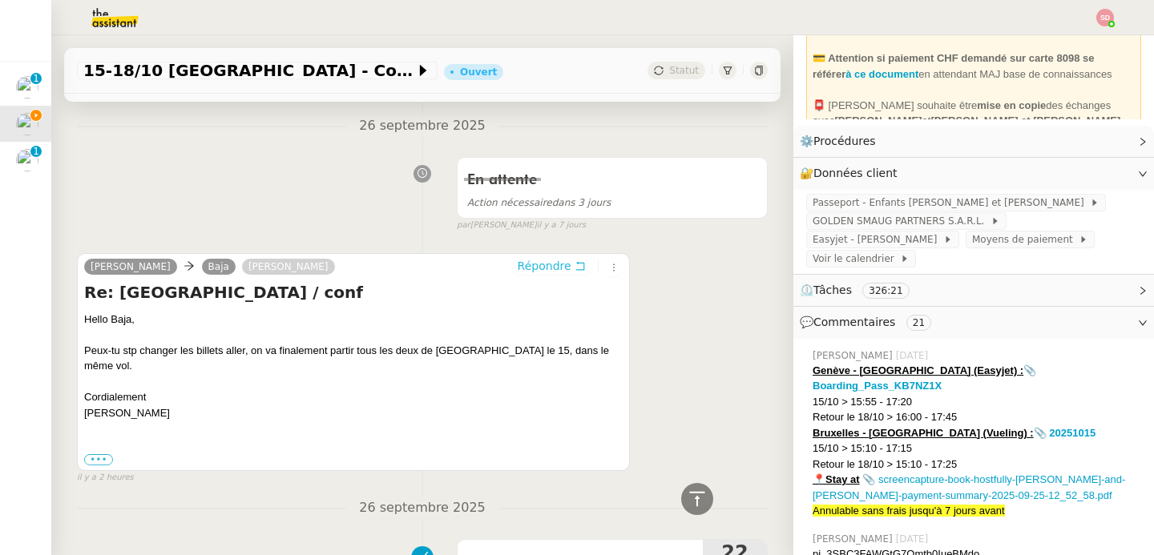
scroll to position [0, 0]
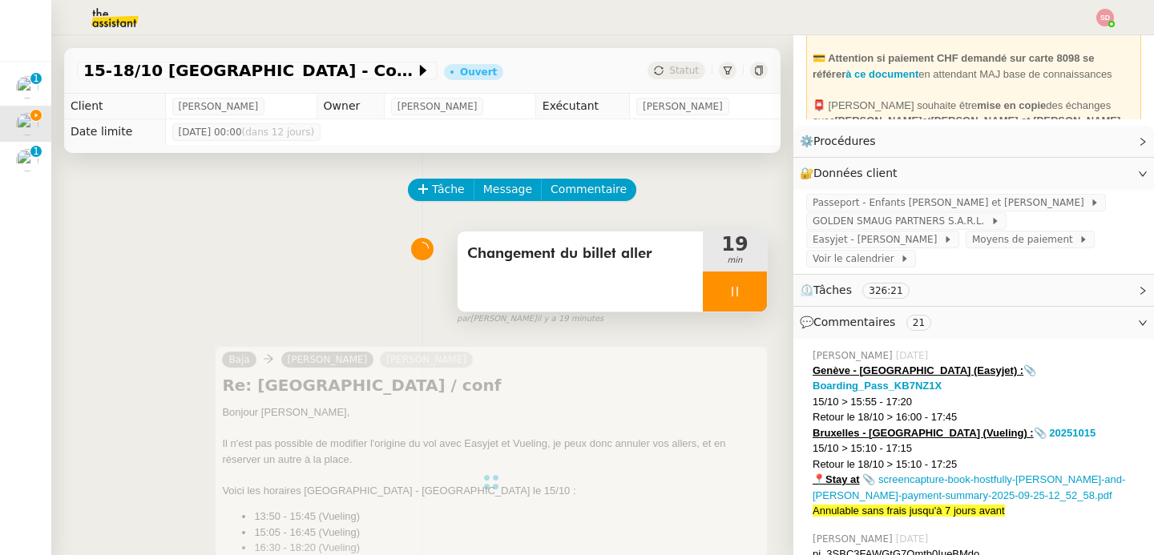
click at [735, 284] on div at bounding box center [735, 292] width 64 height 40
click at [735, 284] on button at bounding box center [751, 292] width 32 height 40
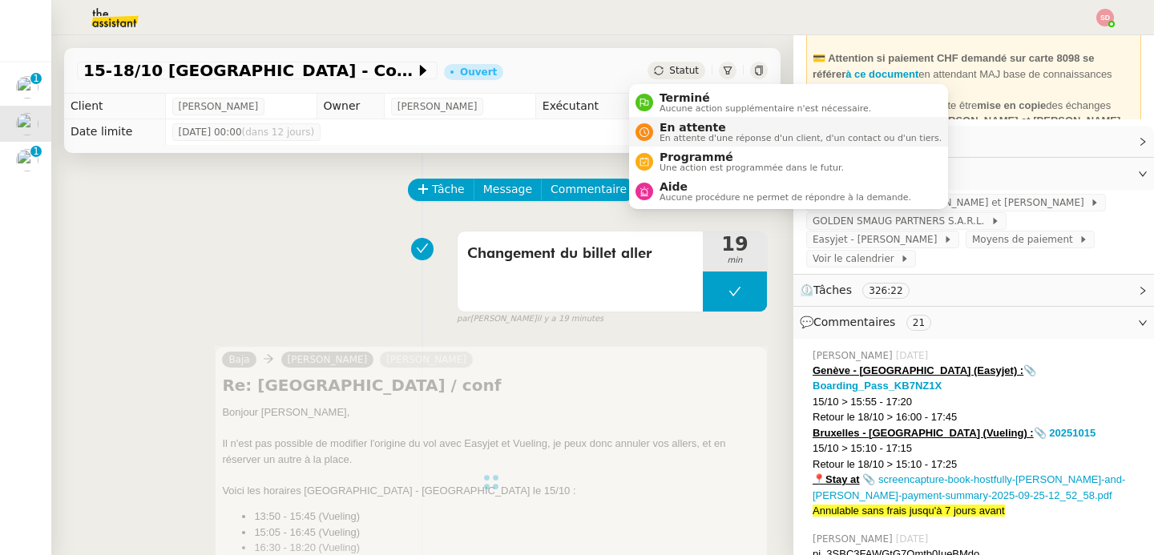
click at [640, 123] on div "En attente En attente d'une réponse d'un client, d'un contact ou d'un tiers." at bounding box center [788, 132] width 306 height 22
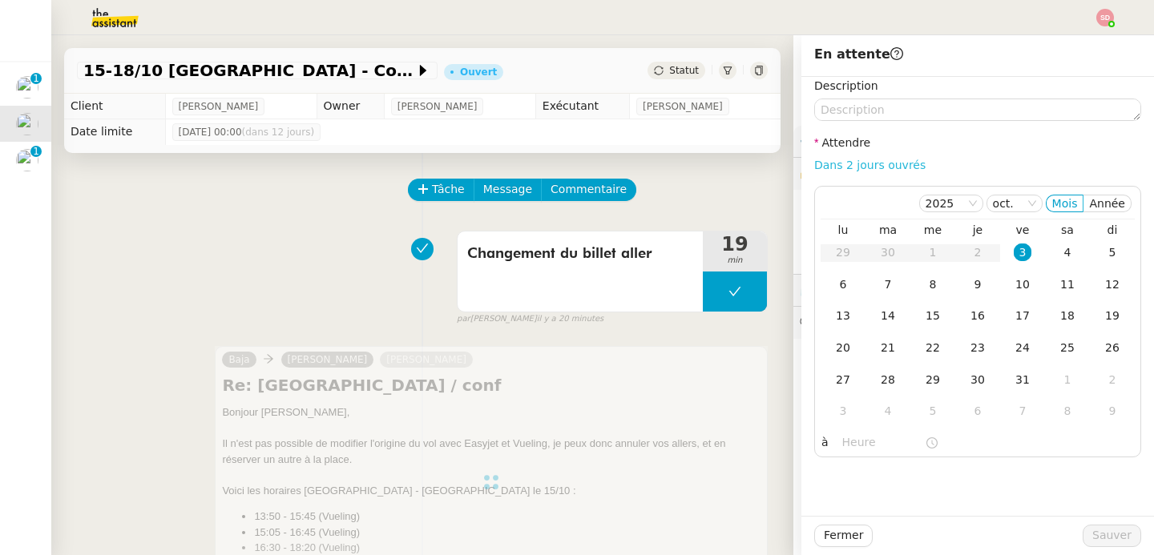
click at [839, 167] on link "Dans 2 jours ouvrés" at bounding box center [869, 165] width 111 height 13
click at [842, 439] on input "07:00" at bounding box center [883, 442] width 83 height 18
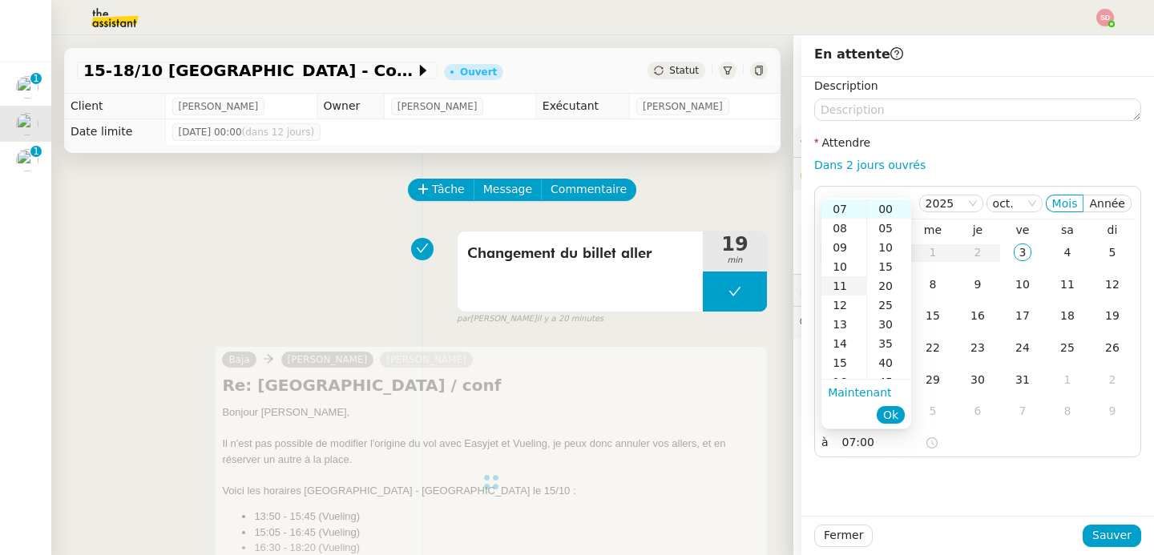
click at [841, 287] on div "11" at bounding box center [843, 285] width 45 height 19
type input "11:00"
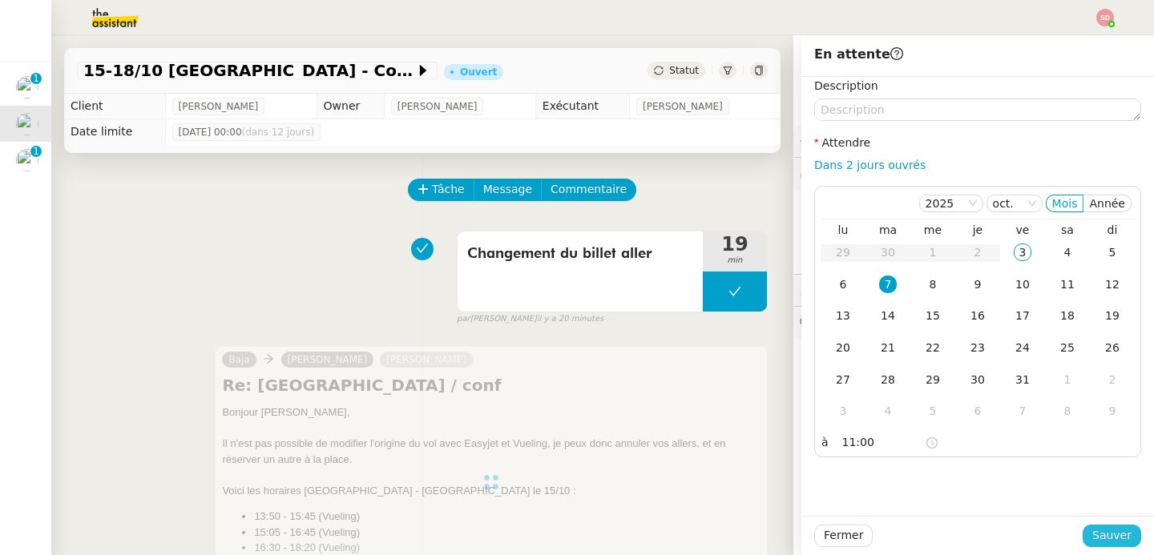
click at [1106, 530] on span "Sauver" at bounding box center [1111, 535] width 39 height 18
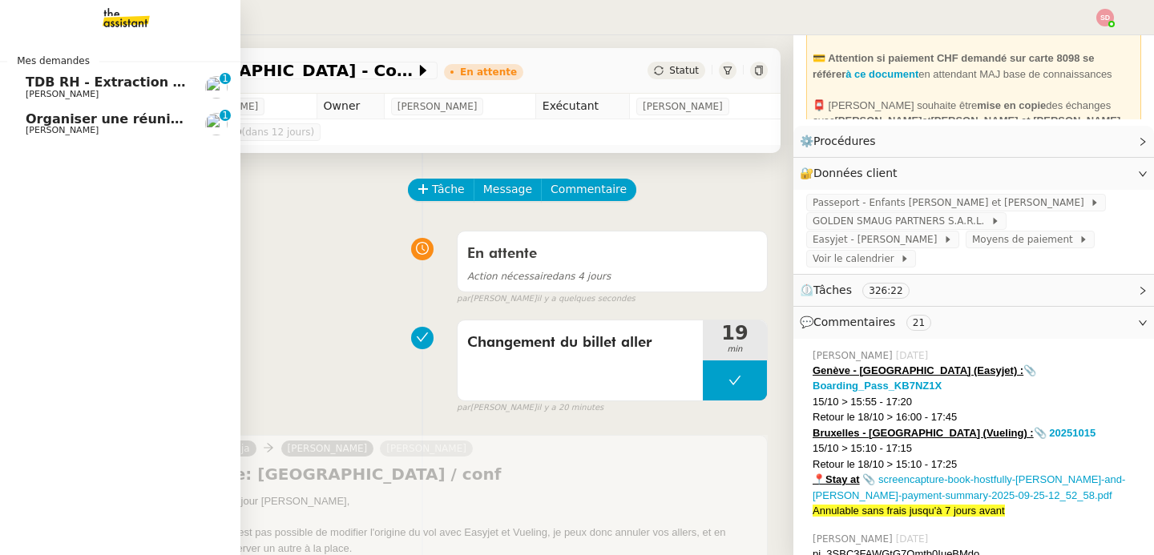
click at [94, 123] on span "Organiser une réunion abonnement avec Michel" at bounding box center [236, 118] width 420 height 15
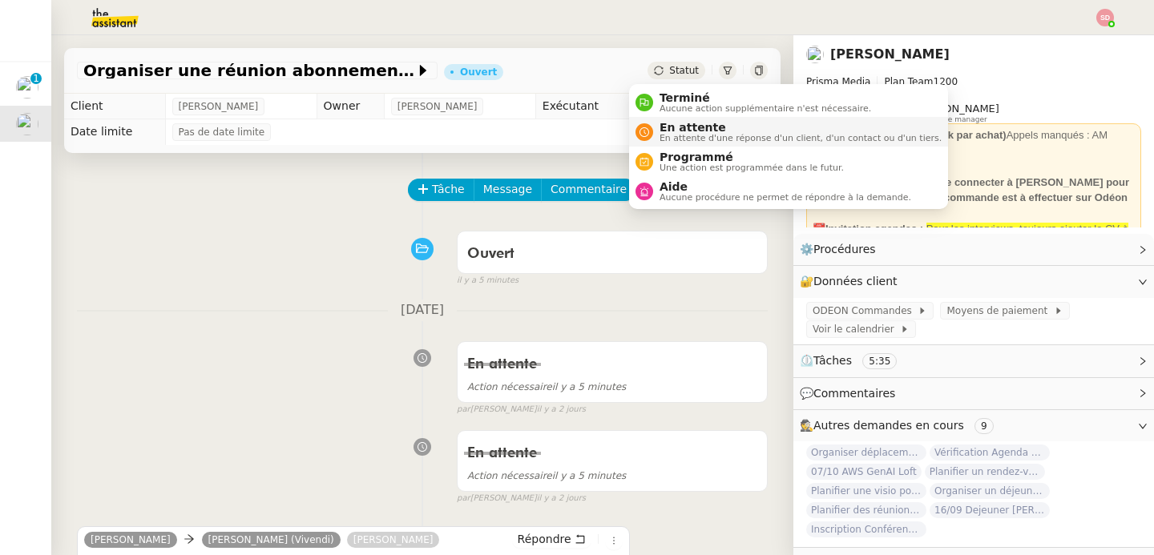
click at [679, 131] on span "En attente" at bounding box center [800, 127] width 282 height 13
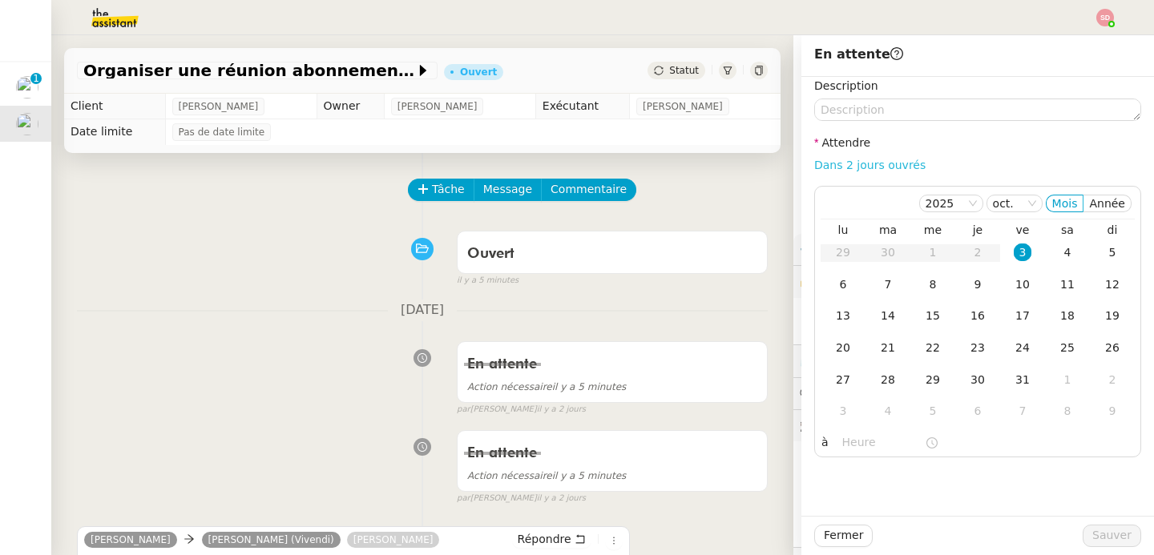
click at [895, 163] on link "Dans 2 jours ouvrés" at bounding box center [869, 165] width 111 height 13
click at [845, 449] on input "07:00" at bounding box center [883, 442] width 83 height 18
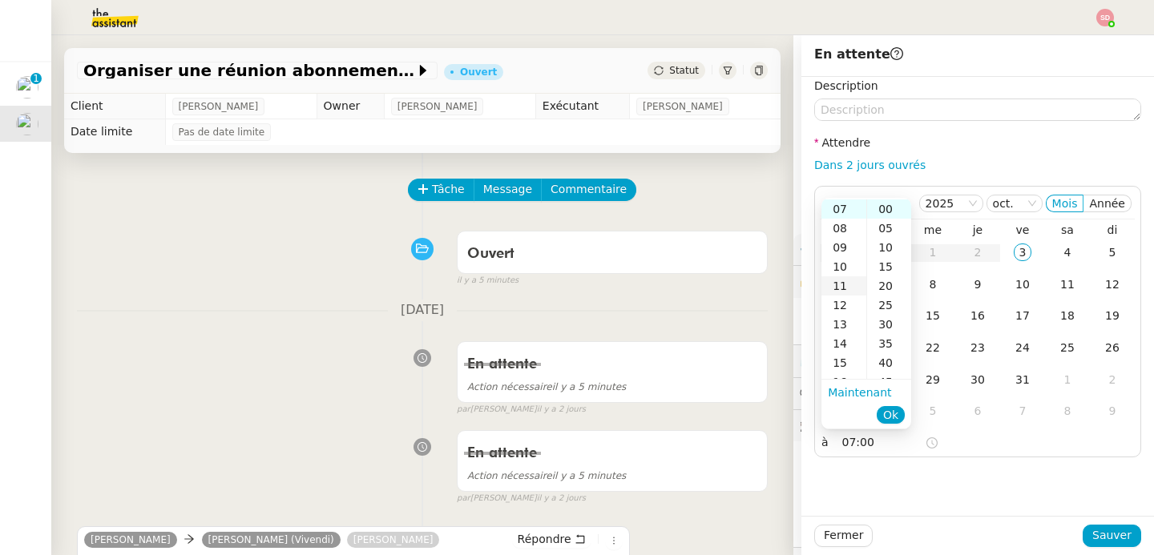
click at [840, 280] on div "11" at bounding box center [843, 285] width 45 height 19
type input "11:00"
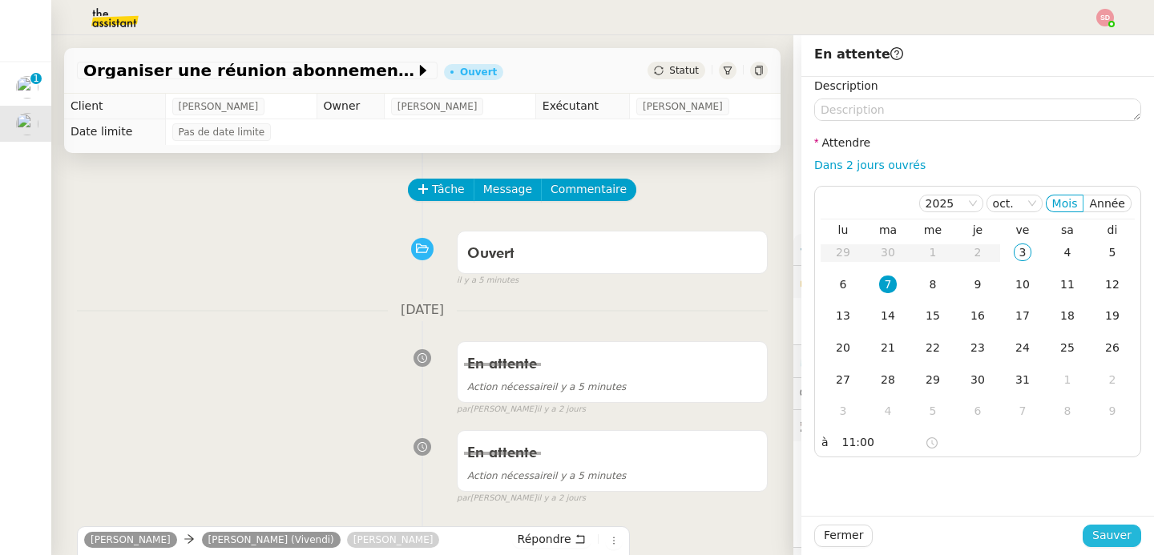
click at [1103, 526] on button "Sauver" at bounding box center [1111, 536] width 58 height 22
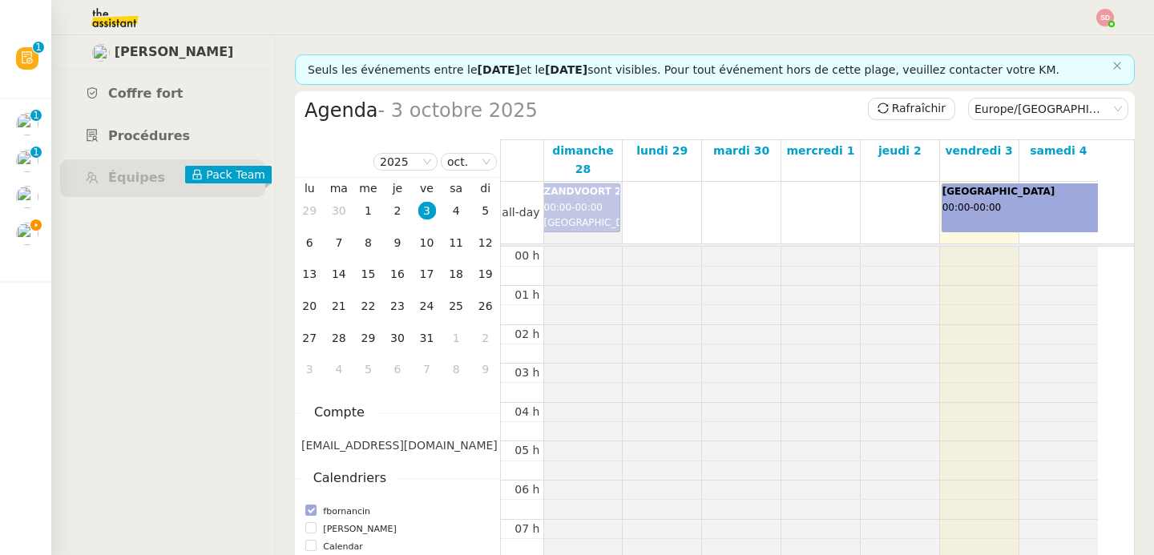
scroll to position [235, 0]
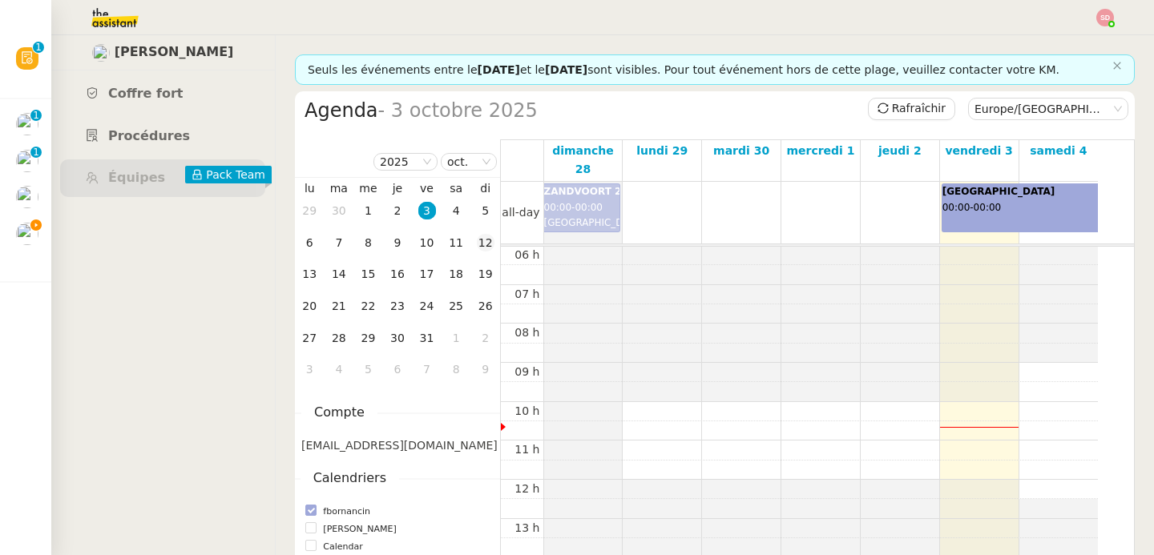
click at [474, 242] on td "12" at bounding box center [485, 244] width 30 height 32
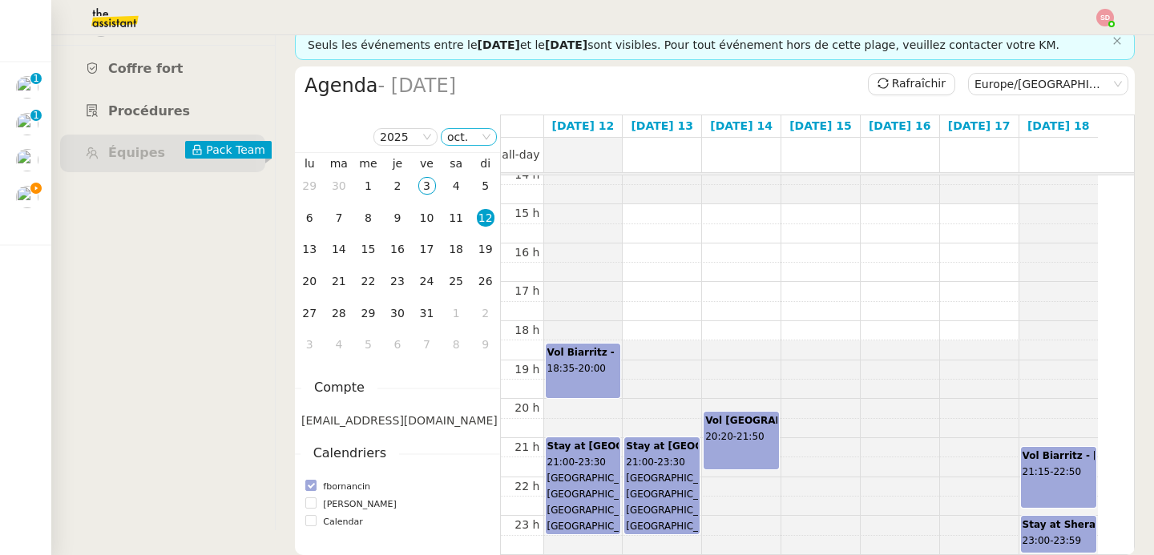
scroll to position [34, 0]
click at [318, 416] on span "fbornancin@gmail.com" at bounding box center [399, 420] width 196 height 13
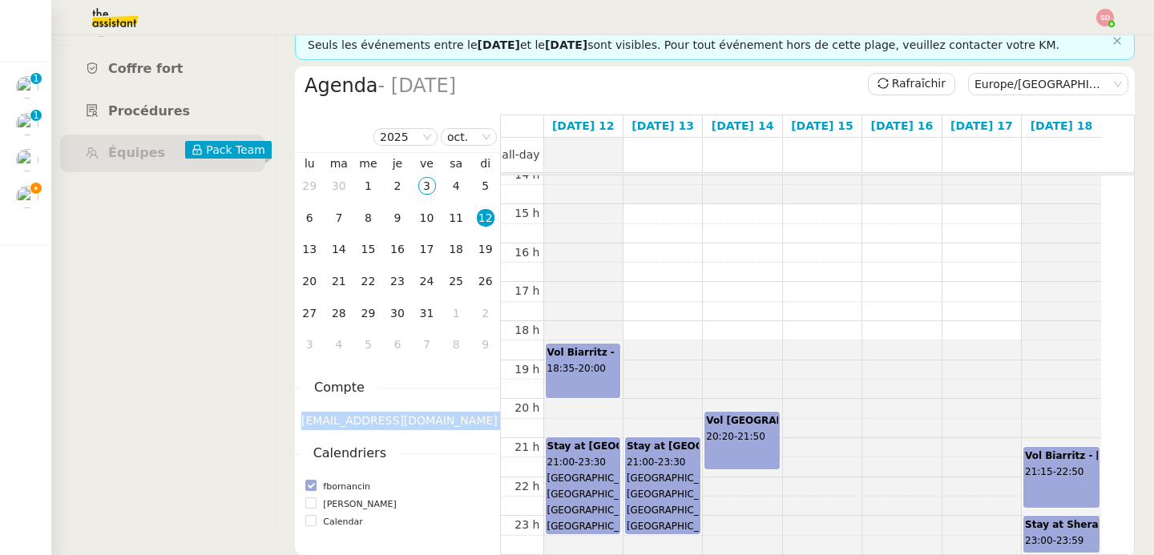
click at [318, 416] on span "fbornancin@gmail.com" at bounding box center [399, 420] width 196 height 13
copy span "fbornancin@gmail.com"
